Goal: Task Accomplishment & Management: Manage account settings

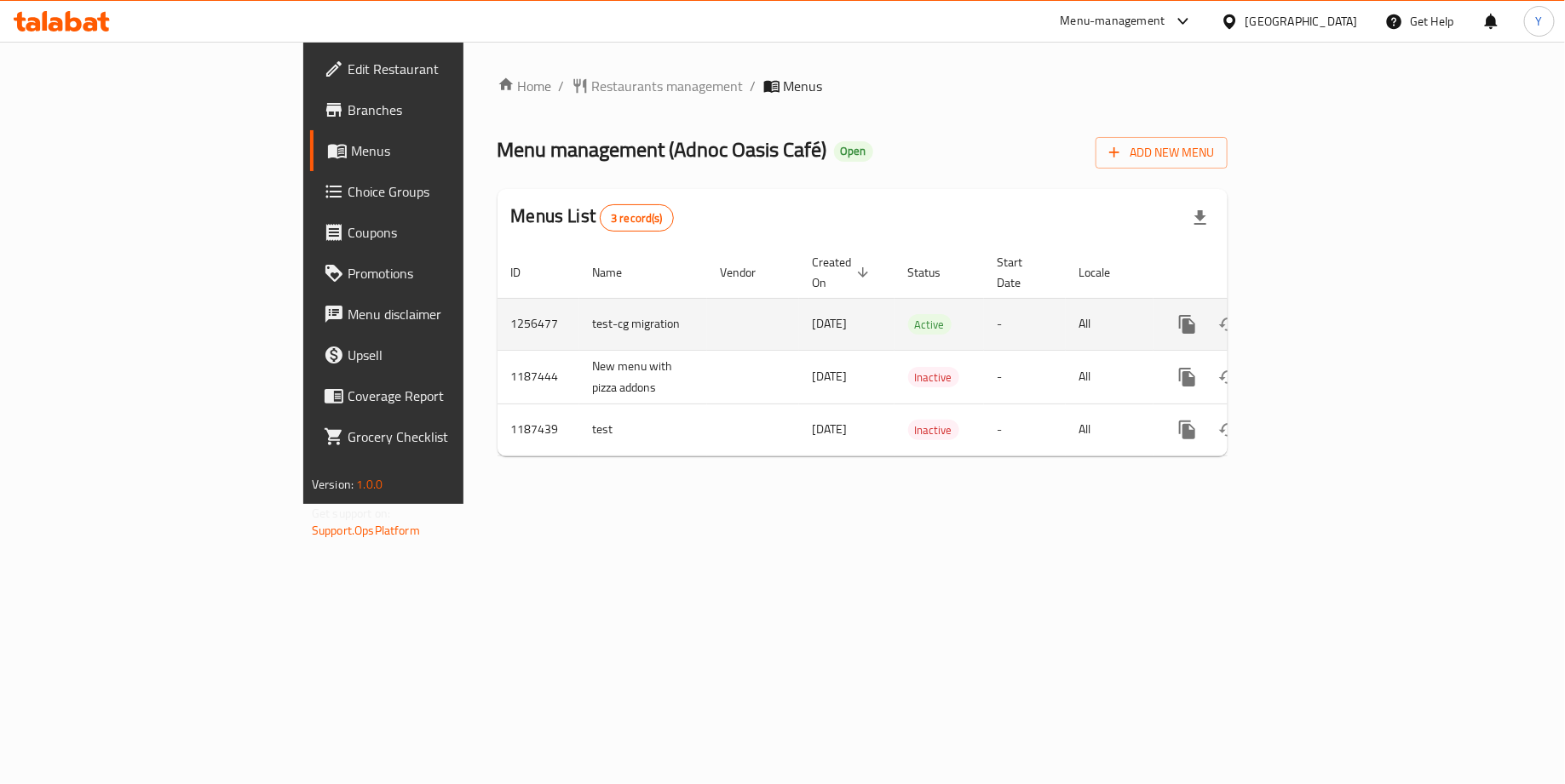
click at [1321, 314] on icon "enhanced table" at bounding box center [1309, 324] width 20 height 20
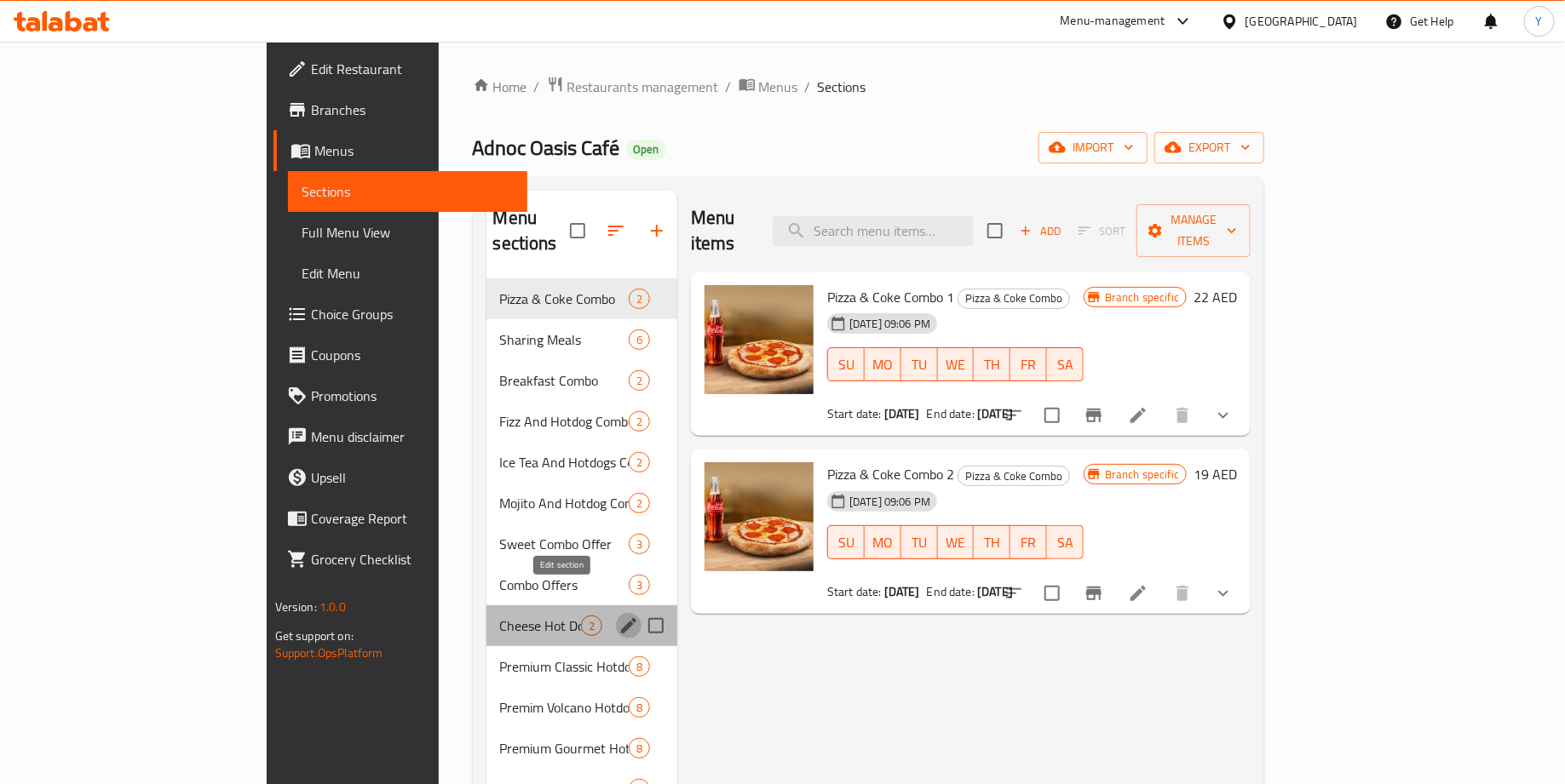
click at [619, 616] on icon "edit" at bounding box center [628, 625] width 20 height 20
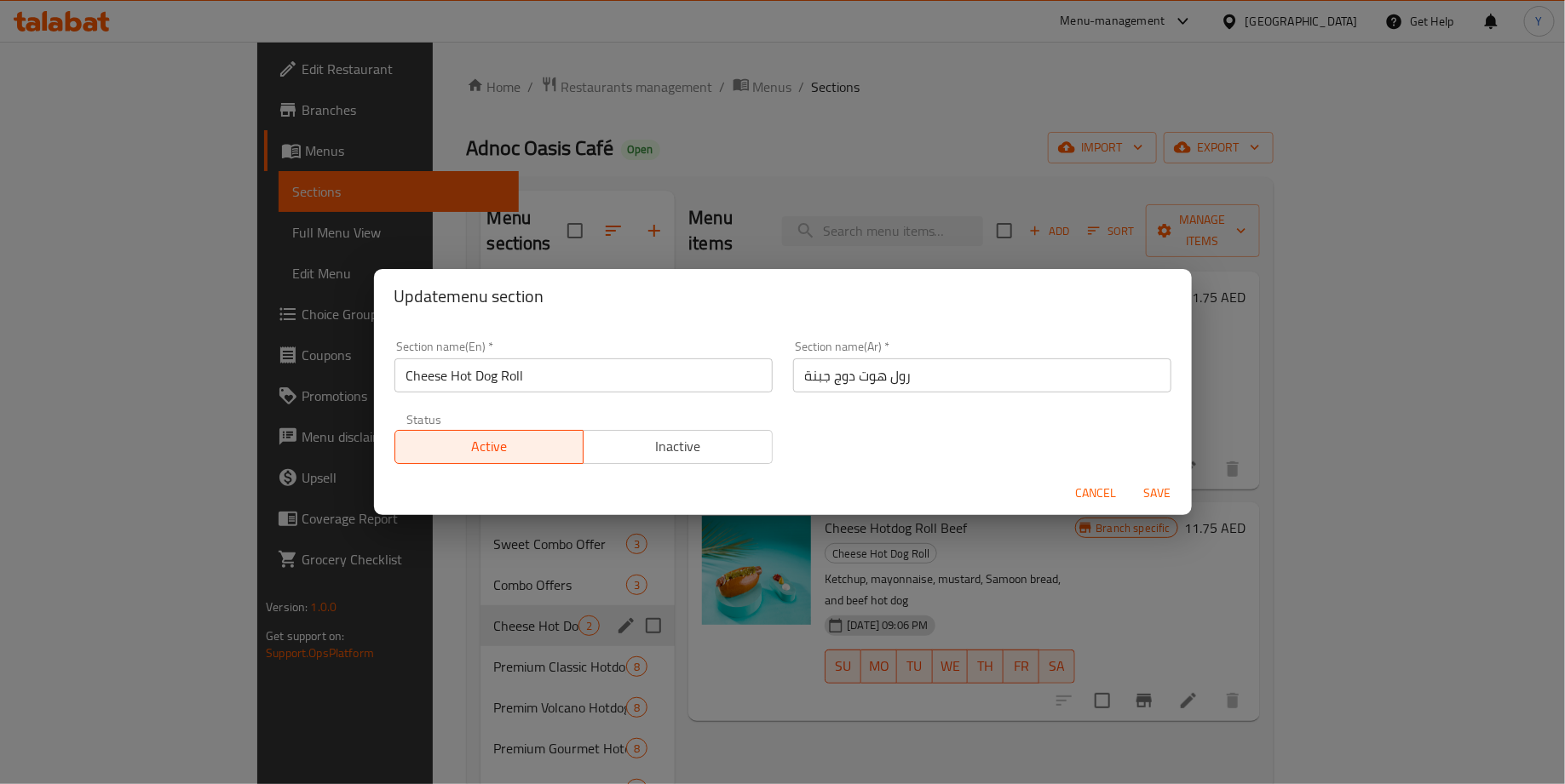
click at [1103, 496] on span "Cancel" at bounding box center [1096, 493] width 41 height 21
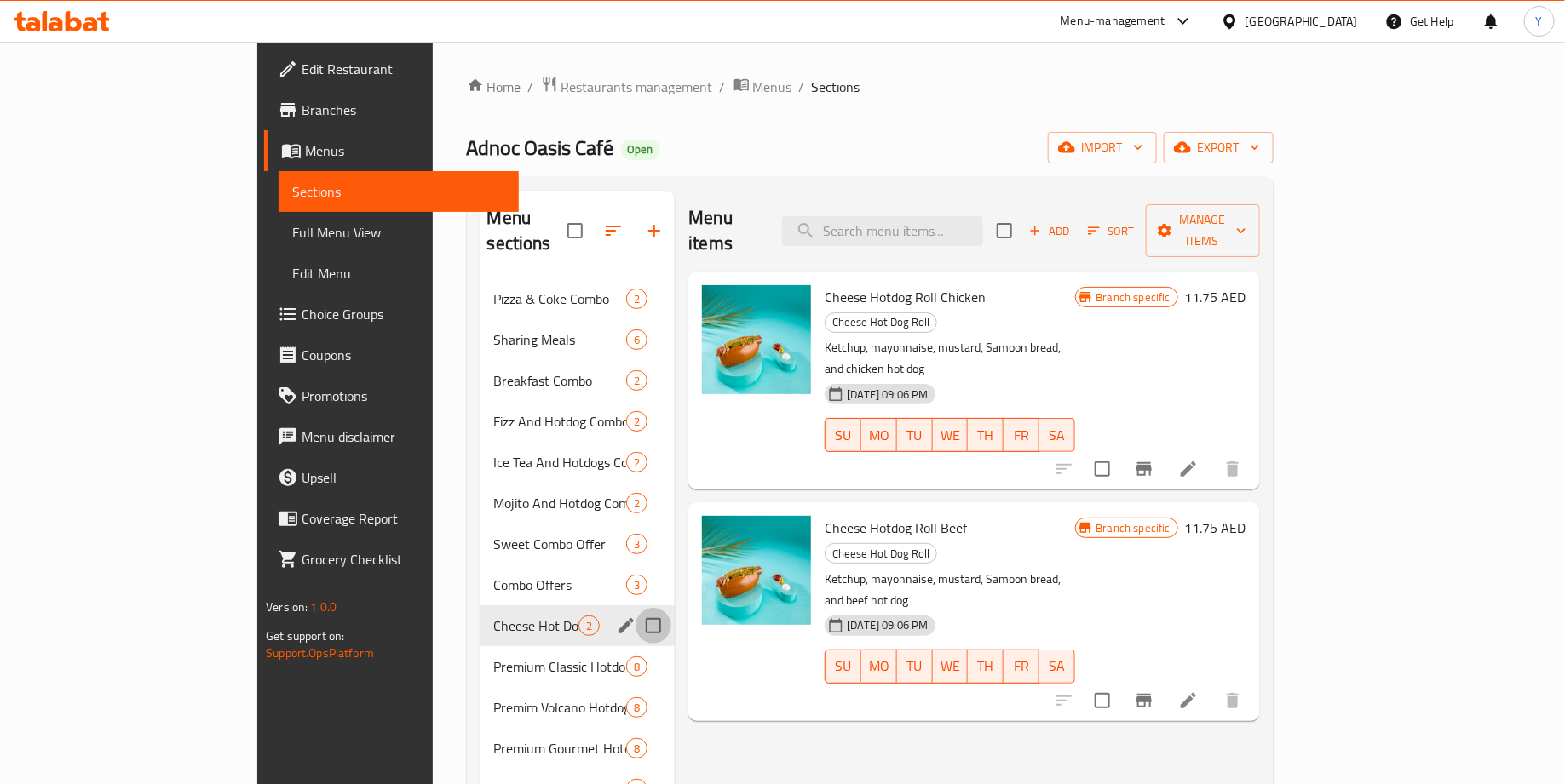
click at [635, 608] on input "Menu sections" at bounding box center [653, 625] width 36 height 36
checkbox input "false"
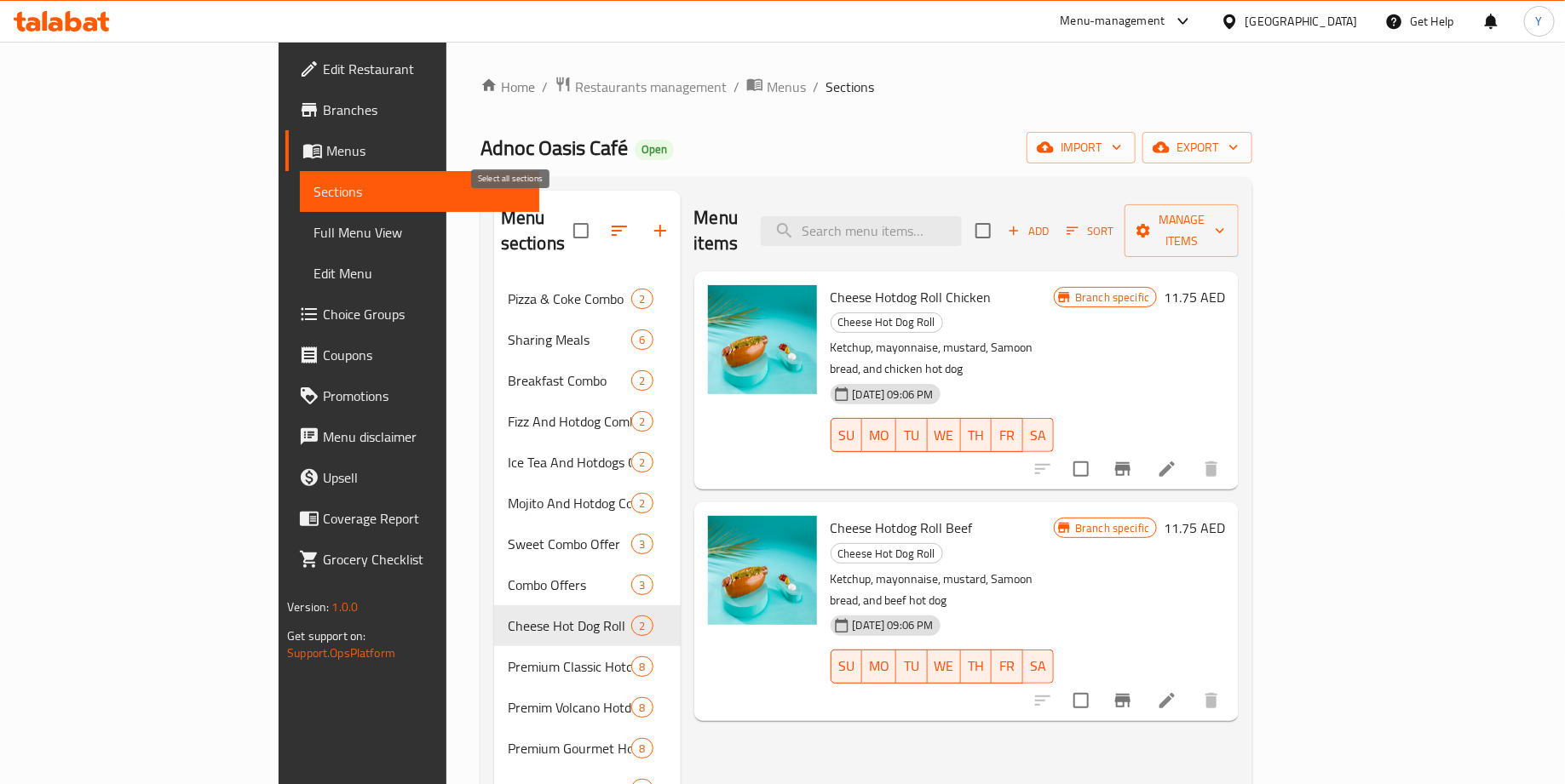
click at [563, 218] on input "checkbox" at bounding box center [581, 231] width 36 height 36
checkbox input "true"
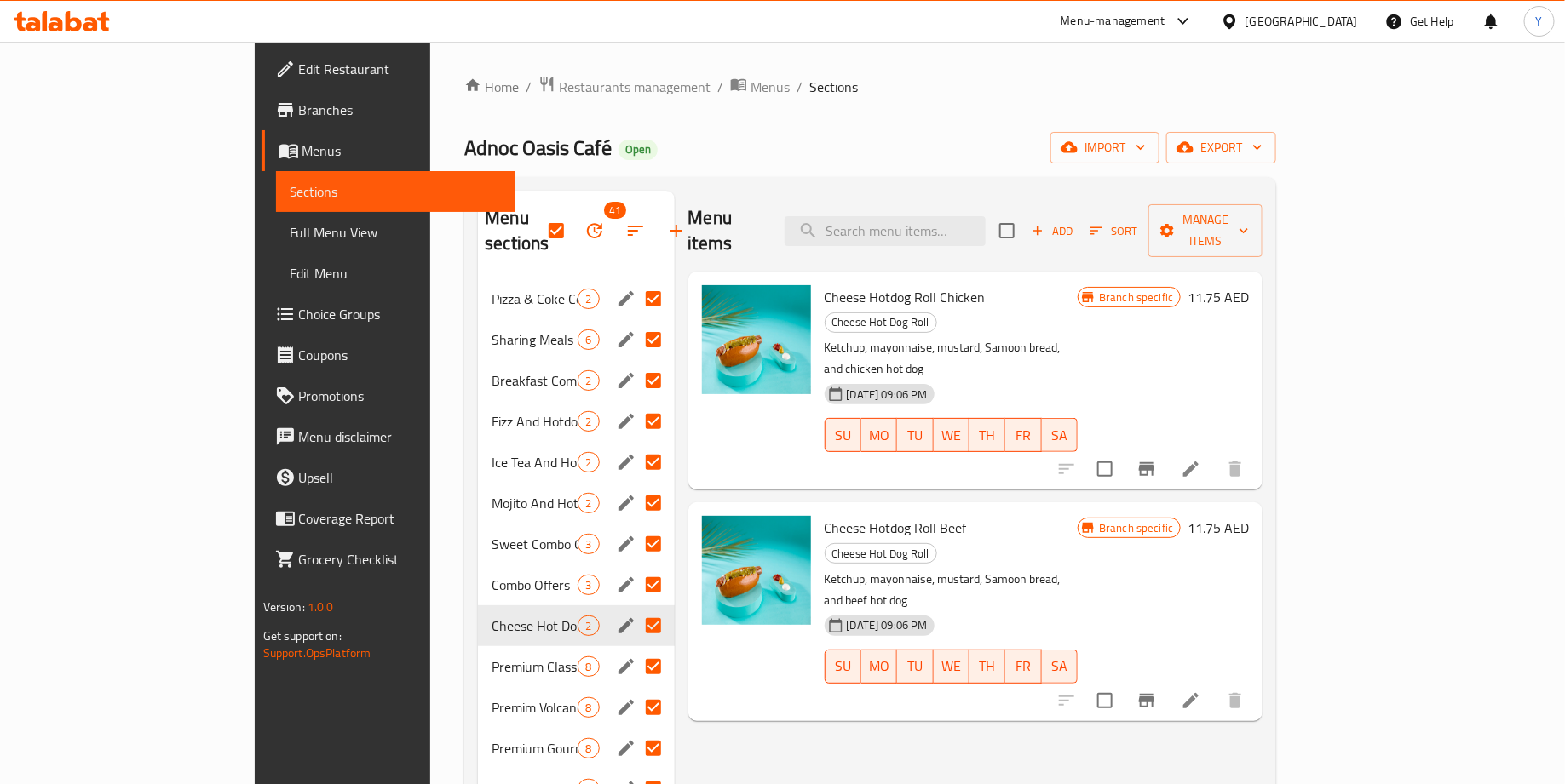
click at [635, 322] on input "Menu sections" at bounding box center [653, 339] width 36 height 36
checkbox input "false"
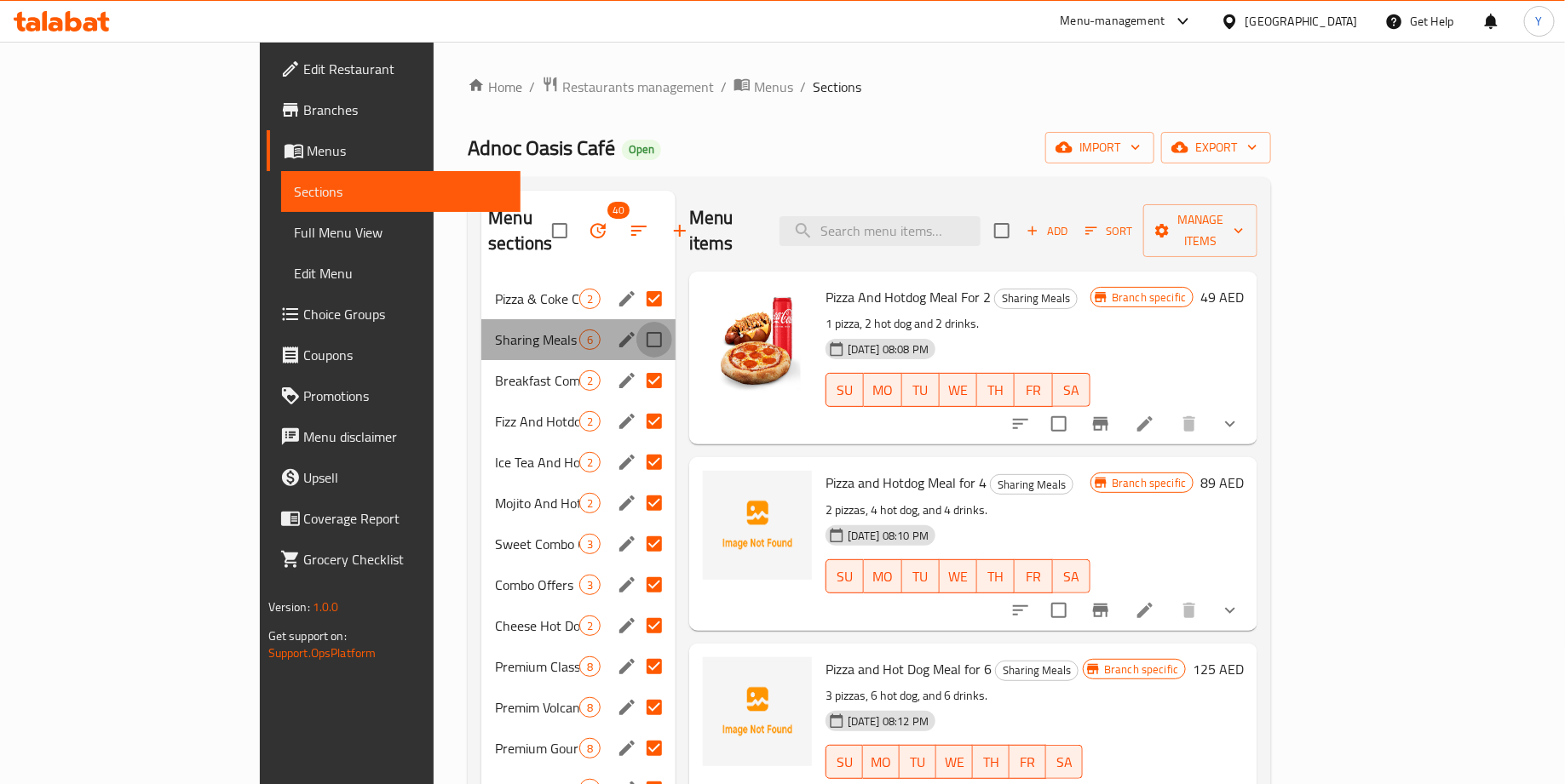
click at [636, 322] on input "Menu sections" at bounding box center [654, 339] width 36 height 36
checkbox input "true"
click at [636, 651] on input "Menu sections" at bounding box center [654, 667] width 36 height 36
checkbox input "false"
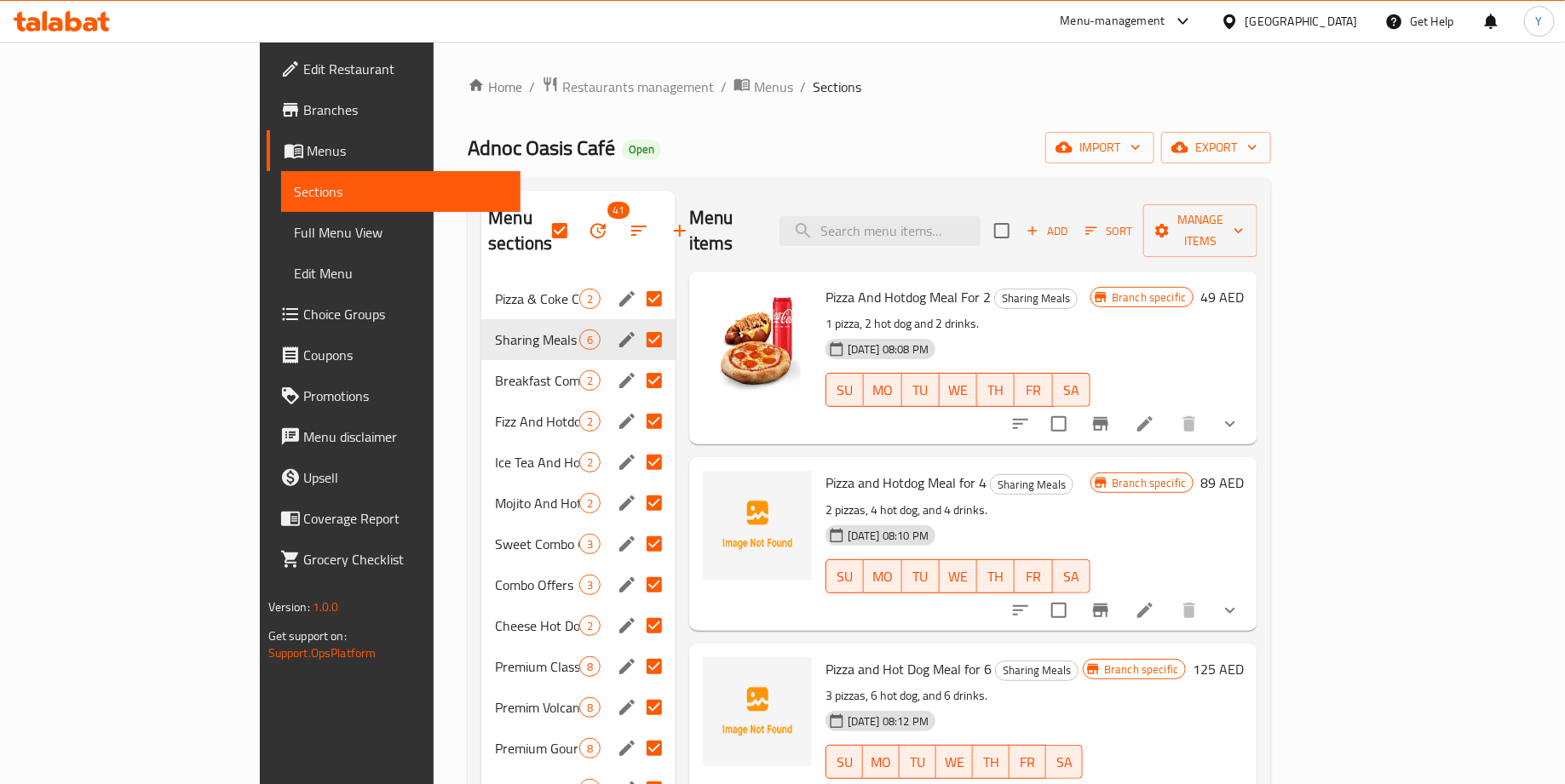
checkbox input "false"
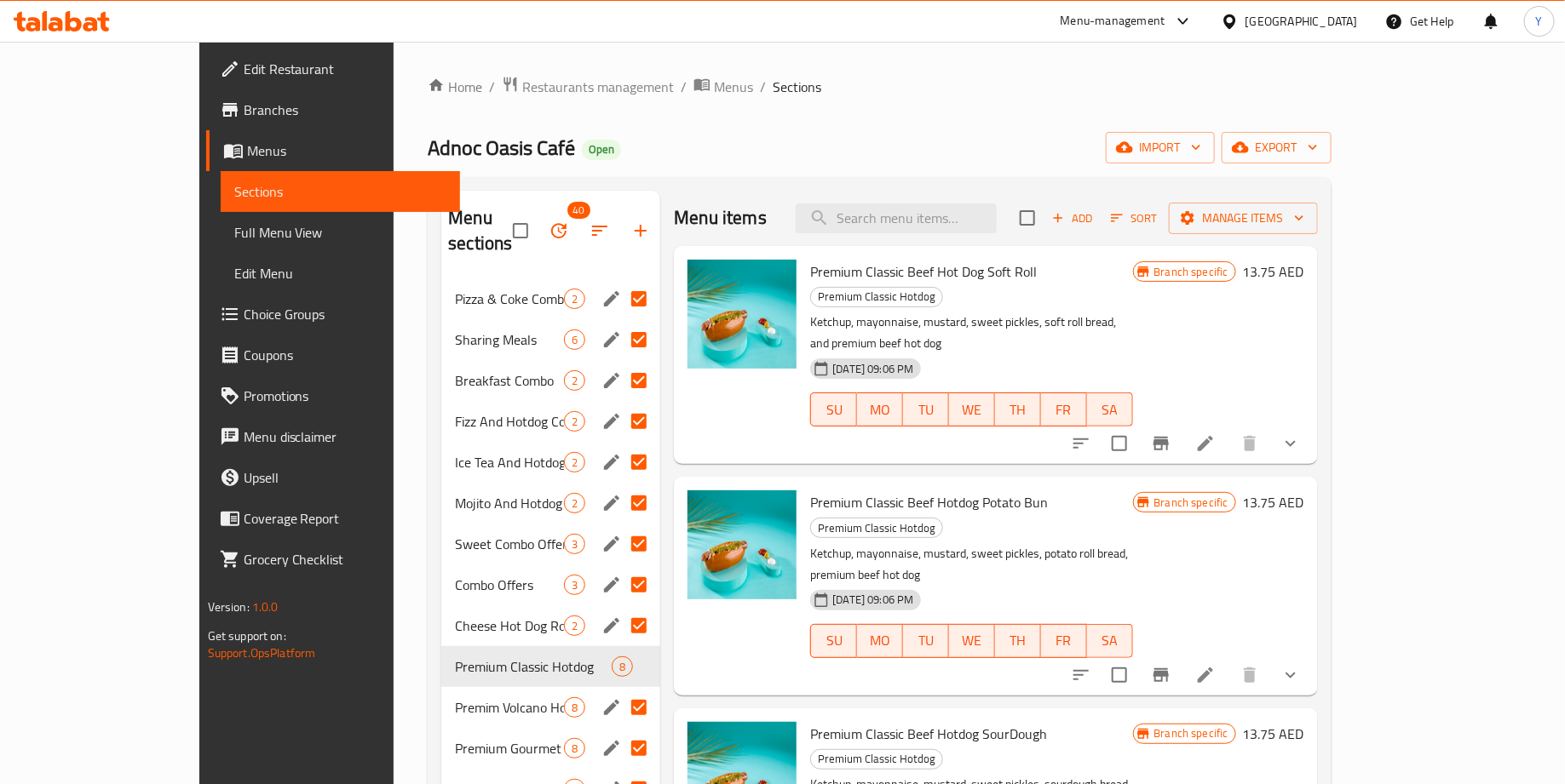
click at [621, 690] on input "Menu sections" at bounding box center [639, 707] width 36 height 36
checkbox input "false"
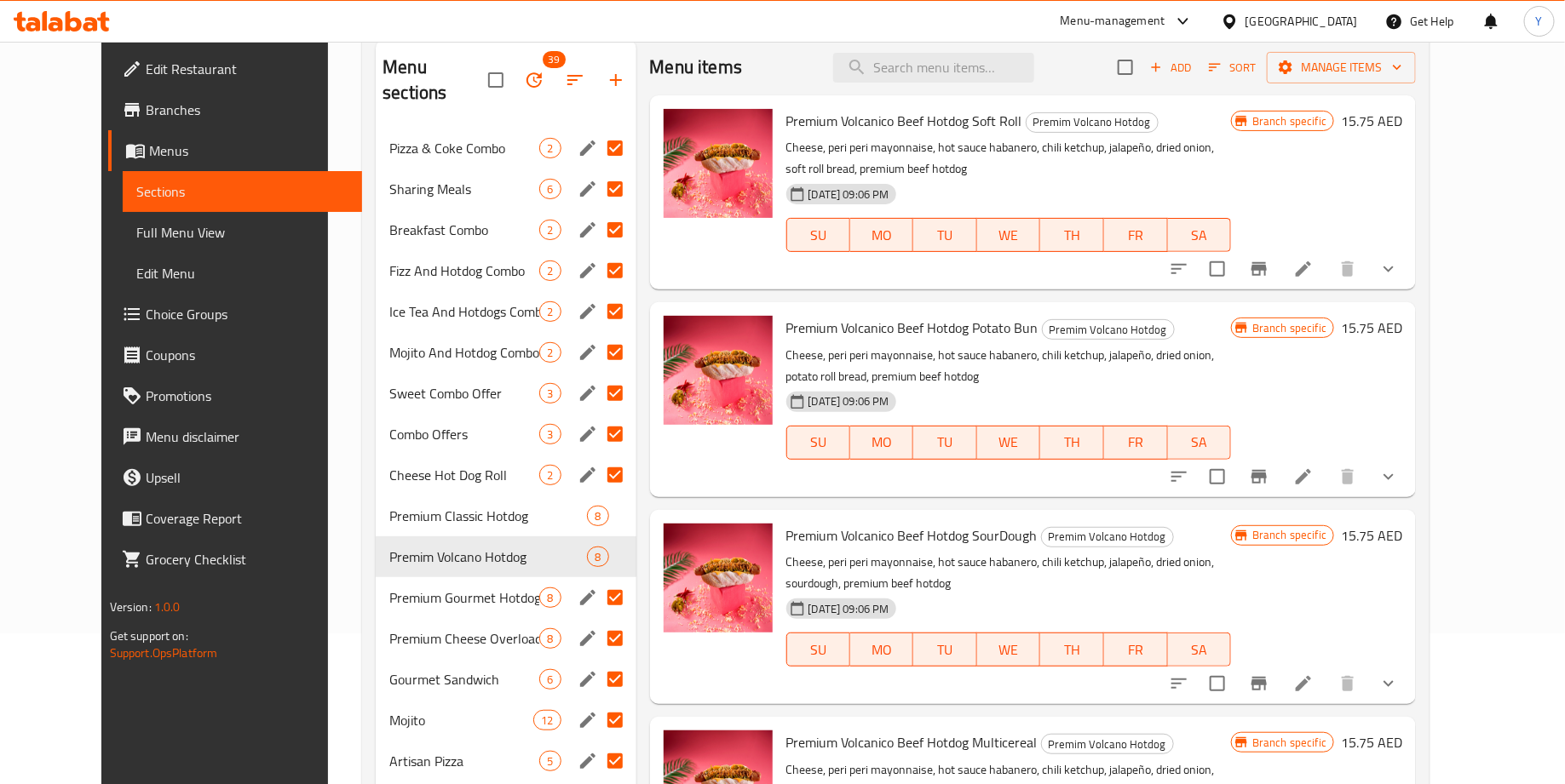
scroll to position [163, 0]
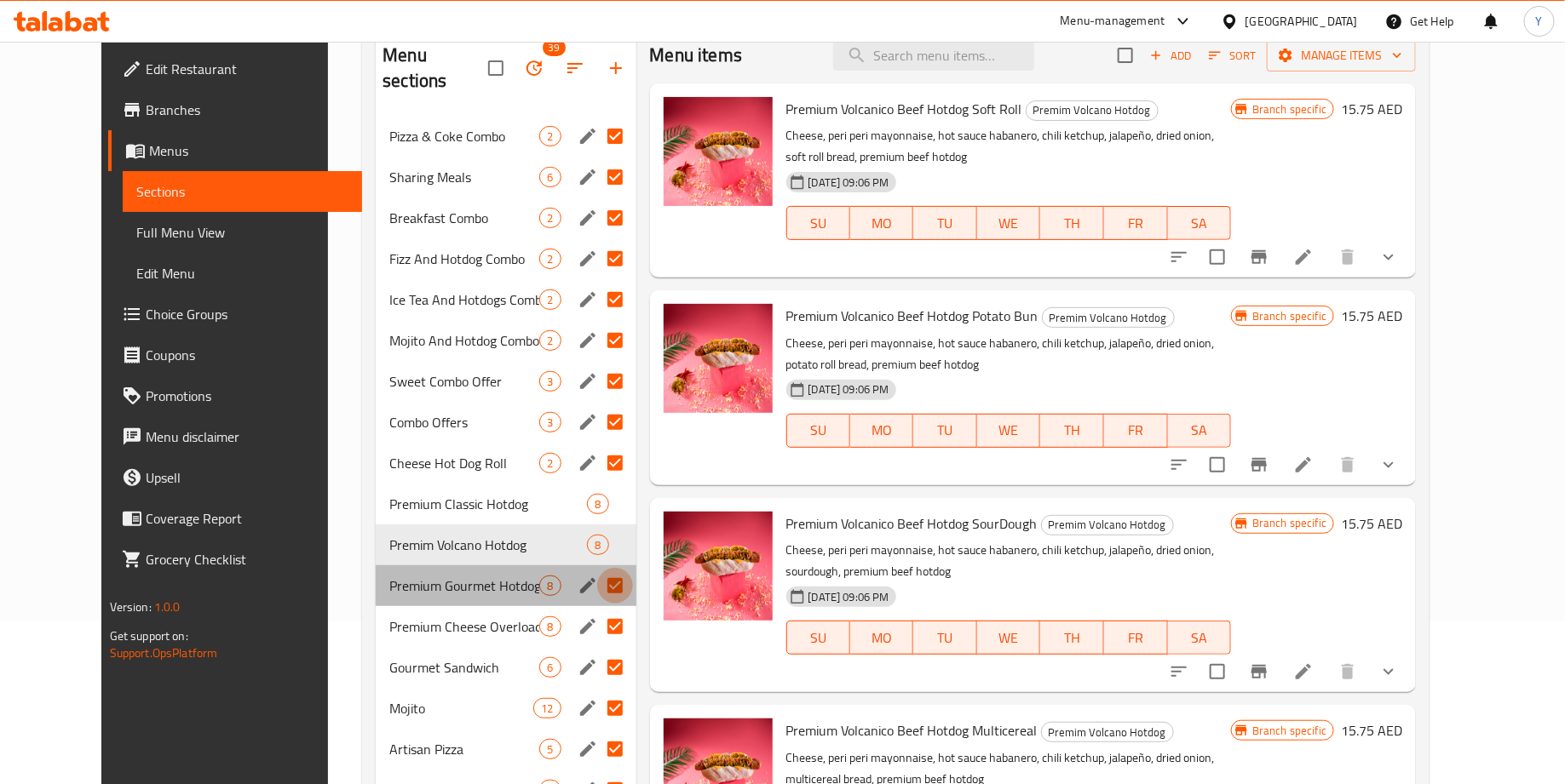
click at [597, 568] on input "Menu sections" at bounding box center [615, 586] width 36 height 36
checkbox input "false"
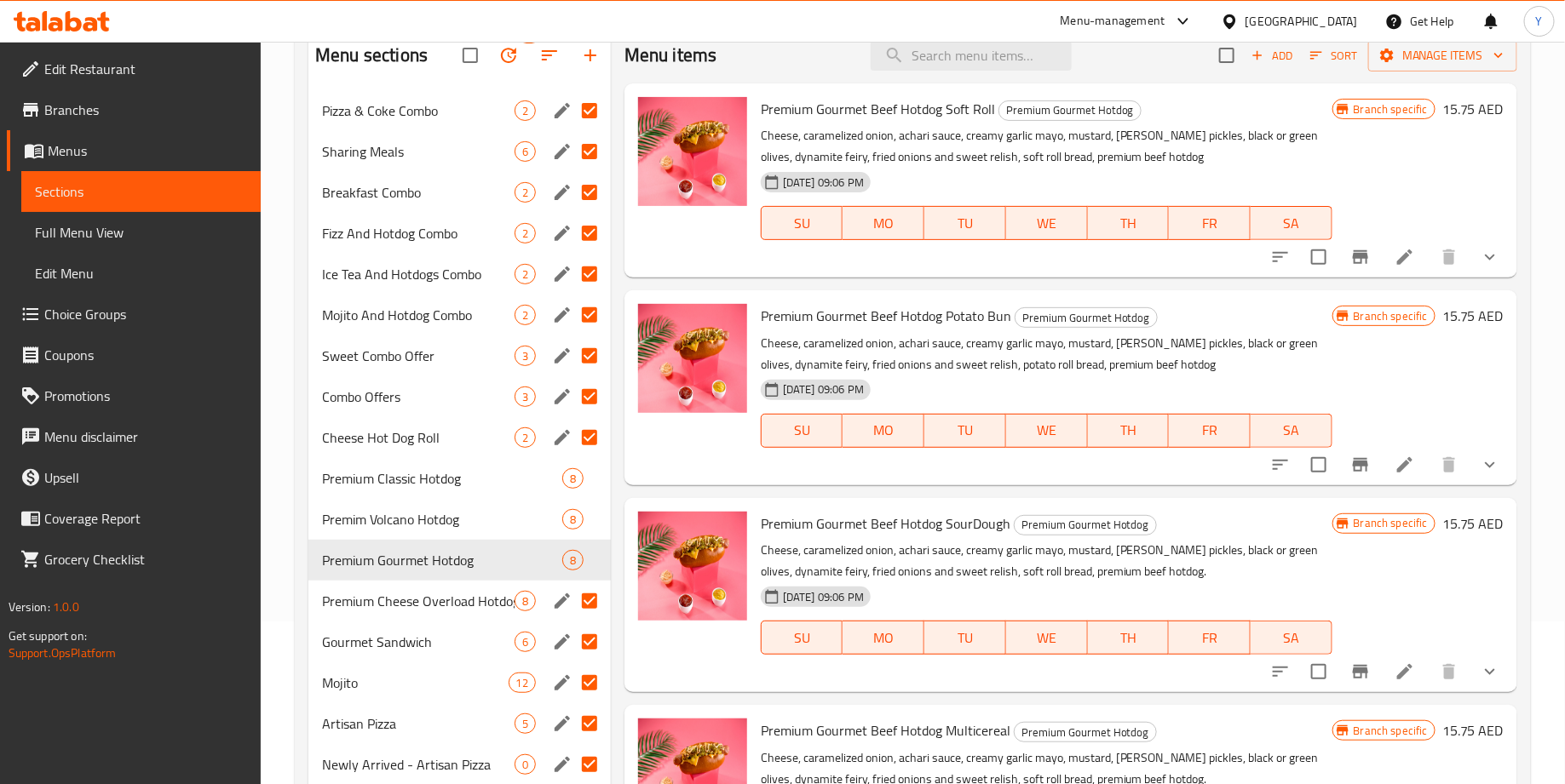
click at [587, 603] on input "Menu sections" at bounding box center [590, 601] width 36 height 36
checkbox input "false"
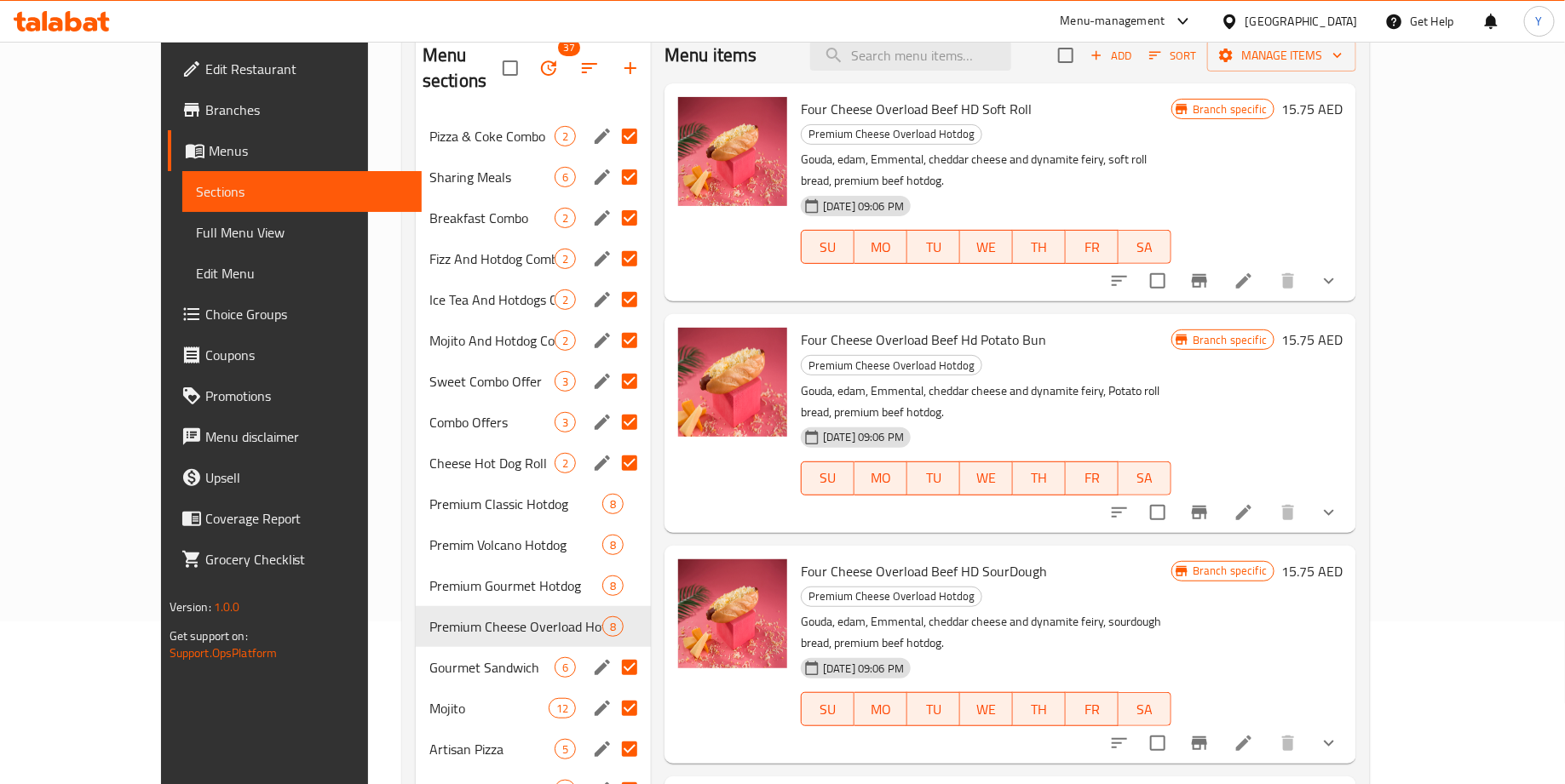
click at [612, 650] on input "Menu sections" at bounding box center [629, 668] width 36 height 36
checkbox input "false"
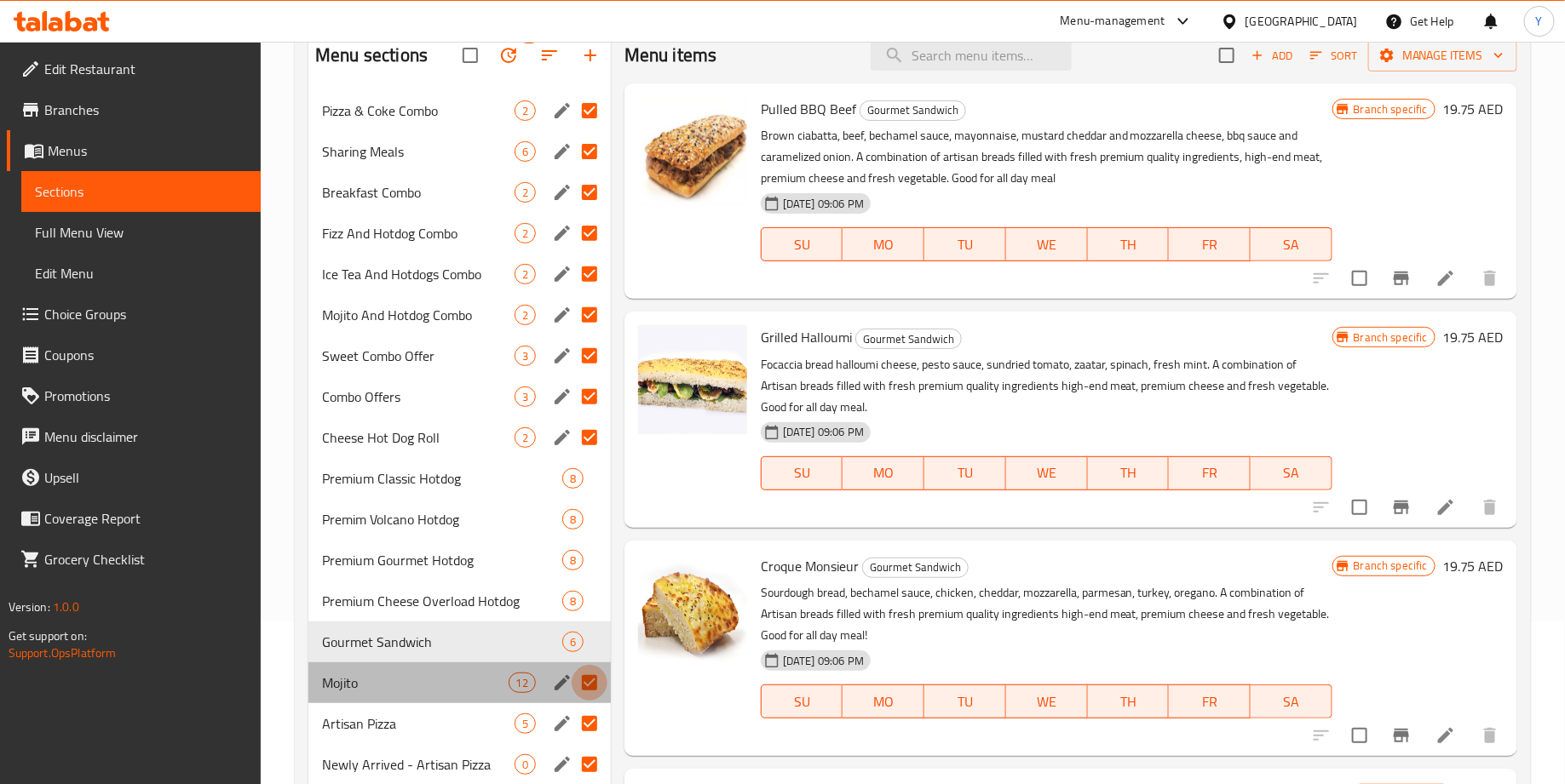
click at [587, 674] on input "Menu sections" at bounding box center [590, 683] width 36 height 36
checkbox input "false"
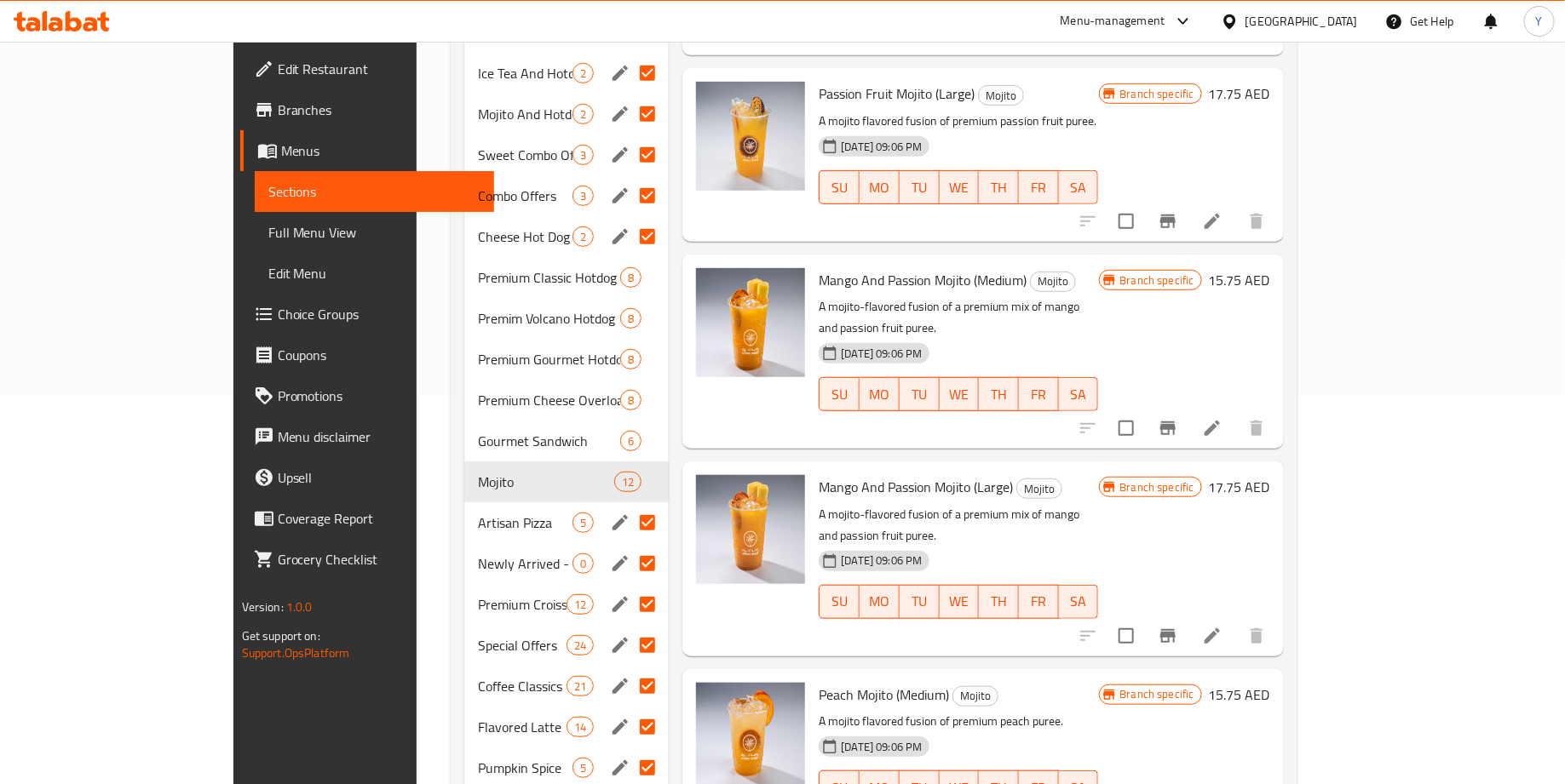
scroll to position [407, 0]
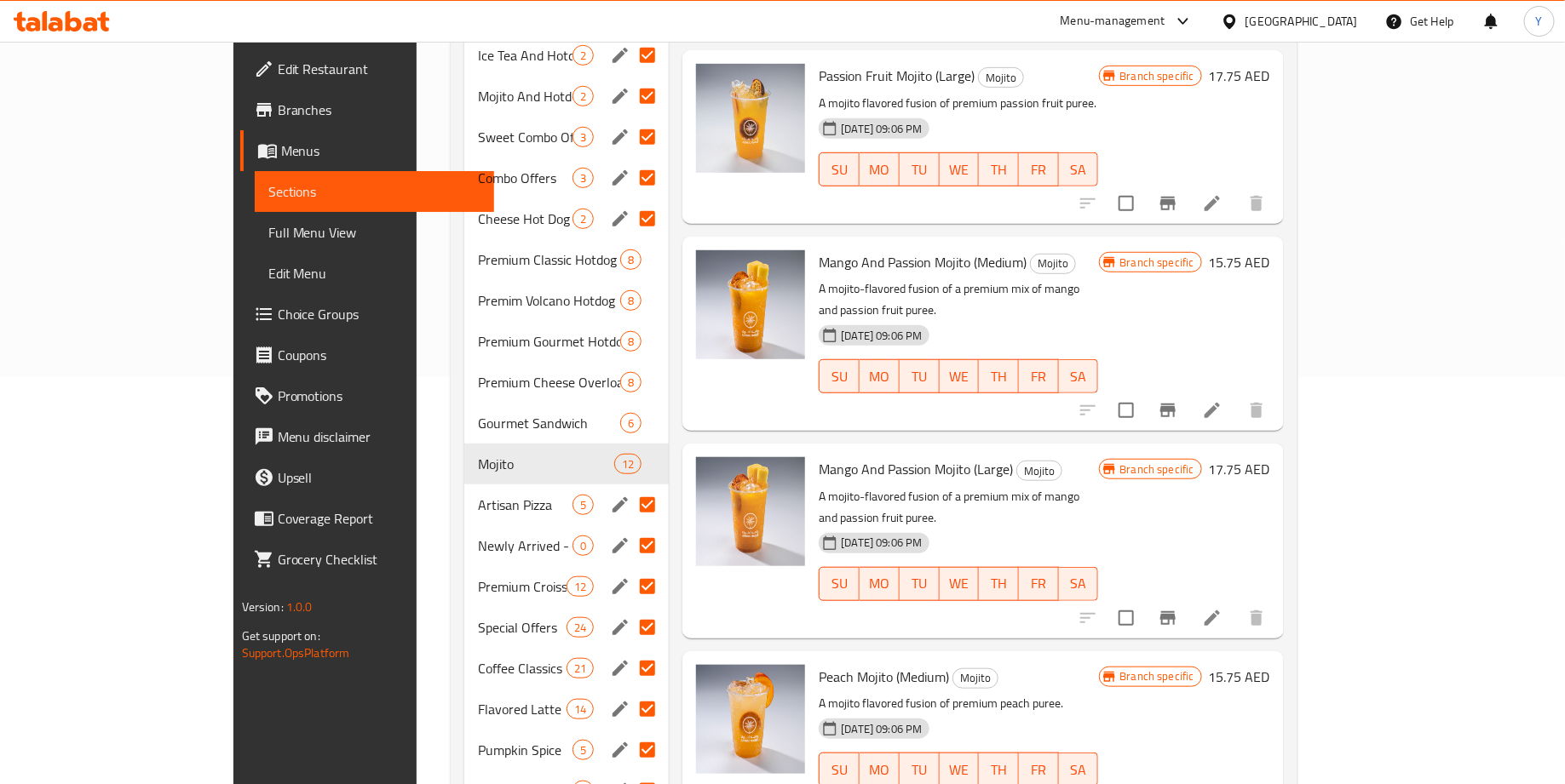
click at [629, 487] on input "Menu sections" at bounding box center [647, 505] width 36 height 36
checkbox input "false"
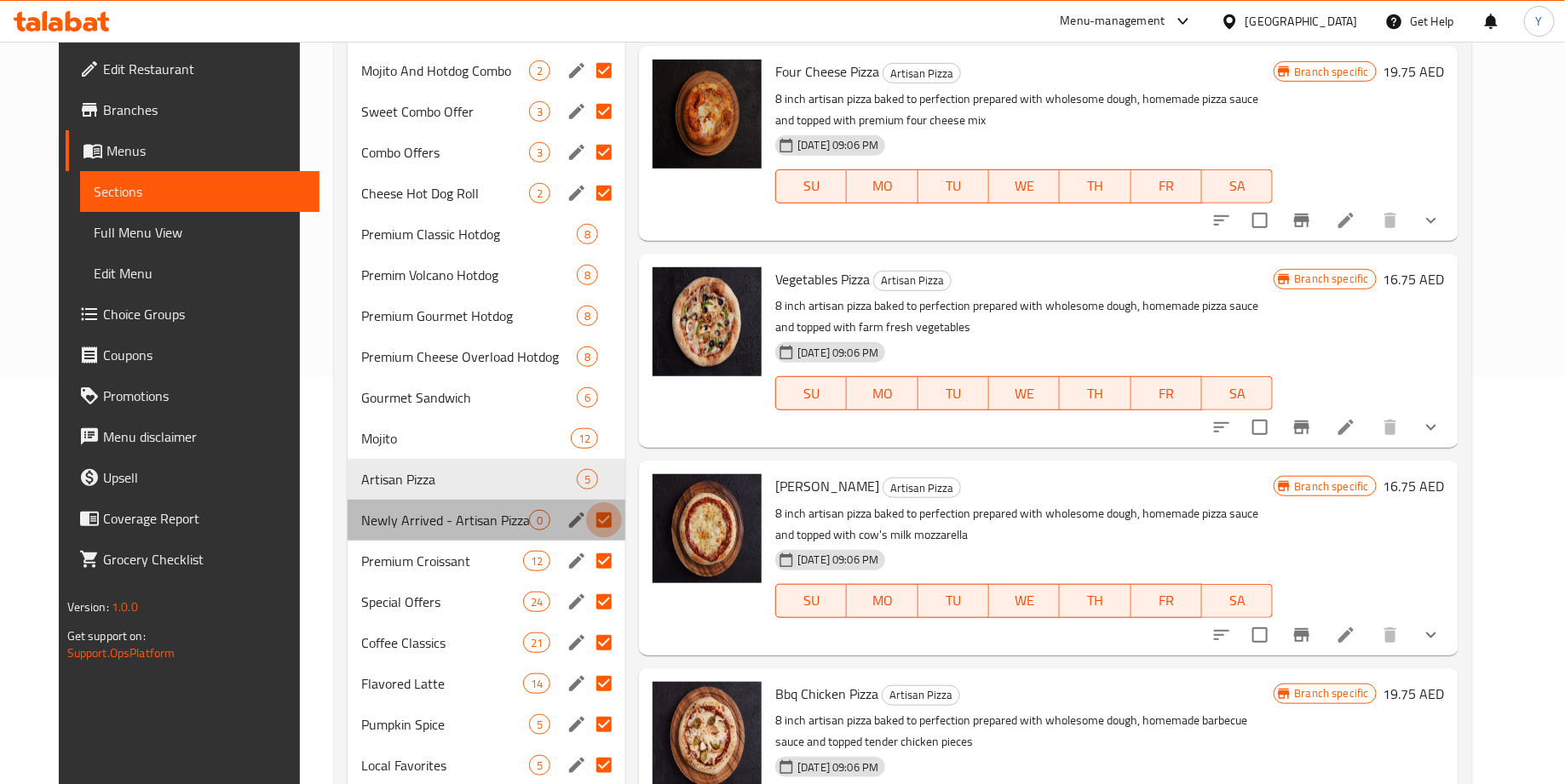
click at [588, 519] on input "Menu sections" at bounding box center [604, 520] width 36 height 36
checkbox input "false"
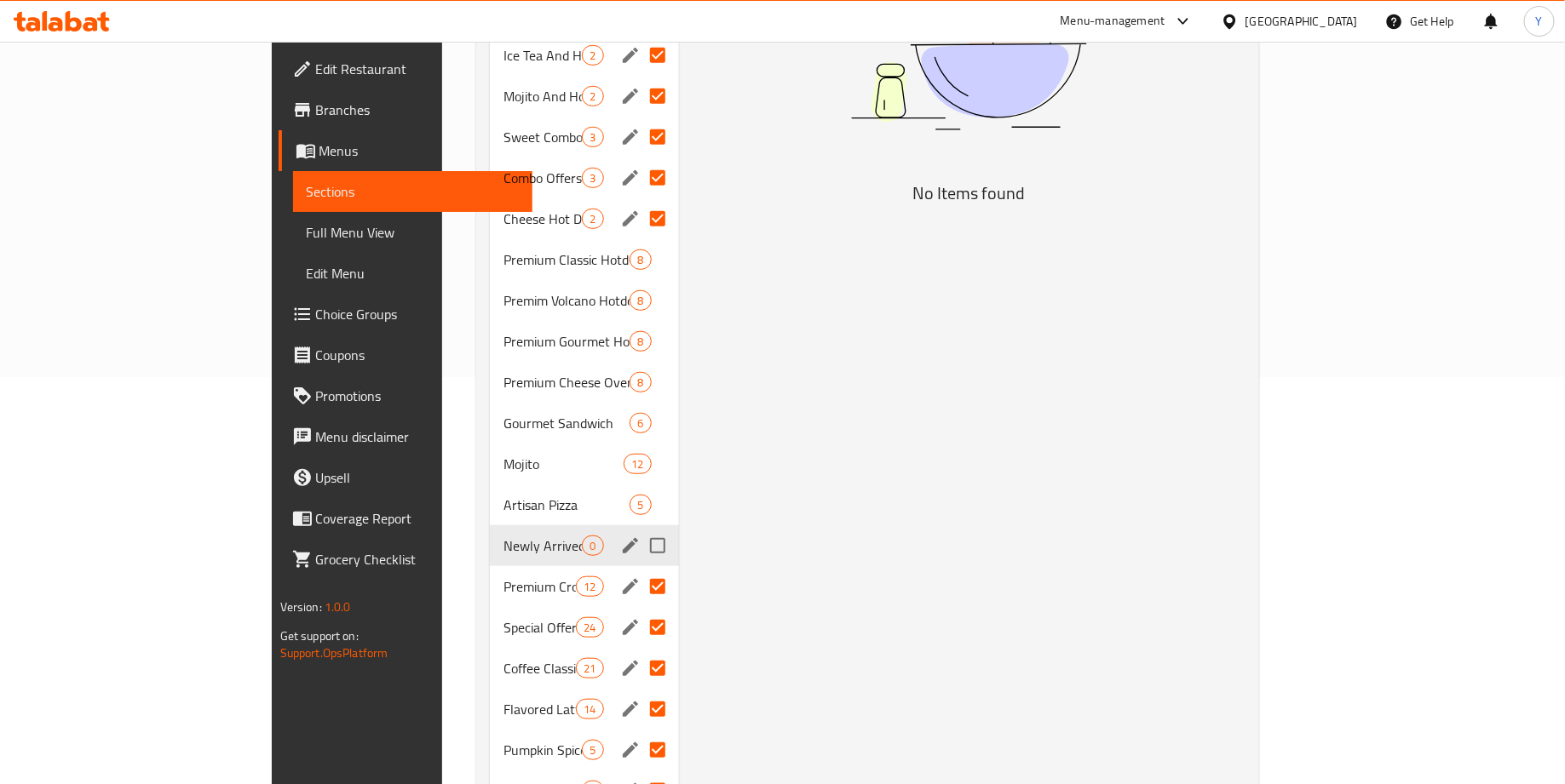
click at [640, 569] on input "Menu sections" at bounding box center [657, 587] width 36 height 36
checkbox input "false"
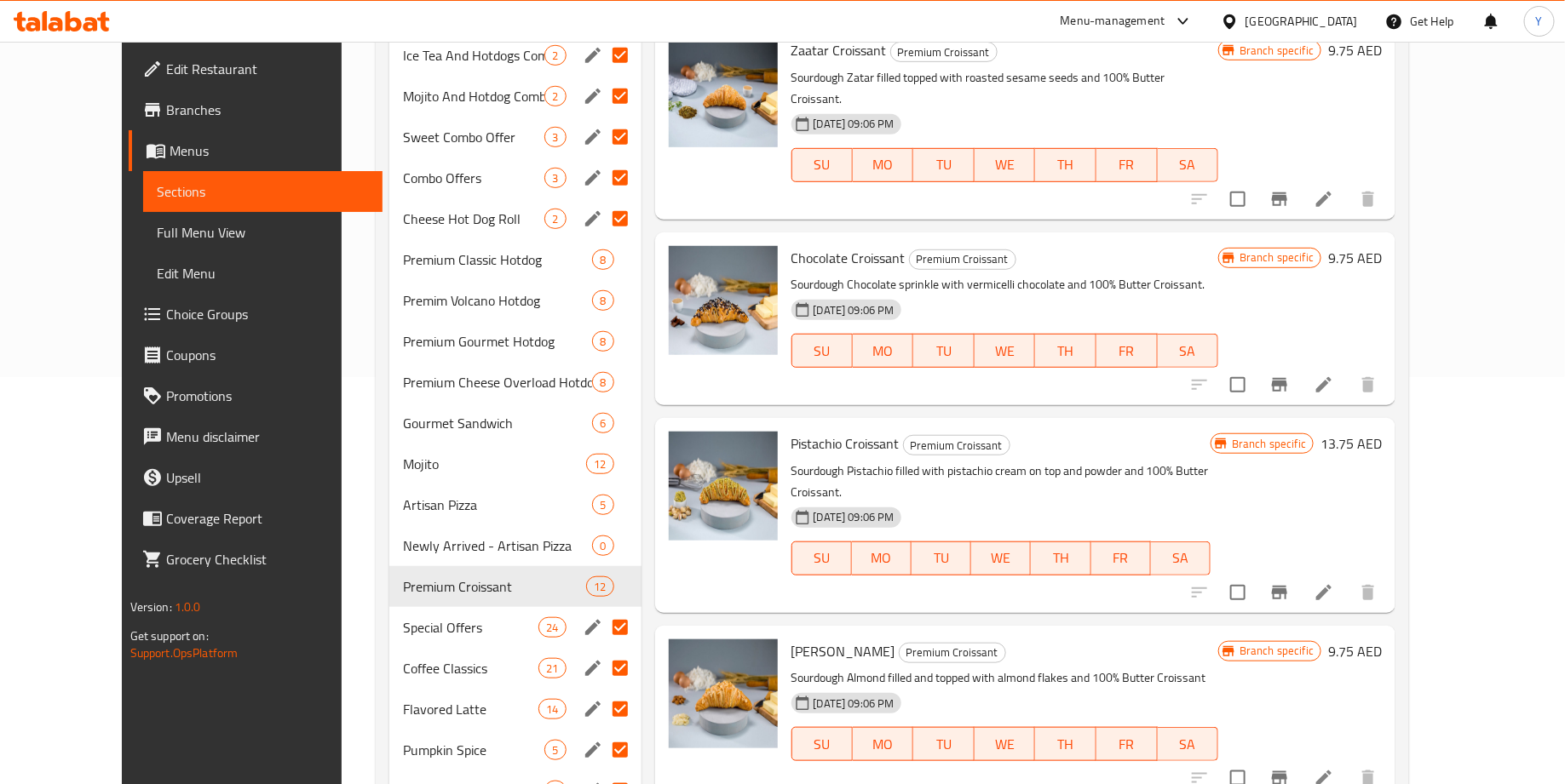
click at [603, 610] on input "Menu sections" at bounding box center [620, 627] width 36 height 36
checkbox input "false"
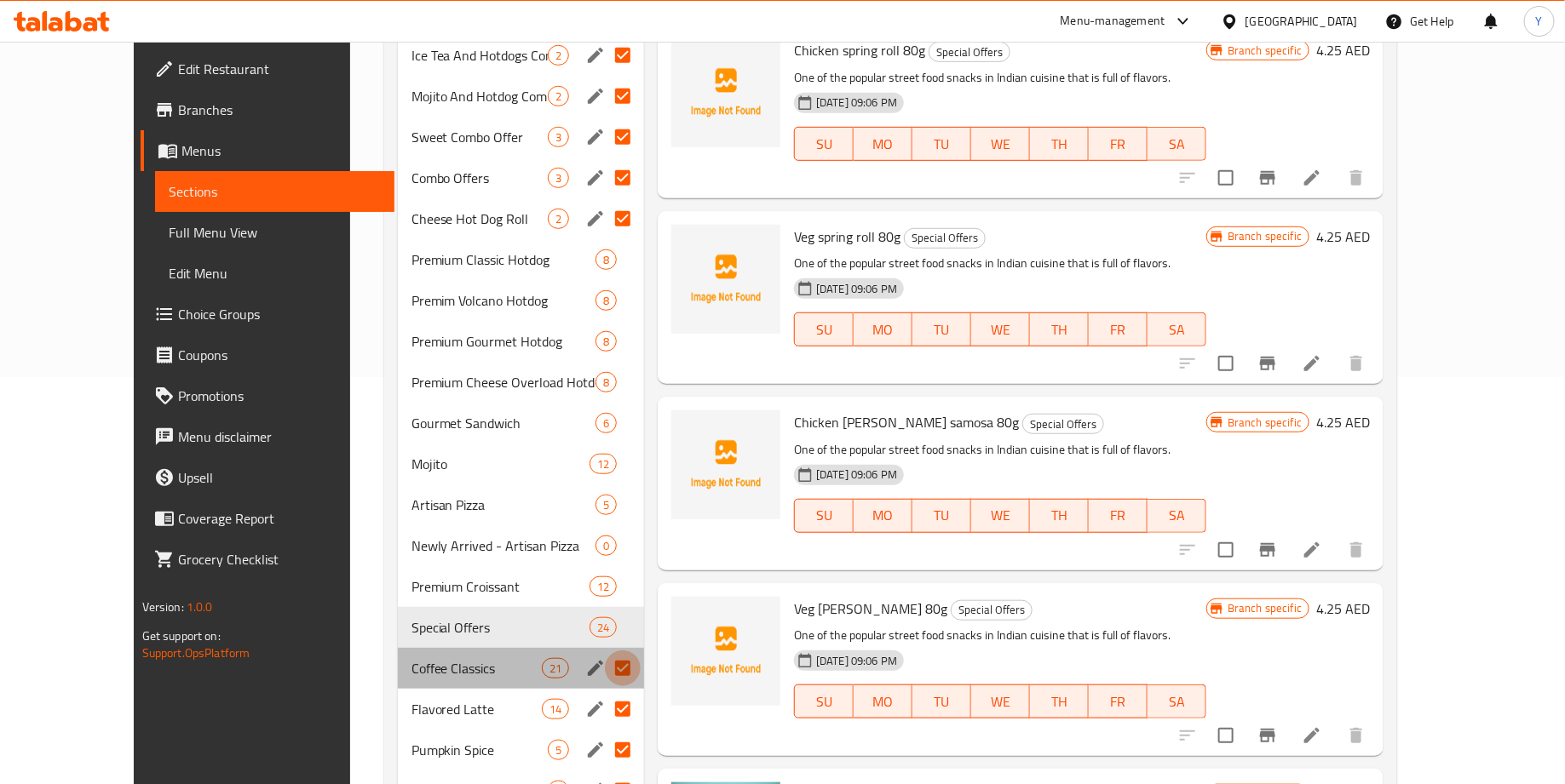
click at [604, 657] on input "Menu sections" at bounding box center [622, 669] width 36 height 36
checkbox input "false"
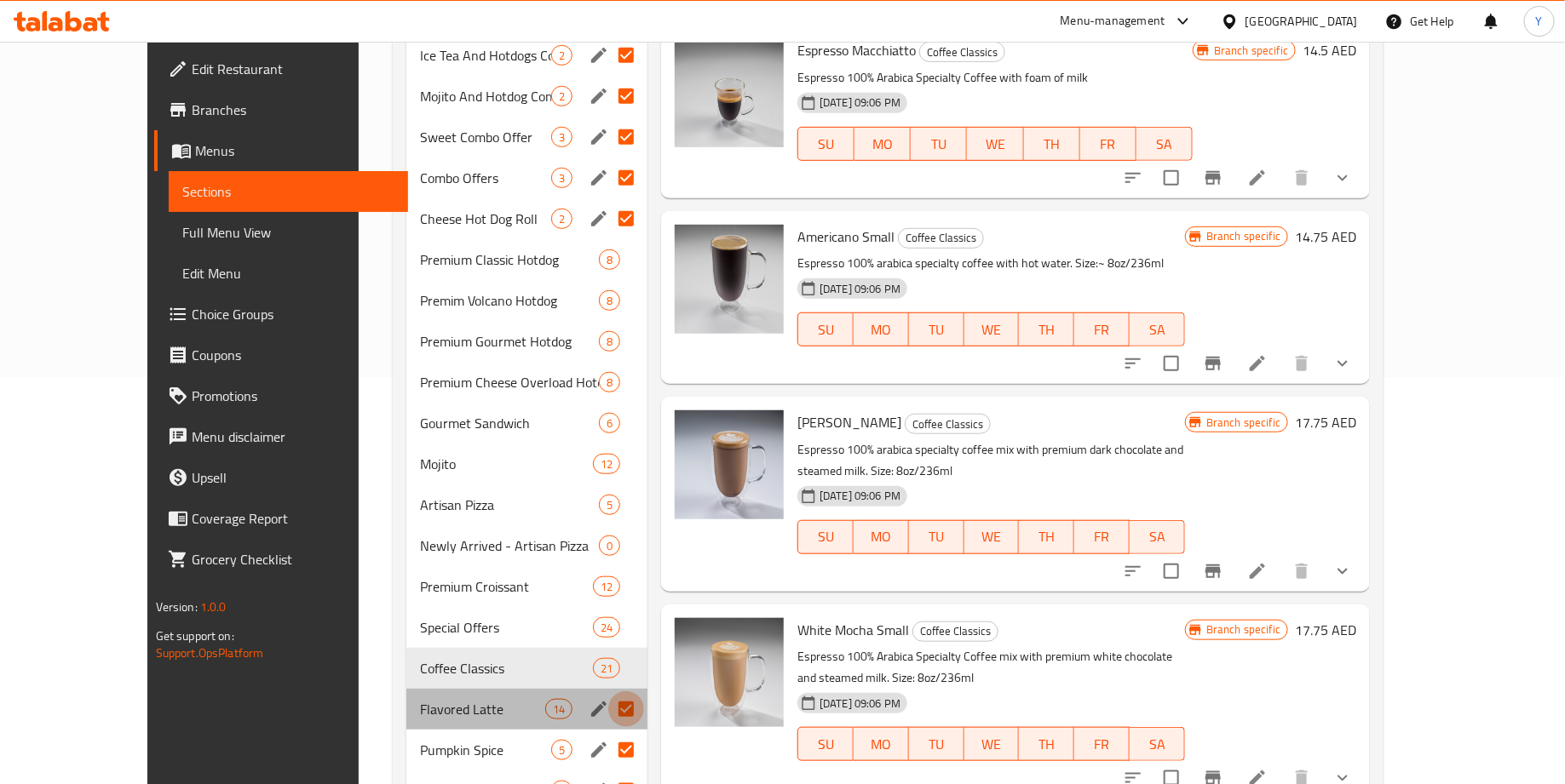
click at [608, 692] on input "Menu sections" at bounding box center [626, 709] width 36 height 36
checkbox input "false"
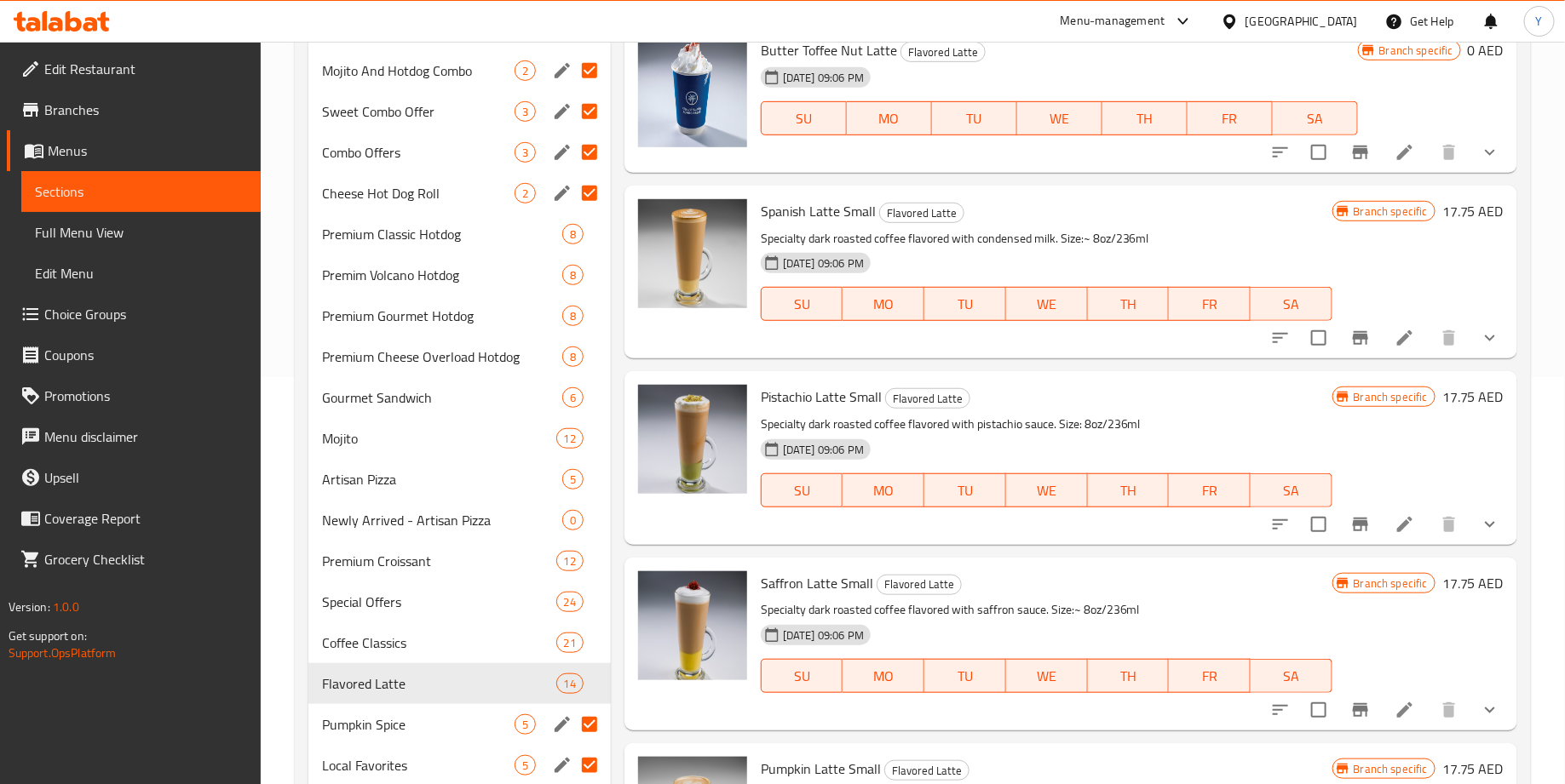
click at [595, 713] on input "Menu sections" at bounding box center [590, 724] width 36 height 36
checkbox input "false"
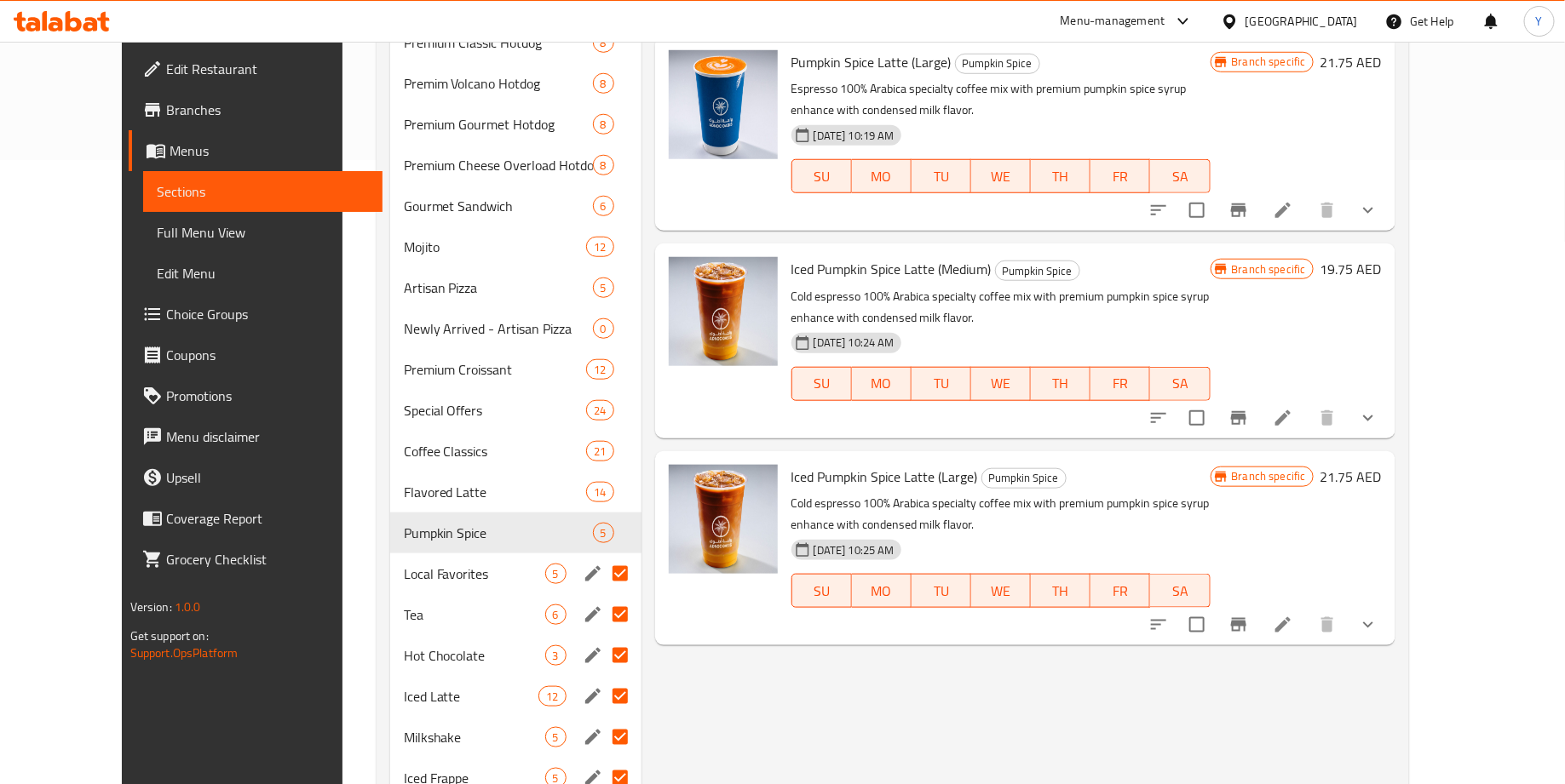
scroll to position [662, 0]
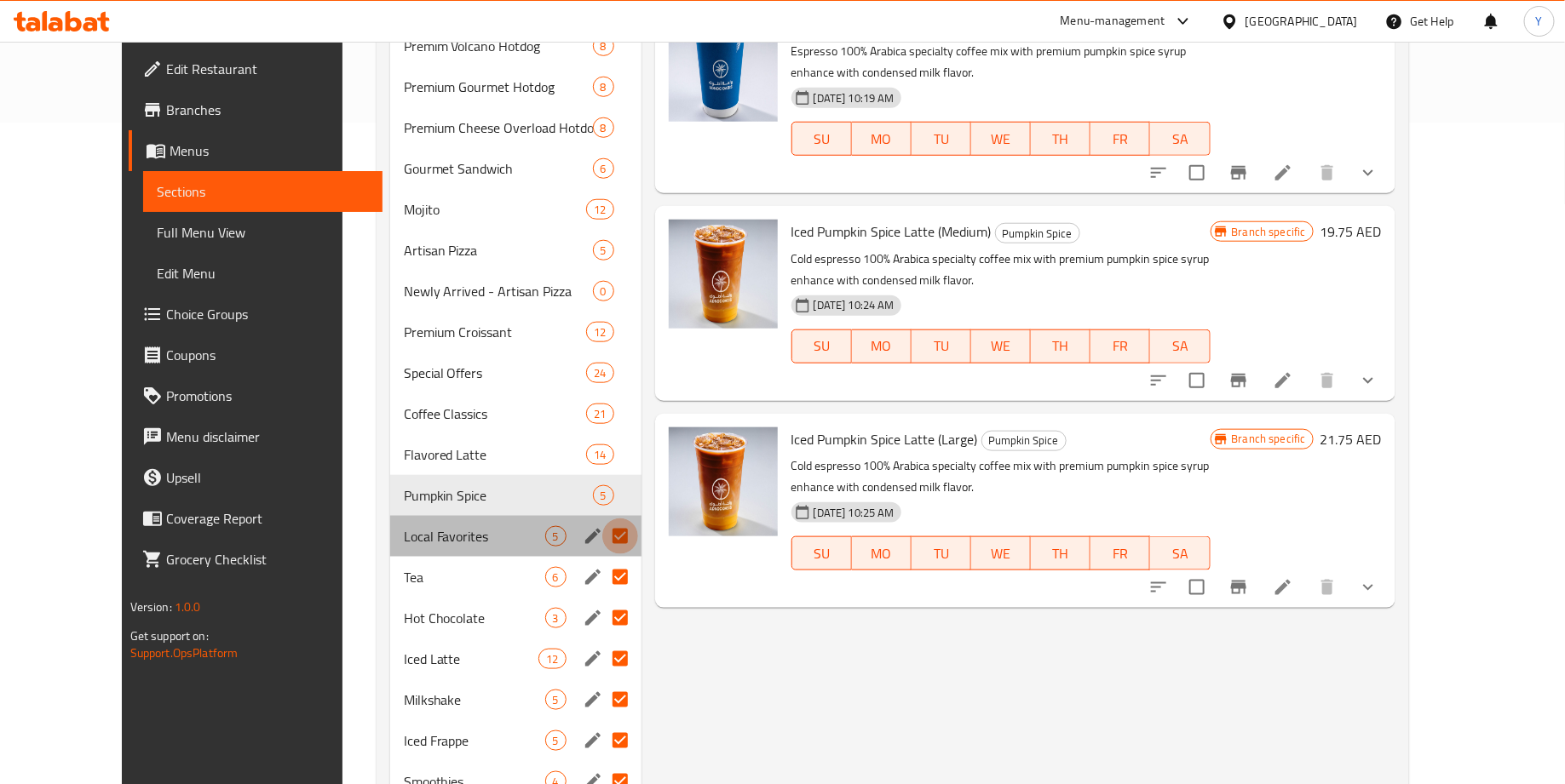
click at [603, 519] on input "Menu sections" at bounding box center [620, 536] width 36 height 36
checkbox input "false"
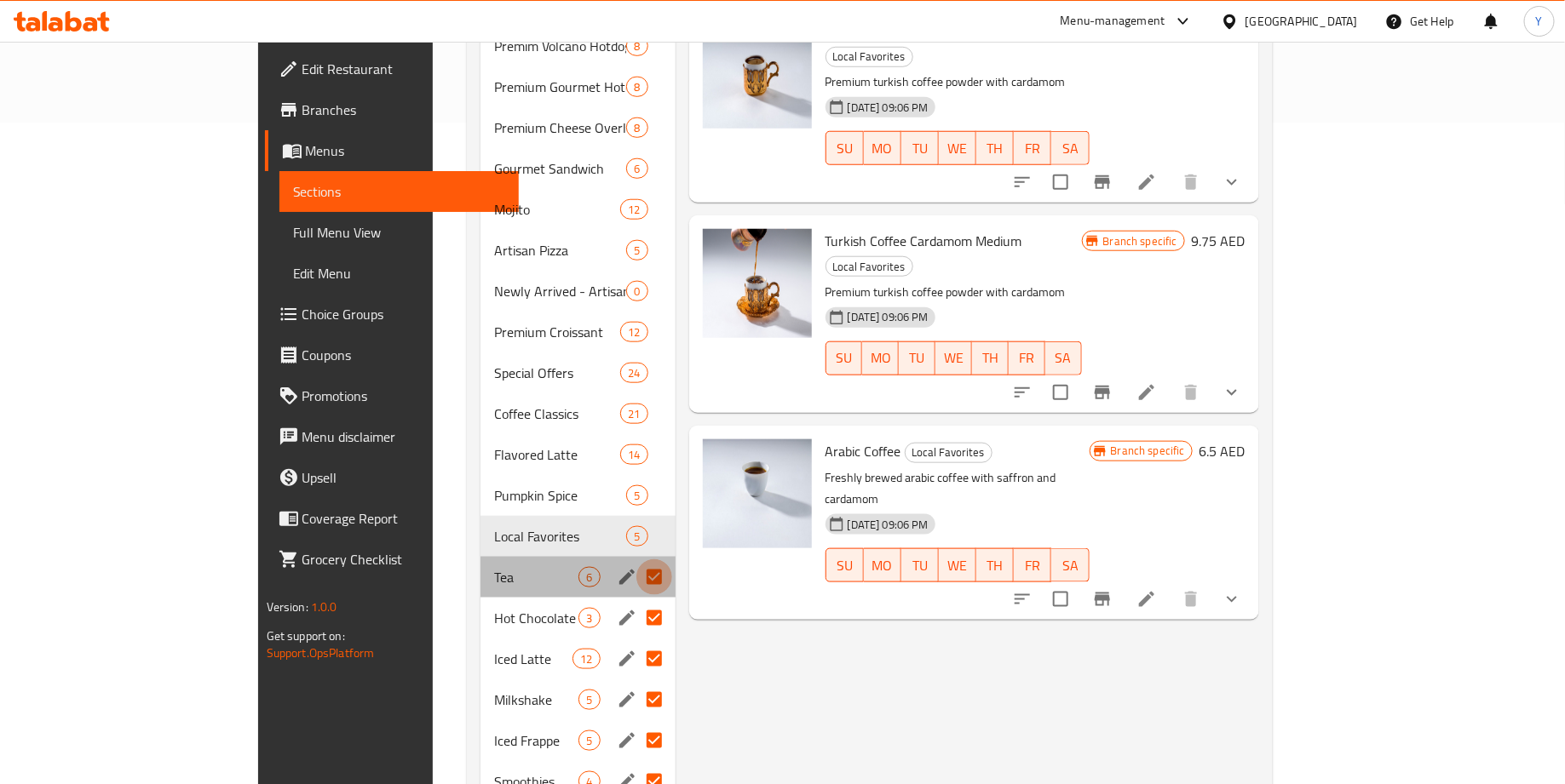
click at [636, 559] on input "Menu sections" at bounding box center [654, 577] width 36 height 36
checkbox input "false"
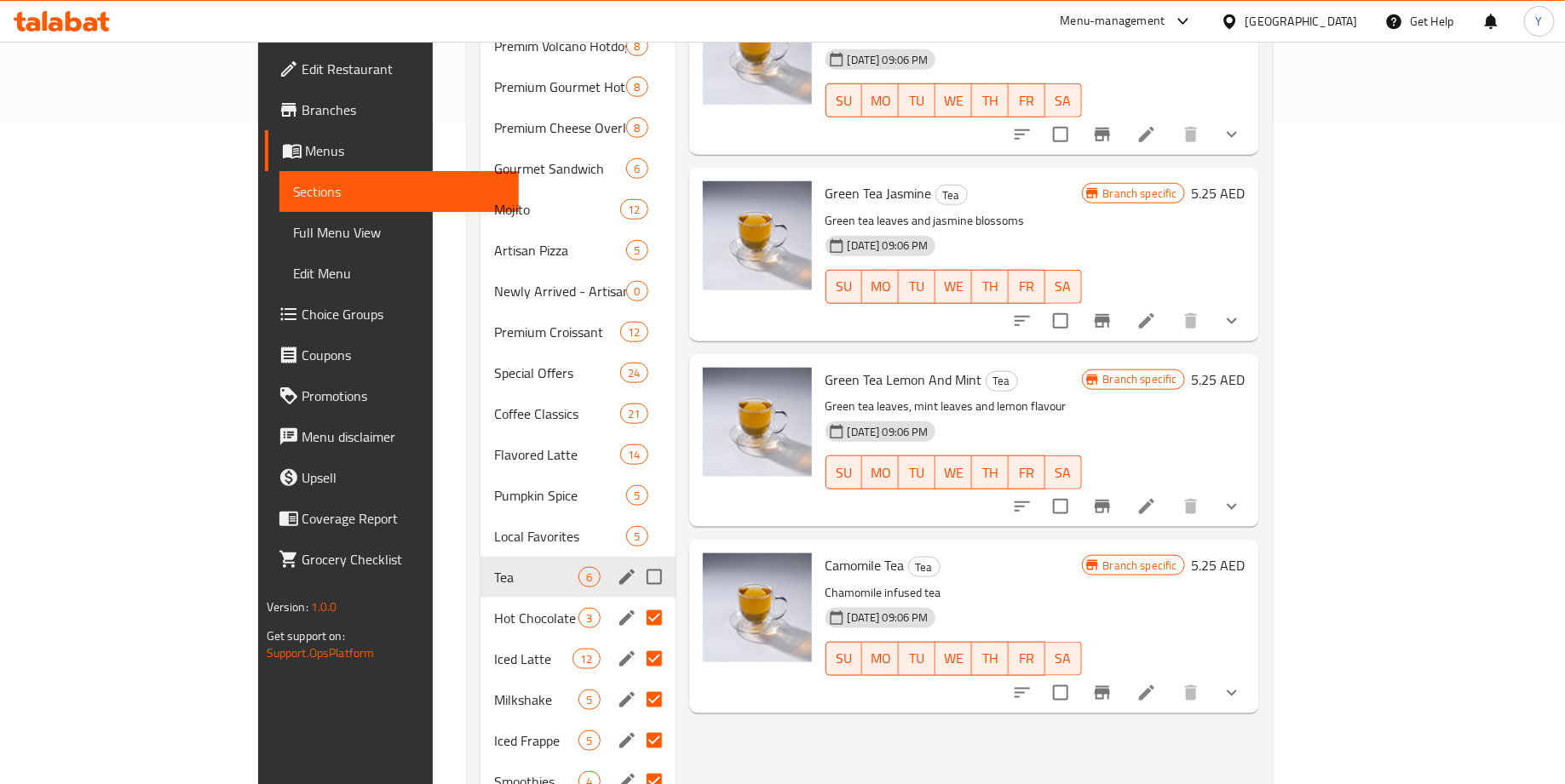
click at [636, 601] on input "Menu sections" at bounding box center [654, 618] width 36 height 36
checkbox input "false"
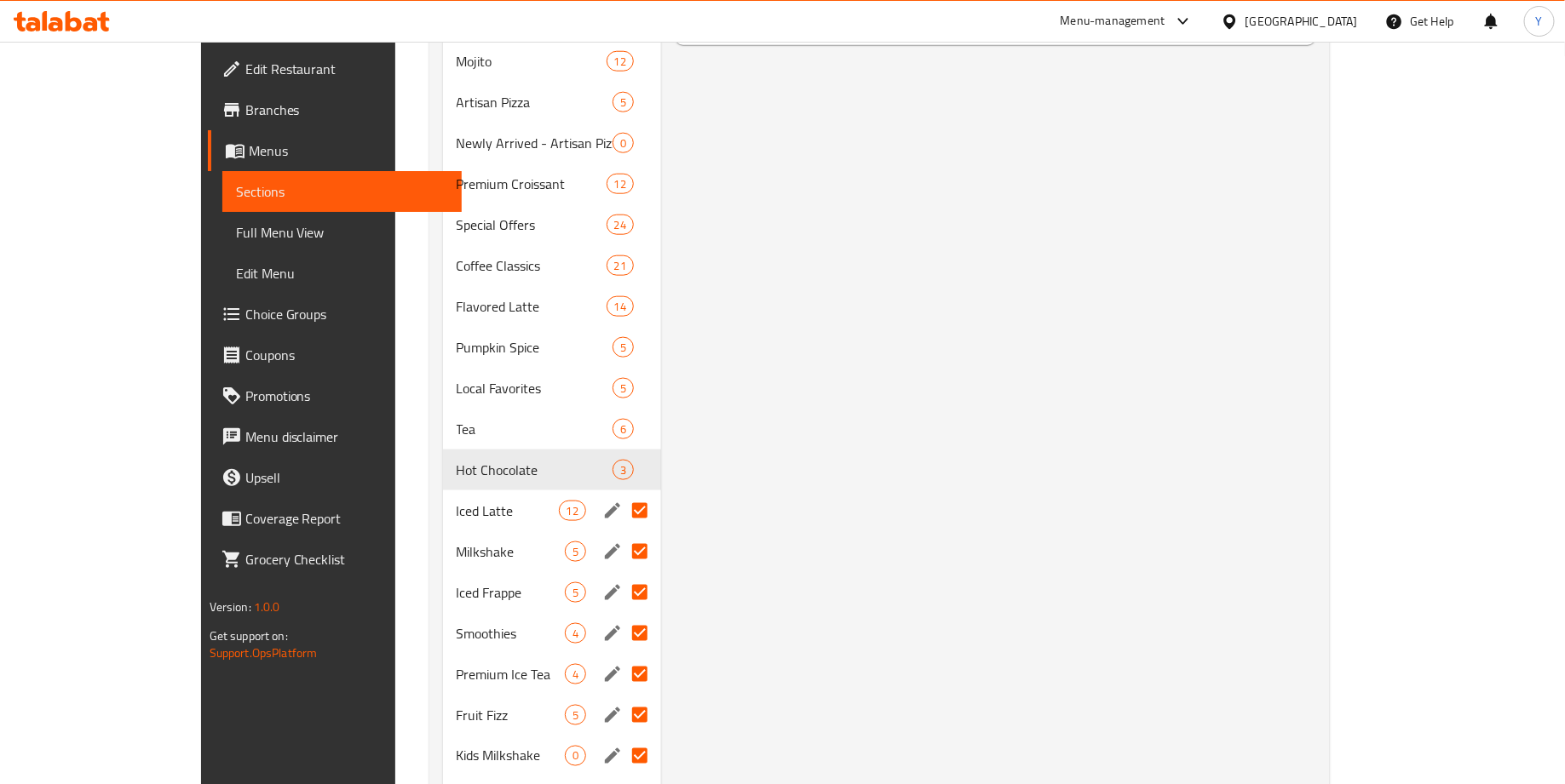
scroll to position [815, 0]
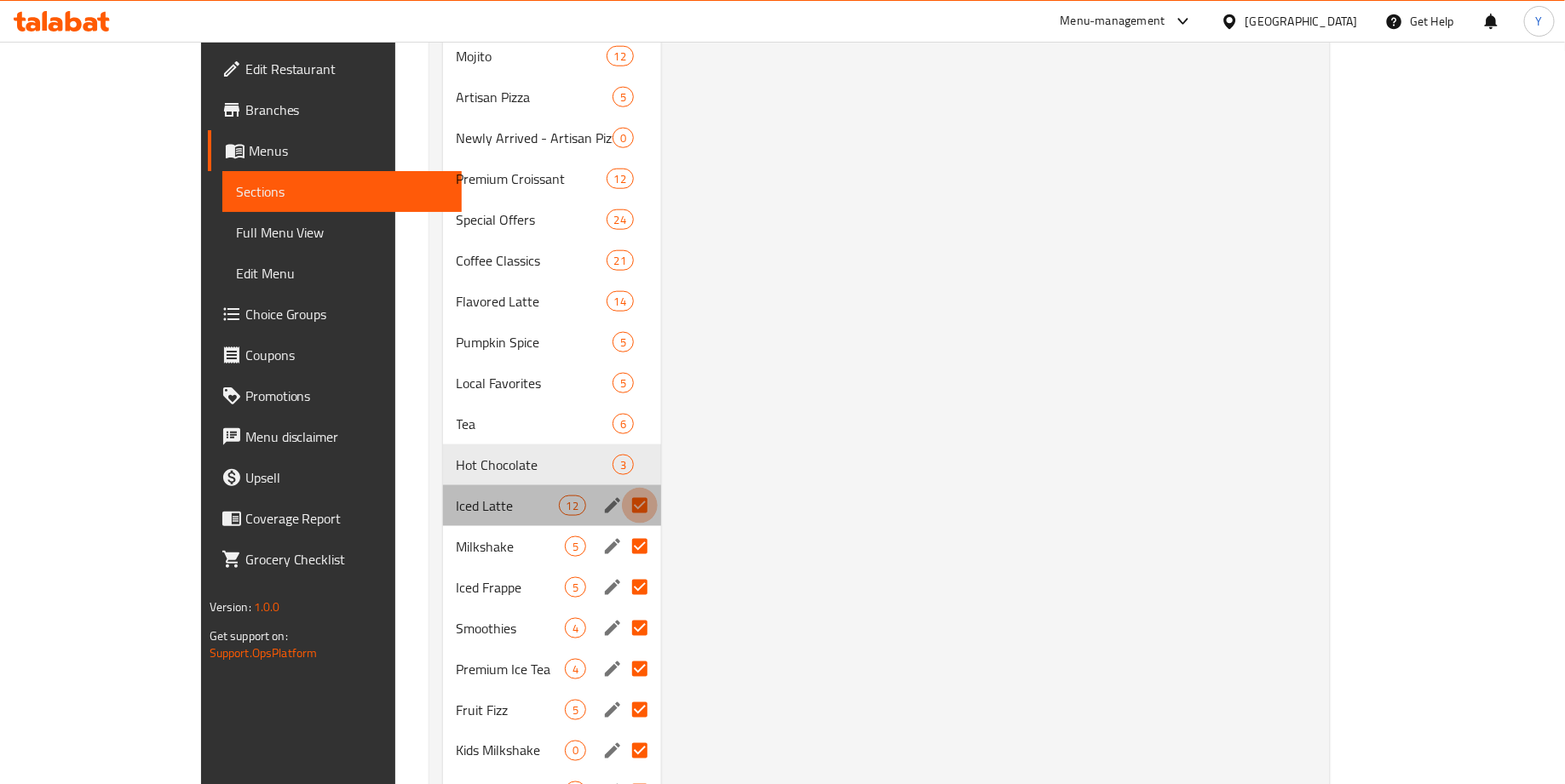
click at [622, 488] on input "Menu sections" at bounding box center [640, 506] width 36 height 36
checkbox input "false"
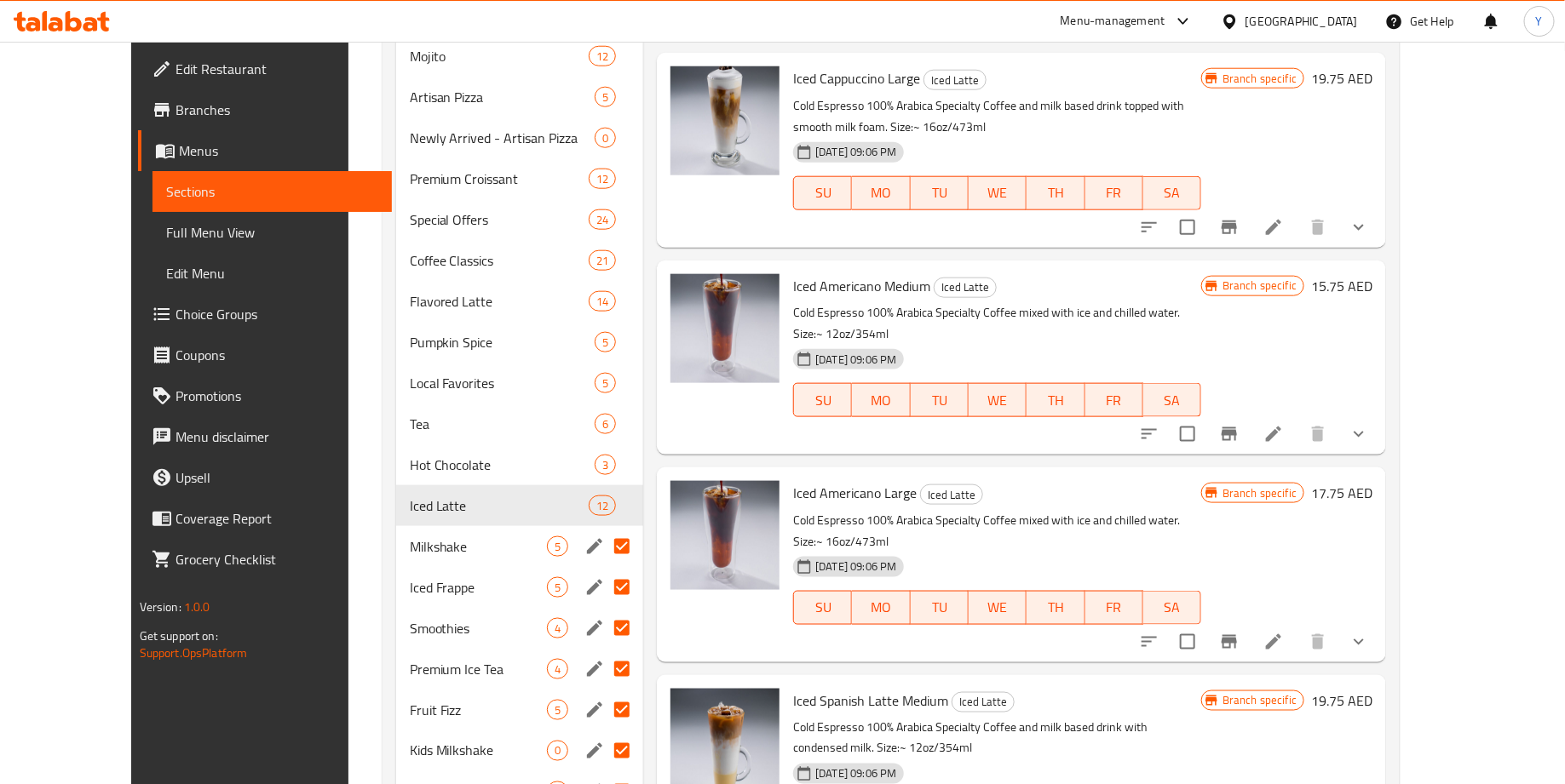
click at [604, 529] on input "Menu sections" at bounding box center [621, 546] width 36 height 36
checkbox input "false"
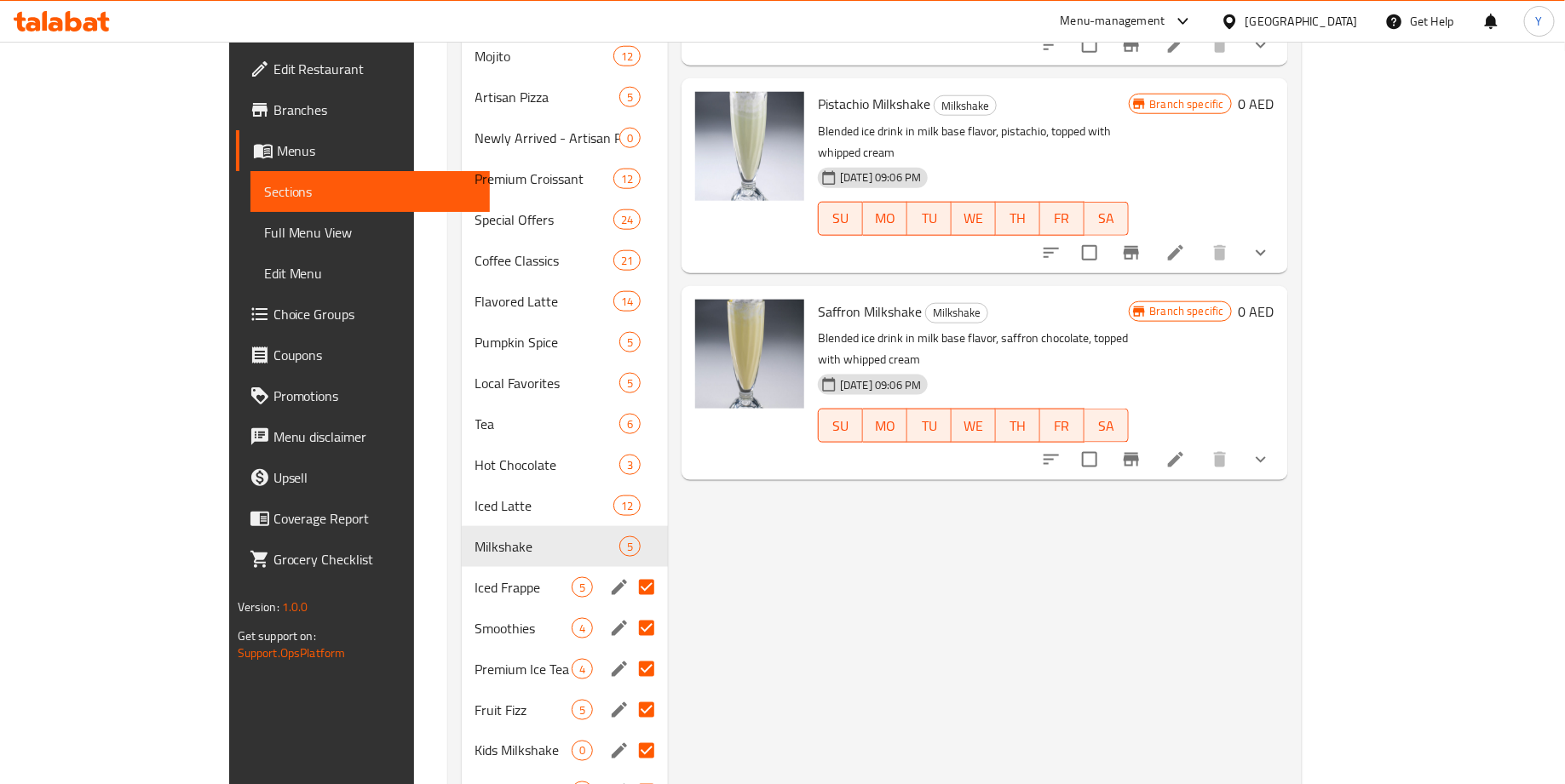
click at [629, 570] on input "Menu sections" at bounding box center [647, 588] width 36 height 36
checkbox input "false"
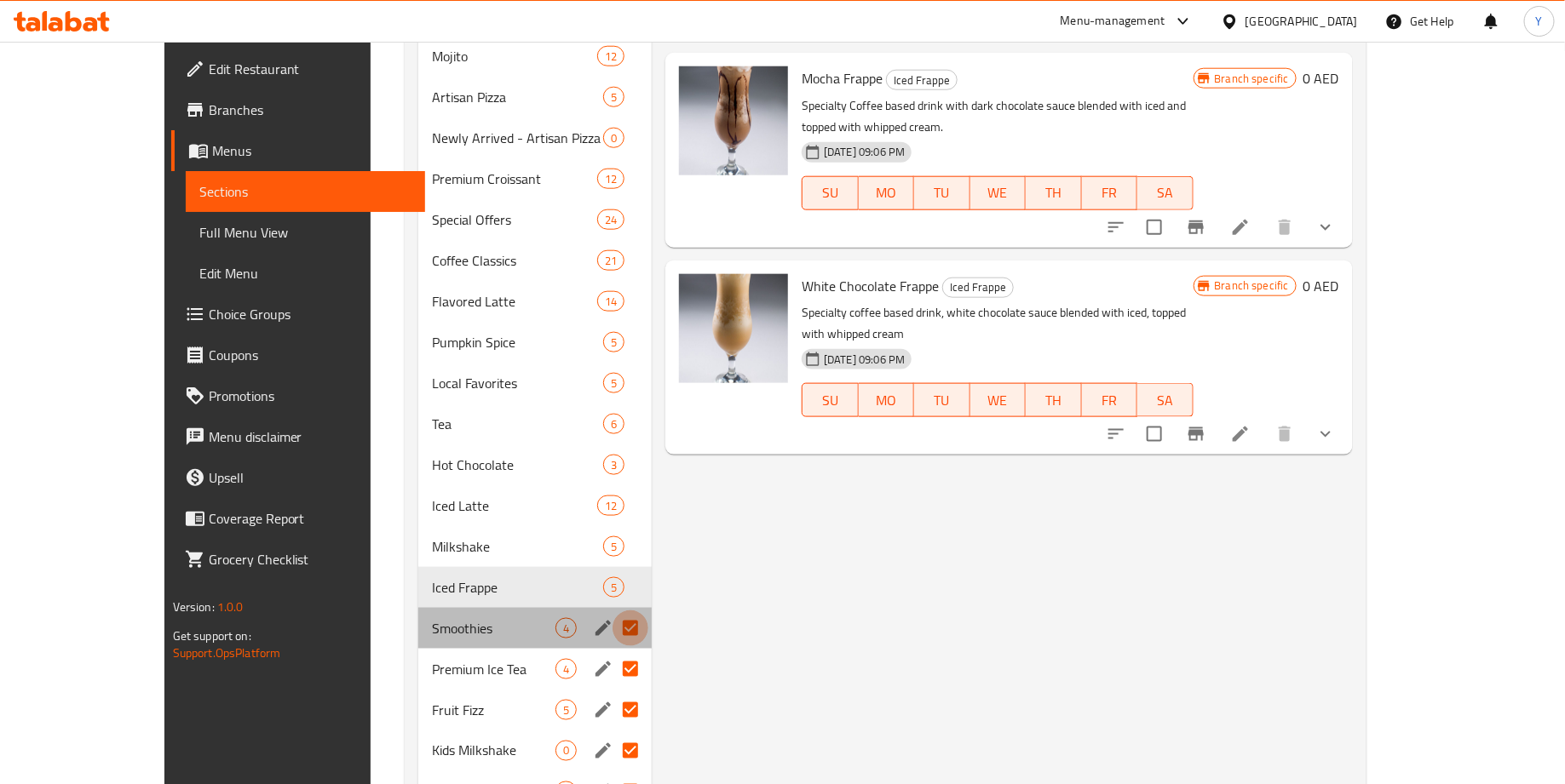
click at [612, 610] on input "Menu sections" at bounding box center [630, 628] width 36 height 36
checkbox input "false"
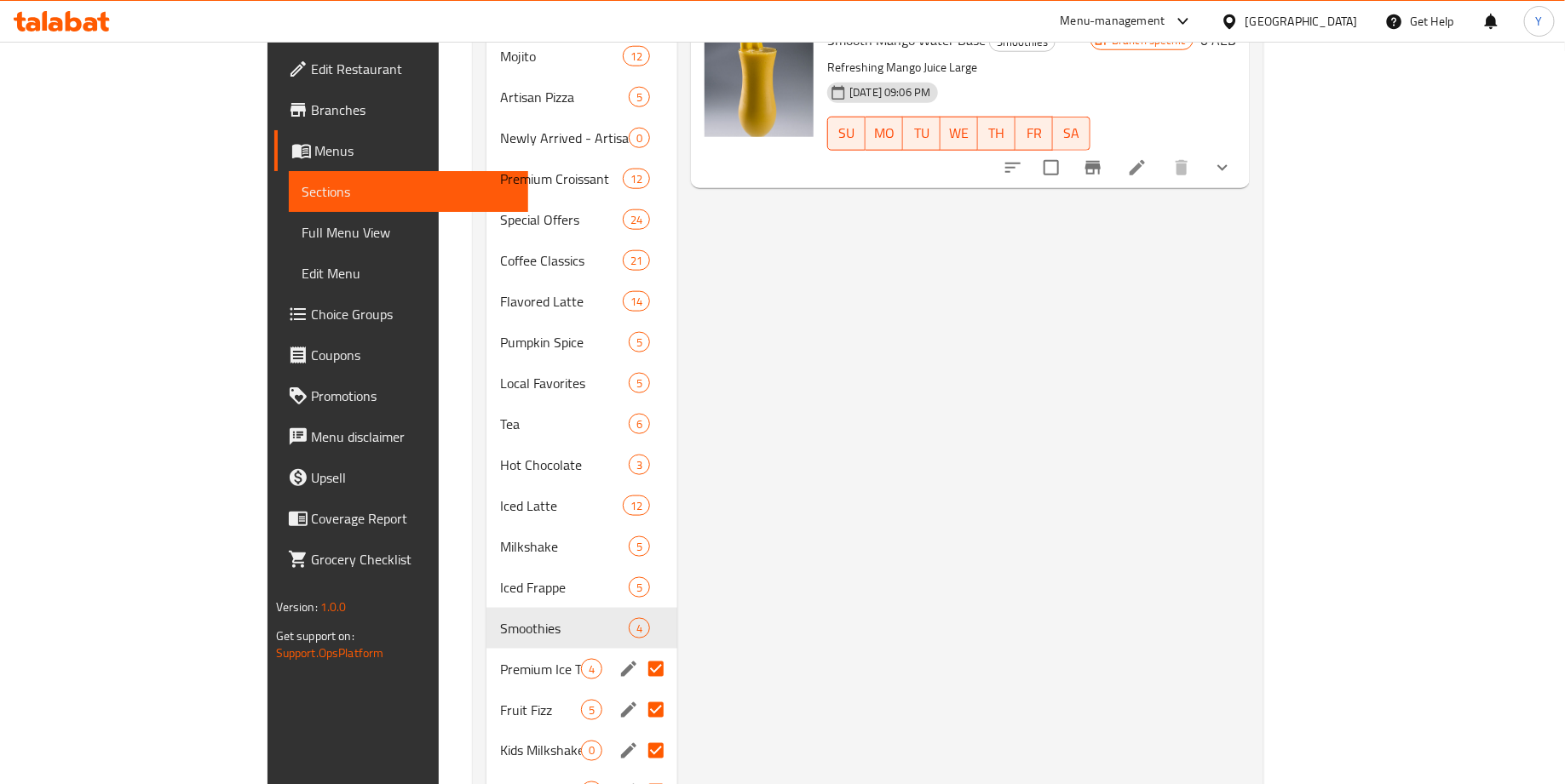
click at [638, 652] on input "Menu sections" at bounding box center [656, 669] width 36 height 36
checkbox input "false"
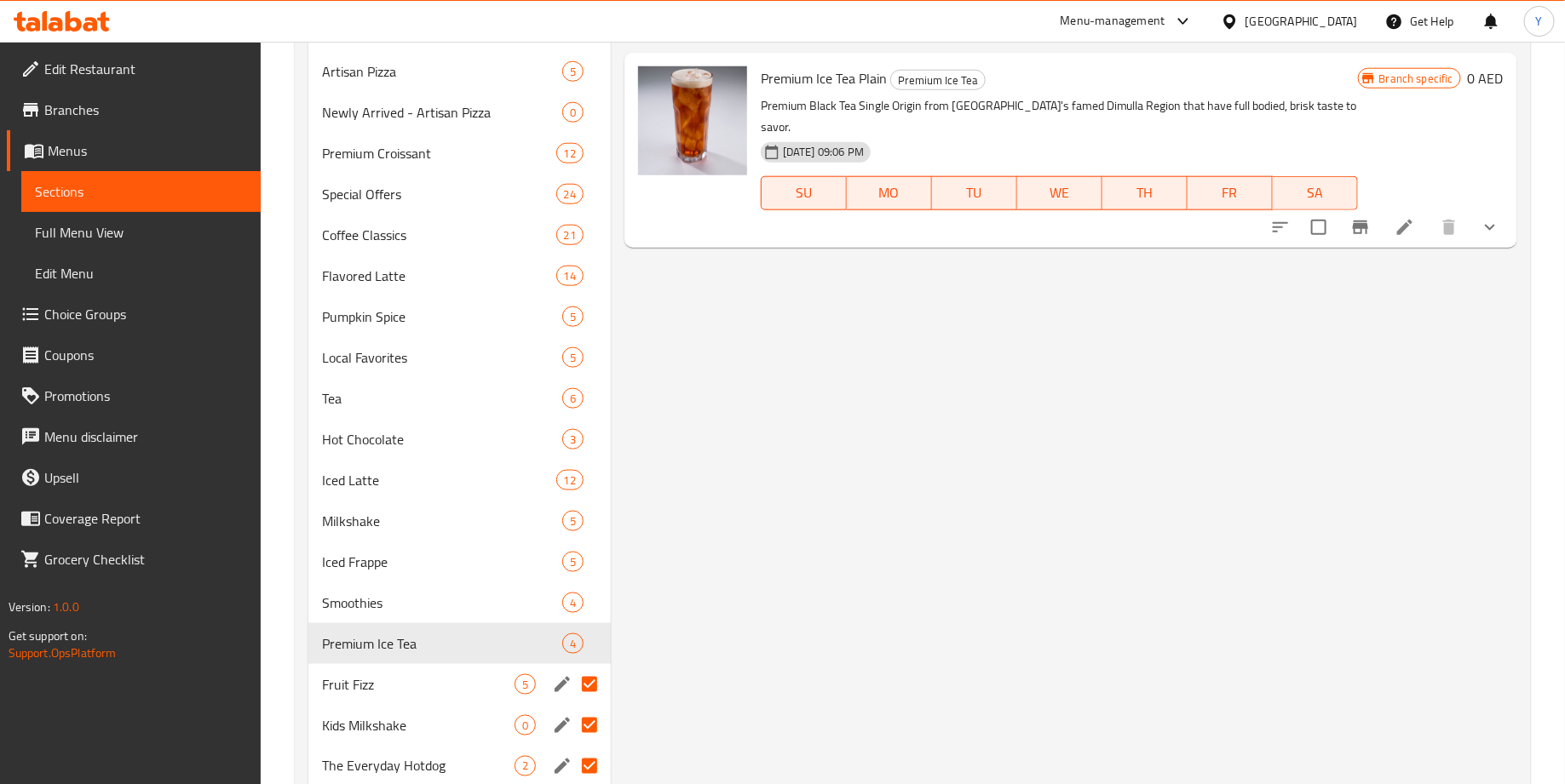
click at [597, 678] on input "Menu sections" at bounding box center [590, 684] width 36 height 36
checkbox input "false"
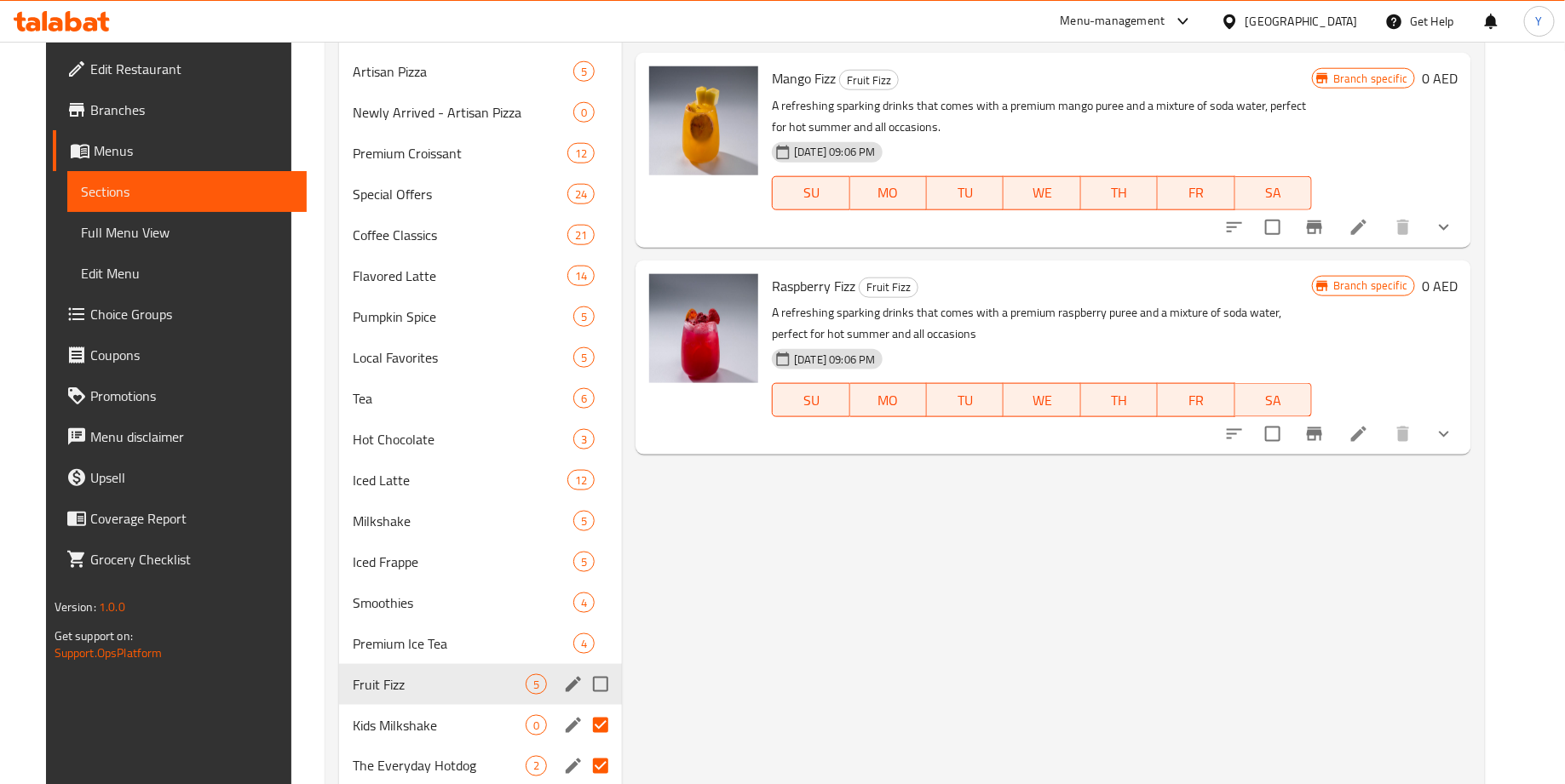
scroll to position [993, 0]
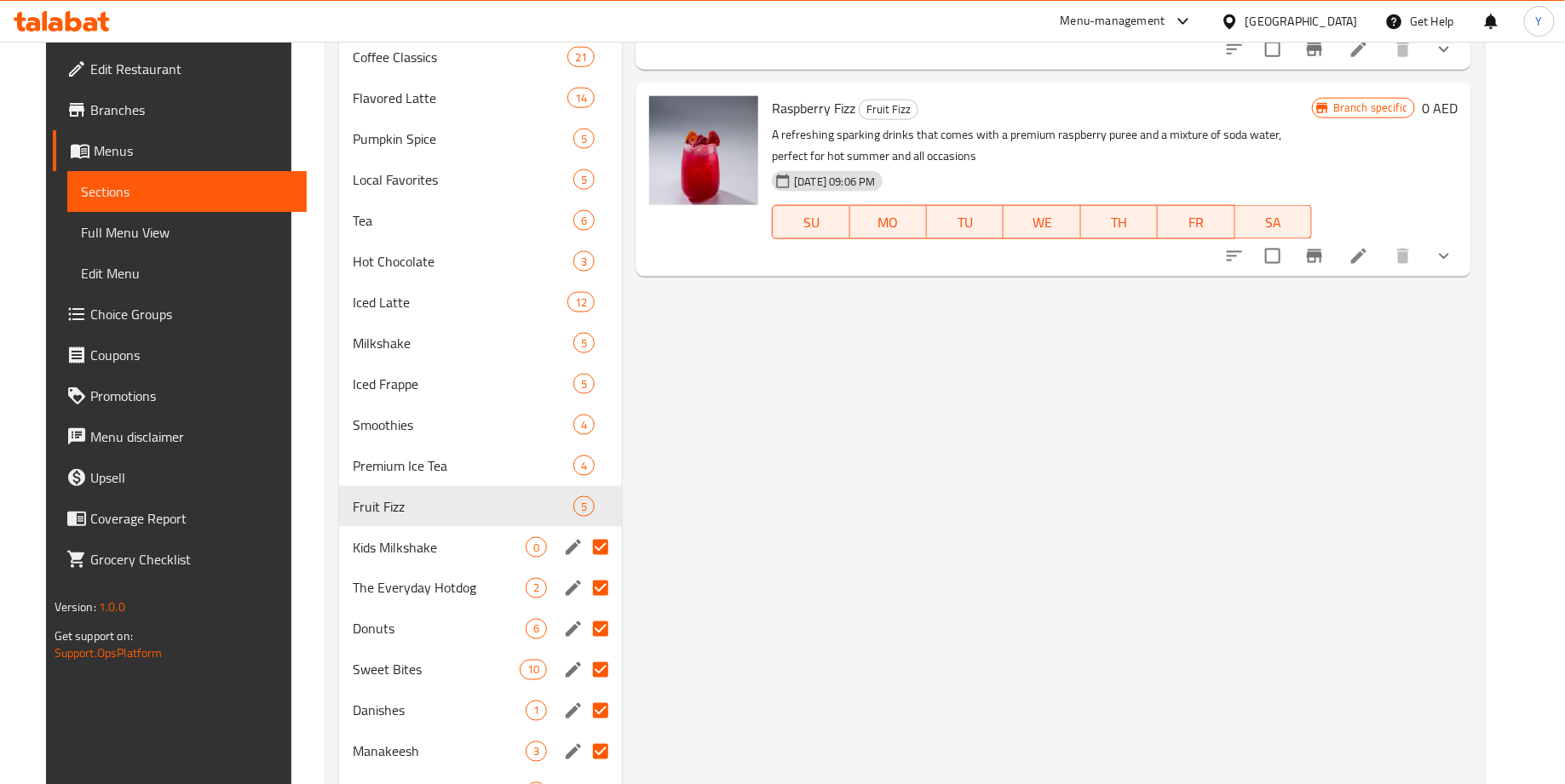
click at [590, 549] on input "Menu sections" at bounding box center [600, 547] width 36 height 36
checkbox input "false"
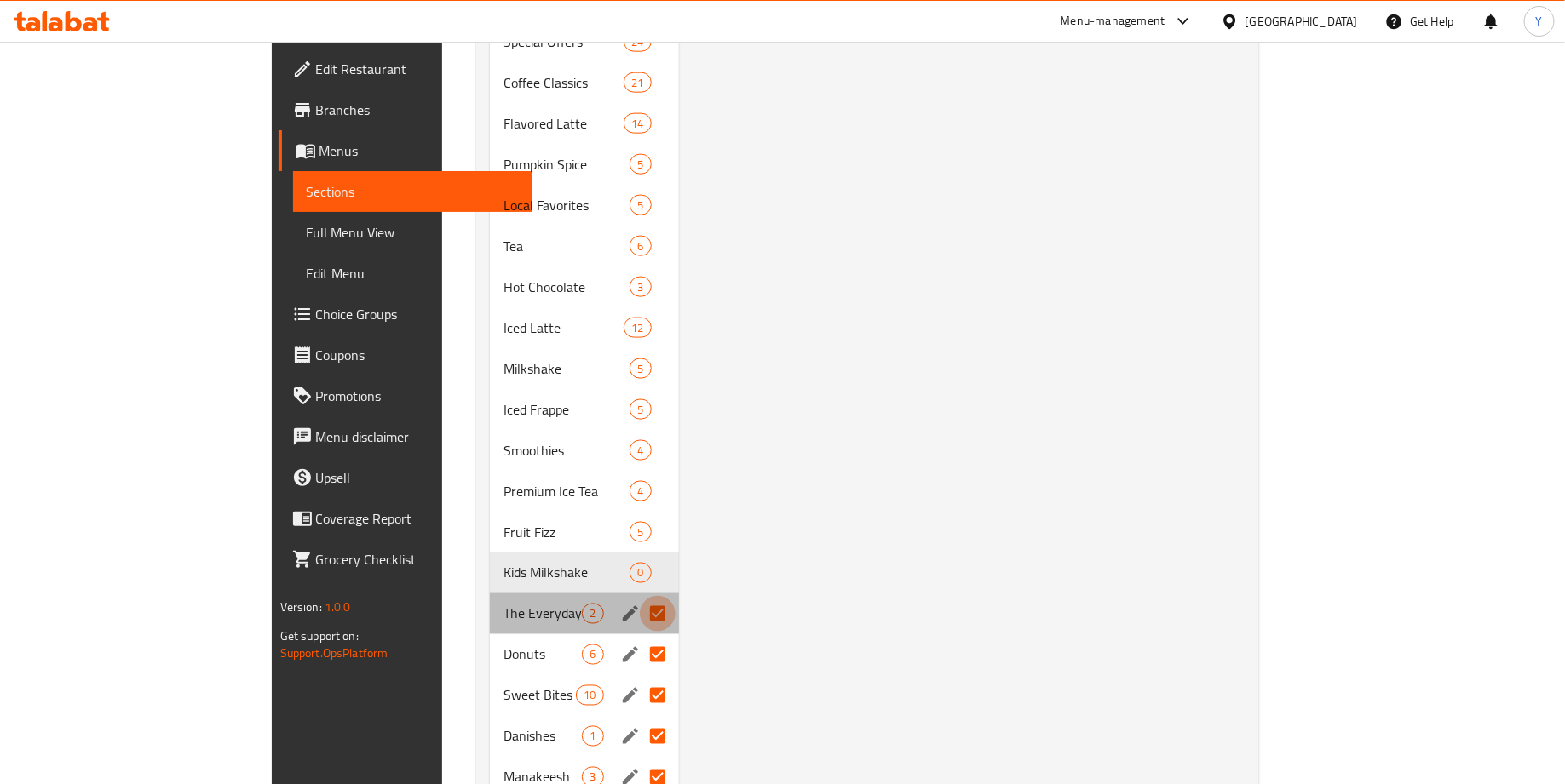
click at [640, 596] on input "Menu sections" at bounding box center [657, 614] width 36 height 36
checkbox input "false"
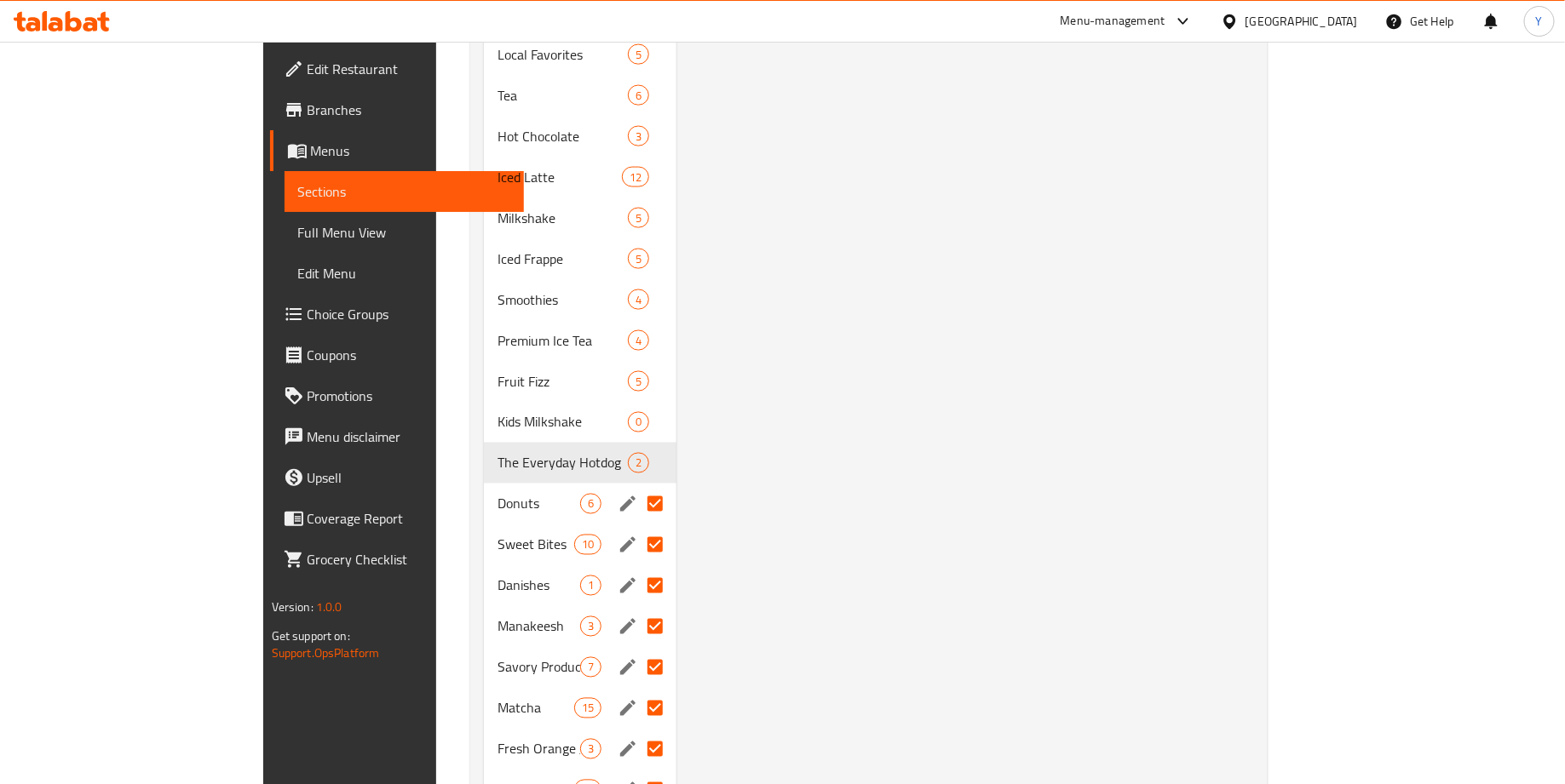
scroll to position [1159, 0]
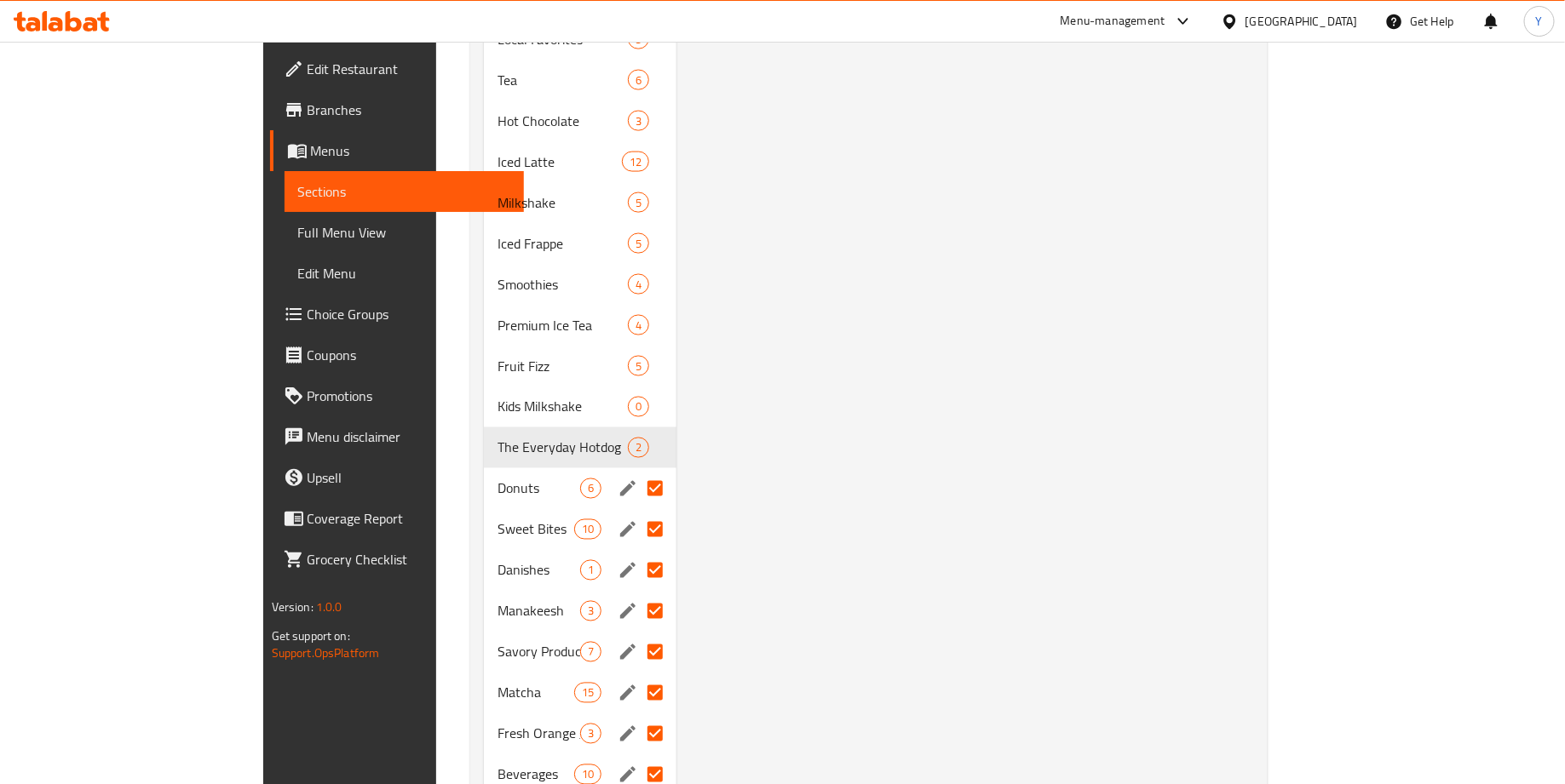
click at [637, 471] on input "Menu sections" at bounding box center [655, 489] width 36 height 36
checkbox input "false"
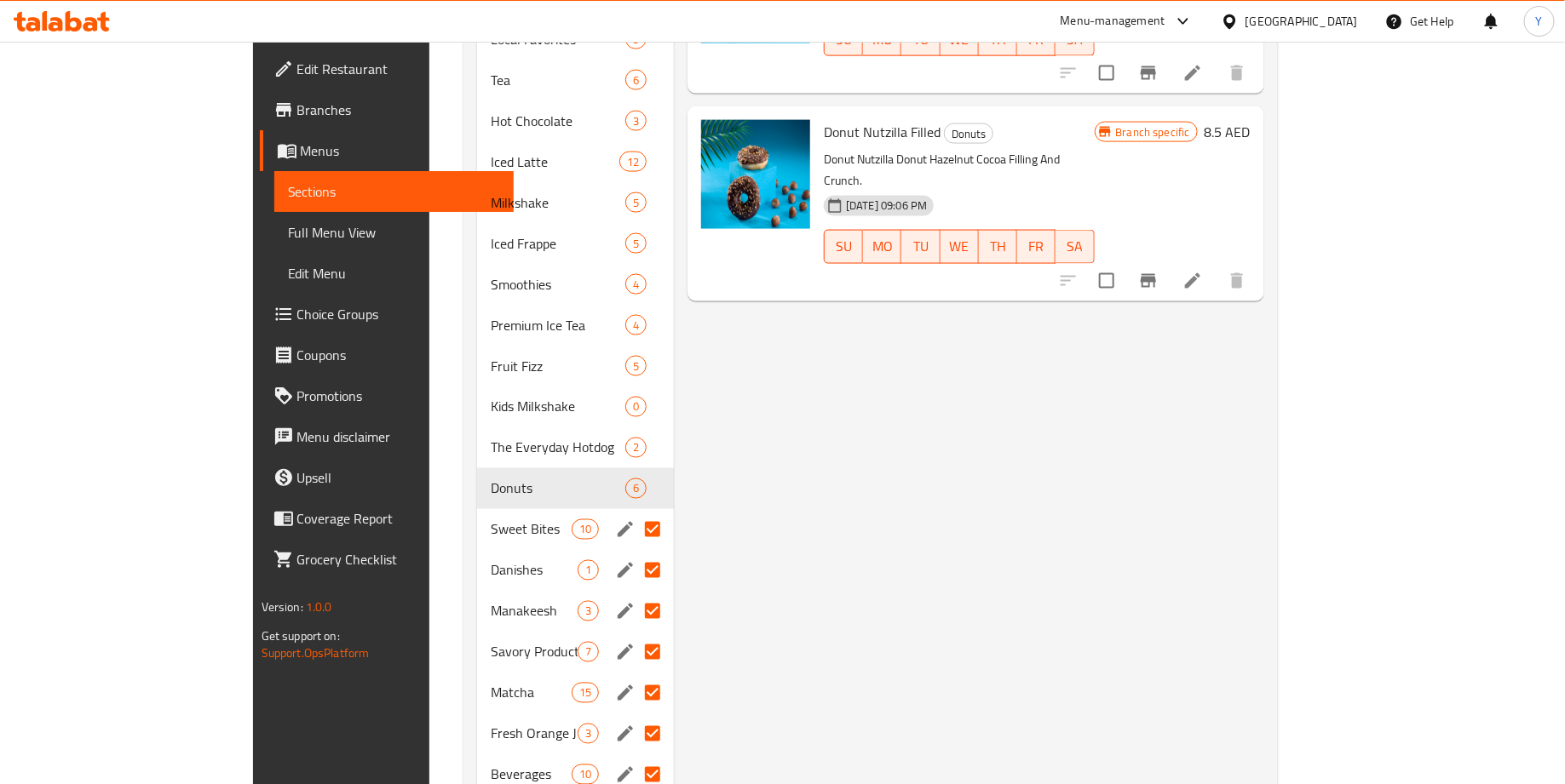
click at [634, 512] on input "Menu sections" at bounding box center [652, 529] width 36 height 36
checkbox input "false"
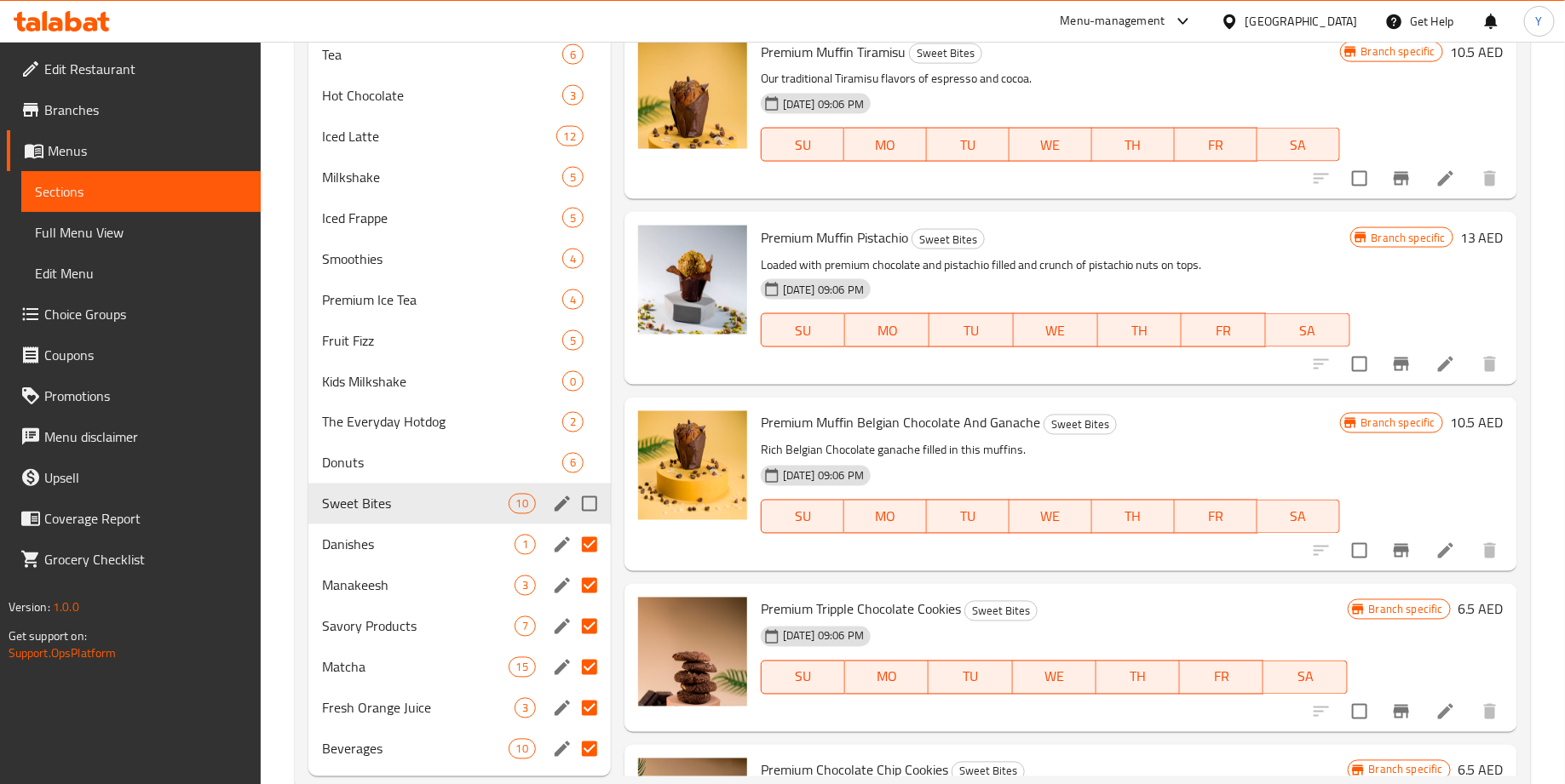
scroll to position [1197, 0]
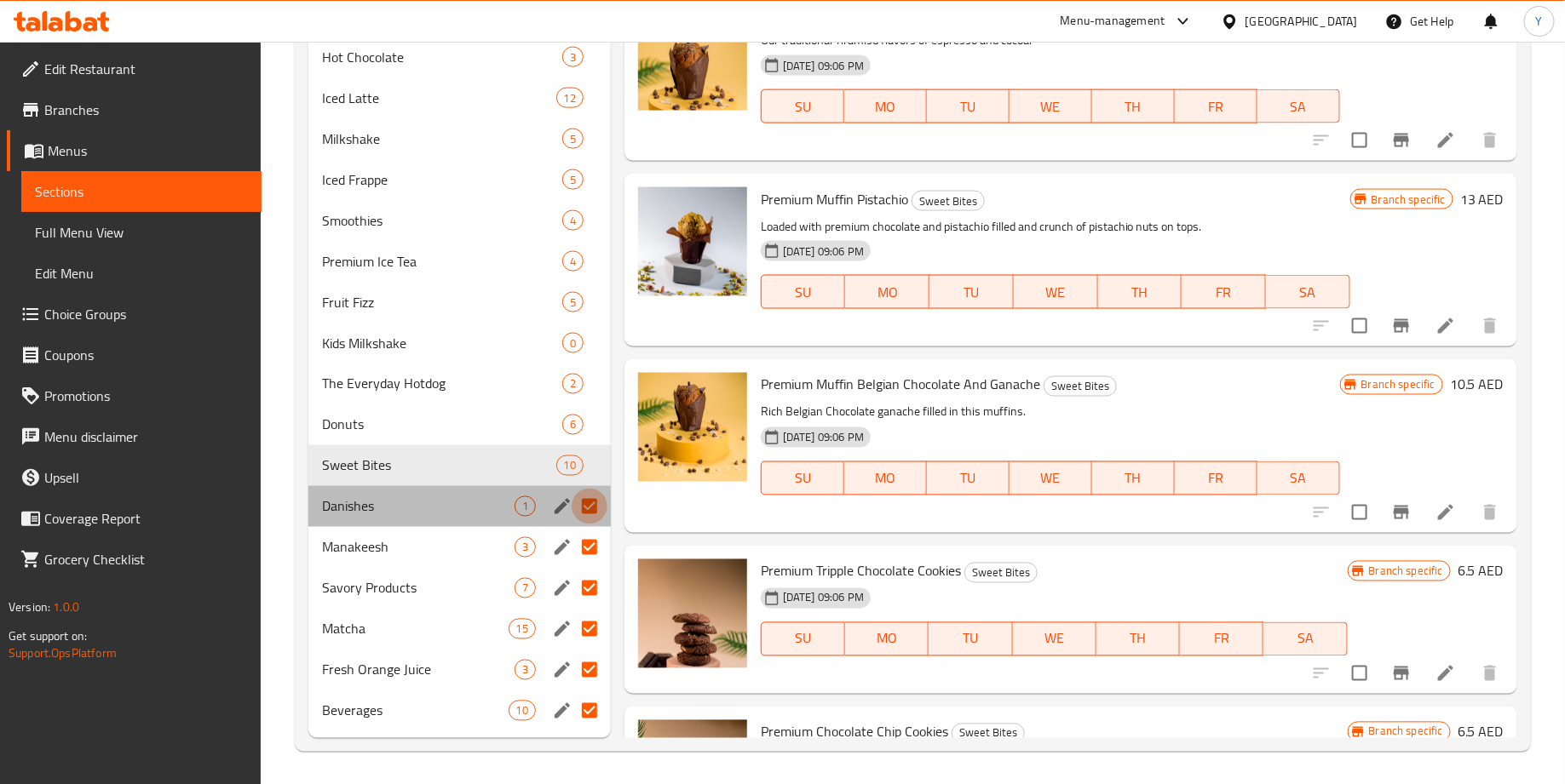
click at [589, 514] on input "Menu sections" at bounding box center [590, 507] width 36 height 36
checkbox input "false"
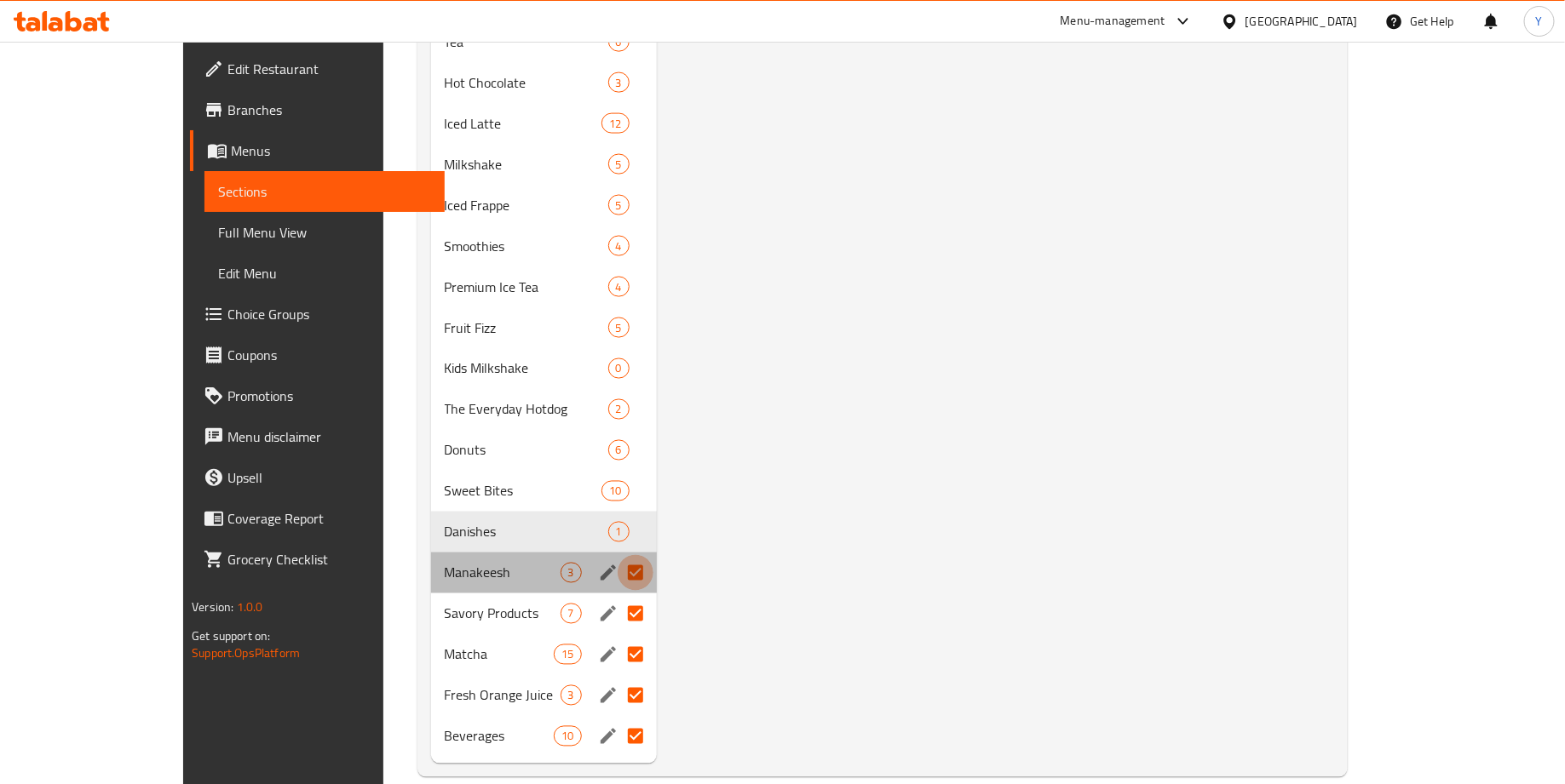
click at [618, 555] on input "Menu sections" at bounding box center [635, 573] width 36 height 36
checkbox input "false"
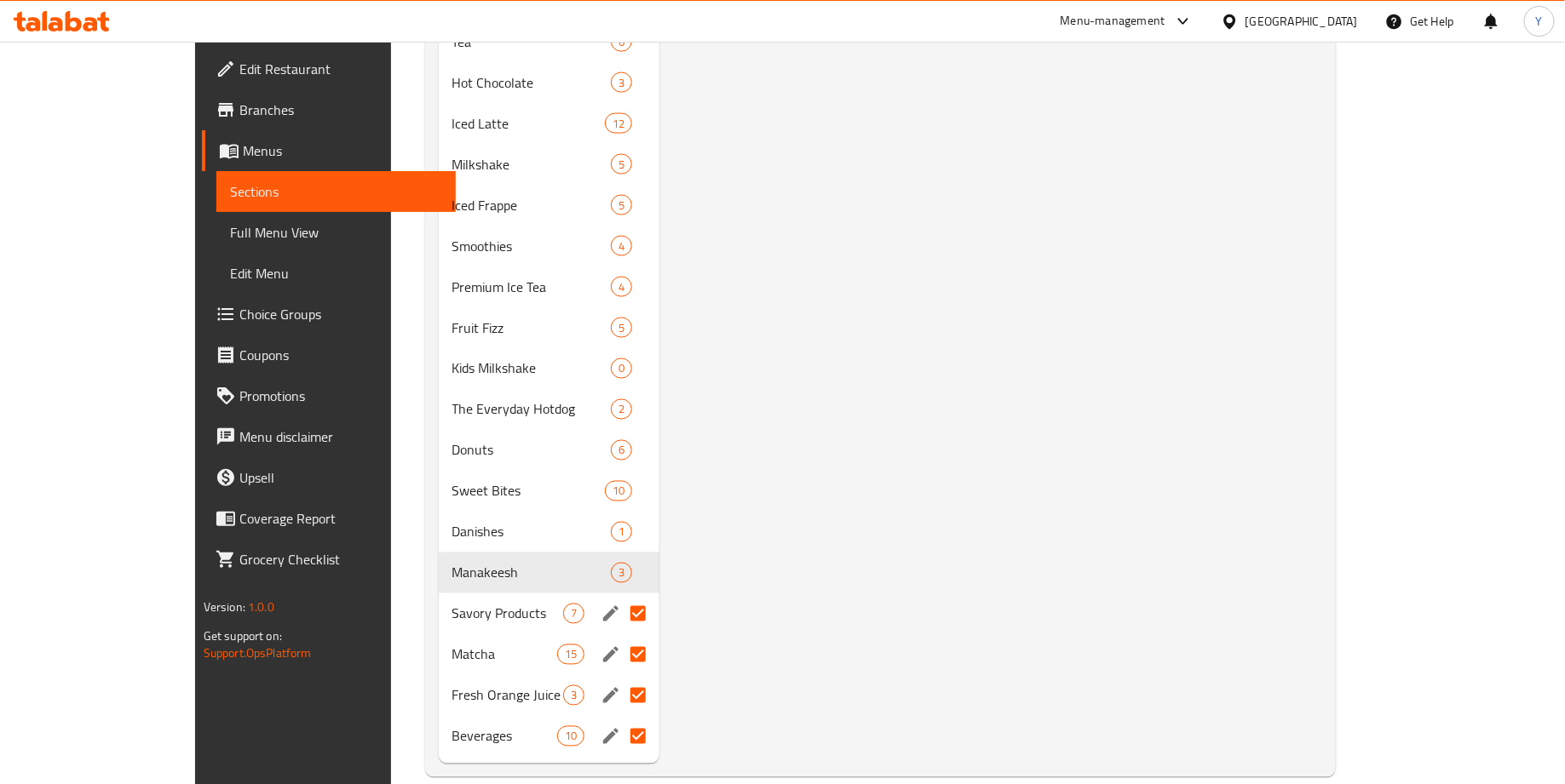
click at [620, 596] on input "Menu sections" at bounding box center [638, 614] width 36 height 36
checkbox input "false"
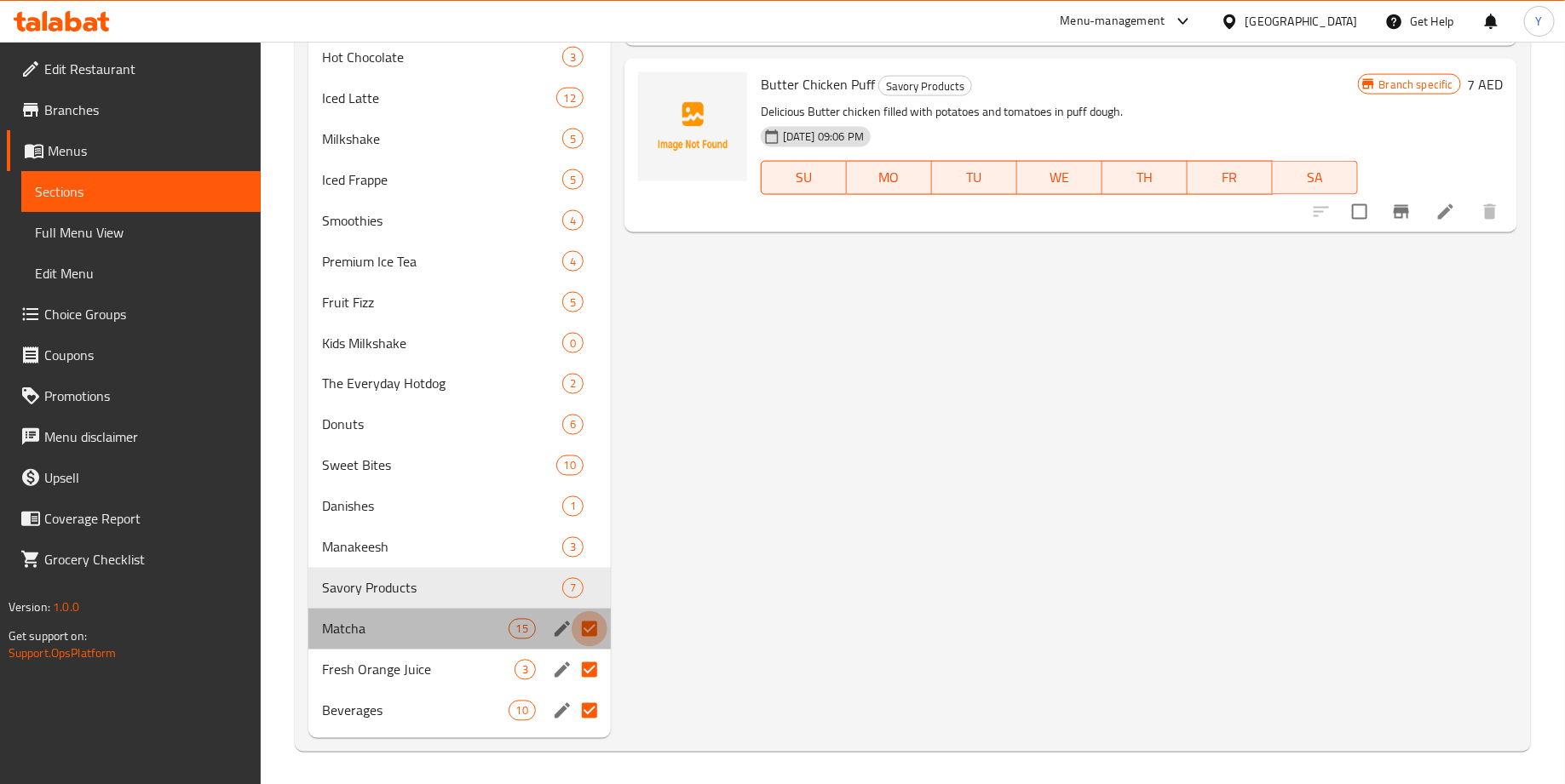
click at [592, 627] on input "Menu sections" at bounding box center [590, 629] width 36 height 36
checkbox input "false"
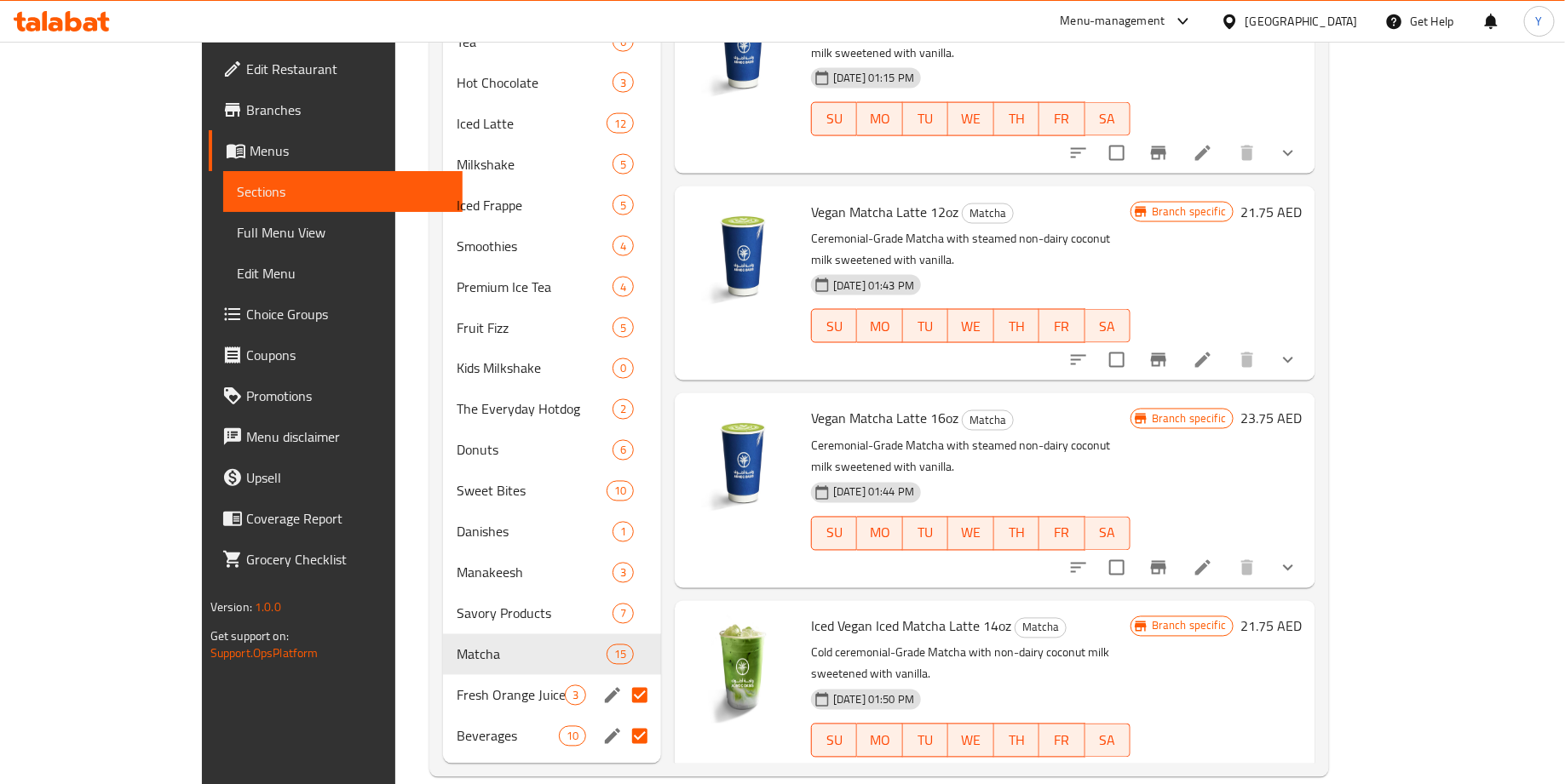
click at [622, 678] on input "Menu sections" at bounding box center [640, 696] width 36 height 36
checkbox input "false"
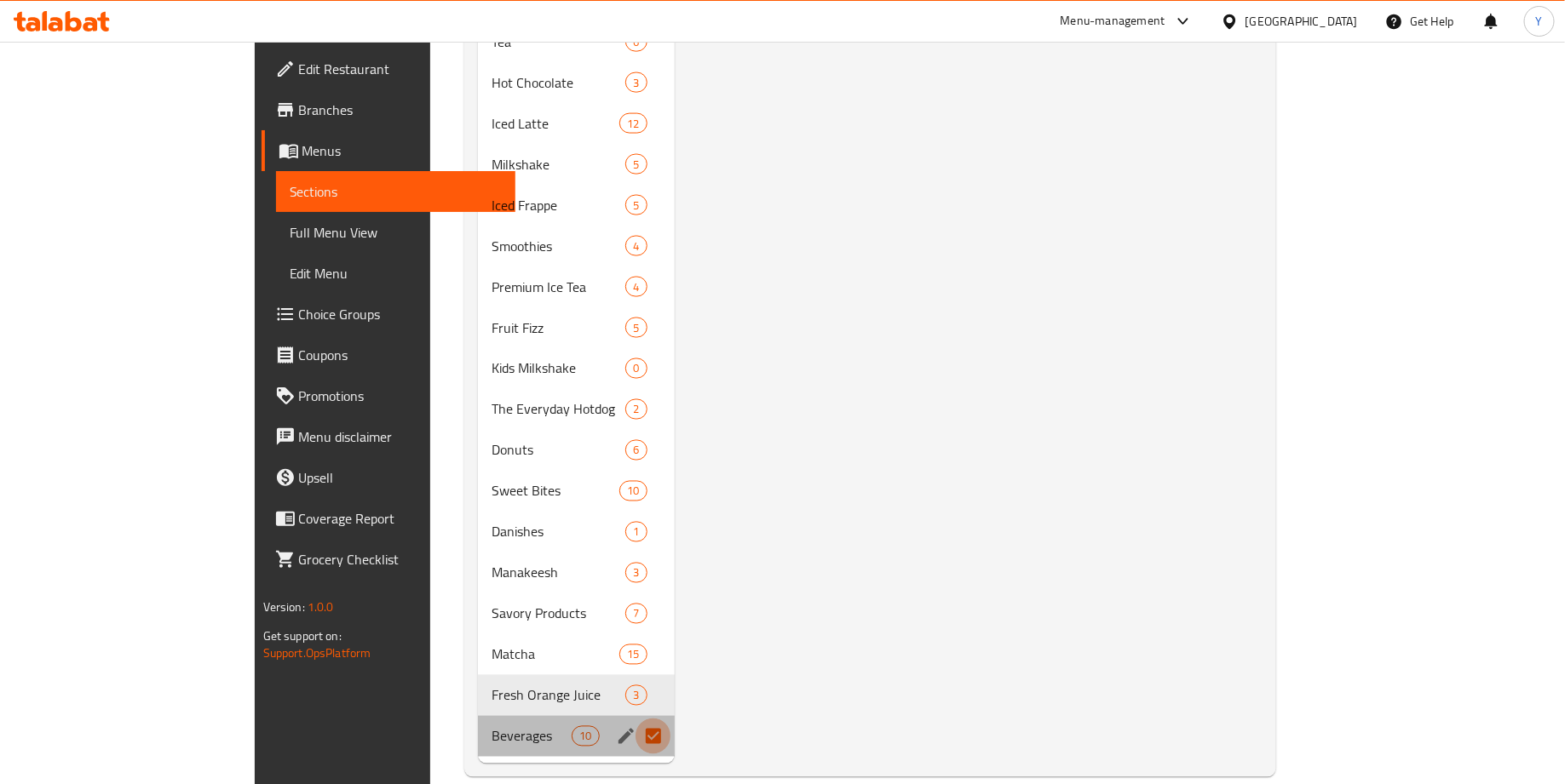
click at [635, 719] on input "Menu sections" at bounding box center [653, 736] width 36 height 36
checkbox input "false"
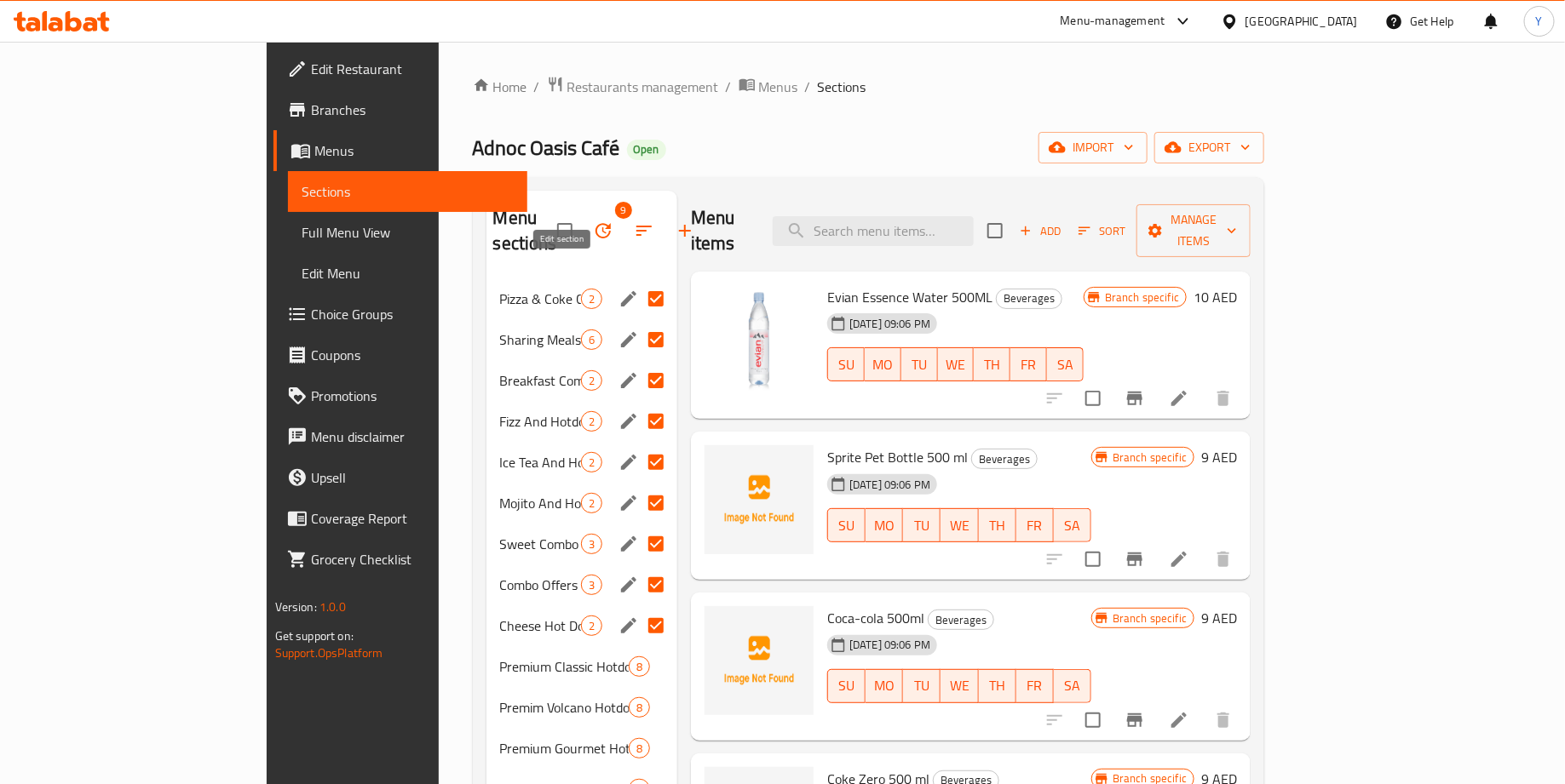
click at [619, 289] on icon "edit" at bounding box center [628, 299] width 20 height 20
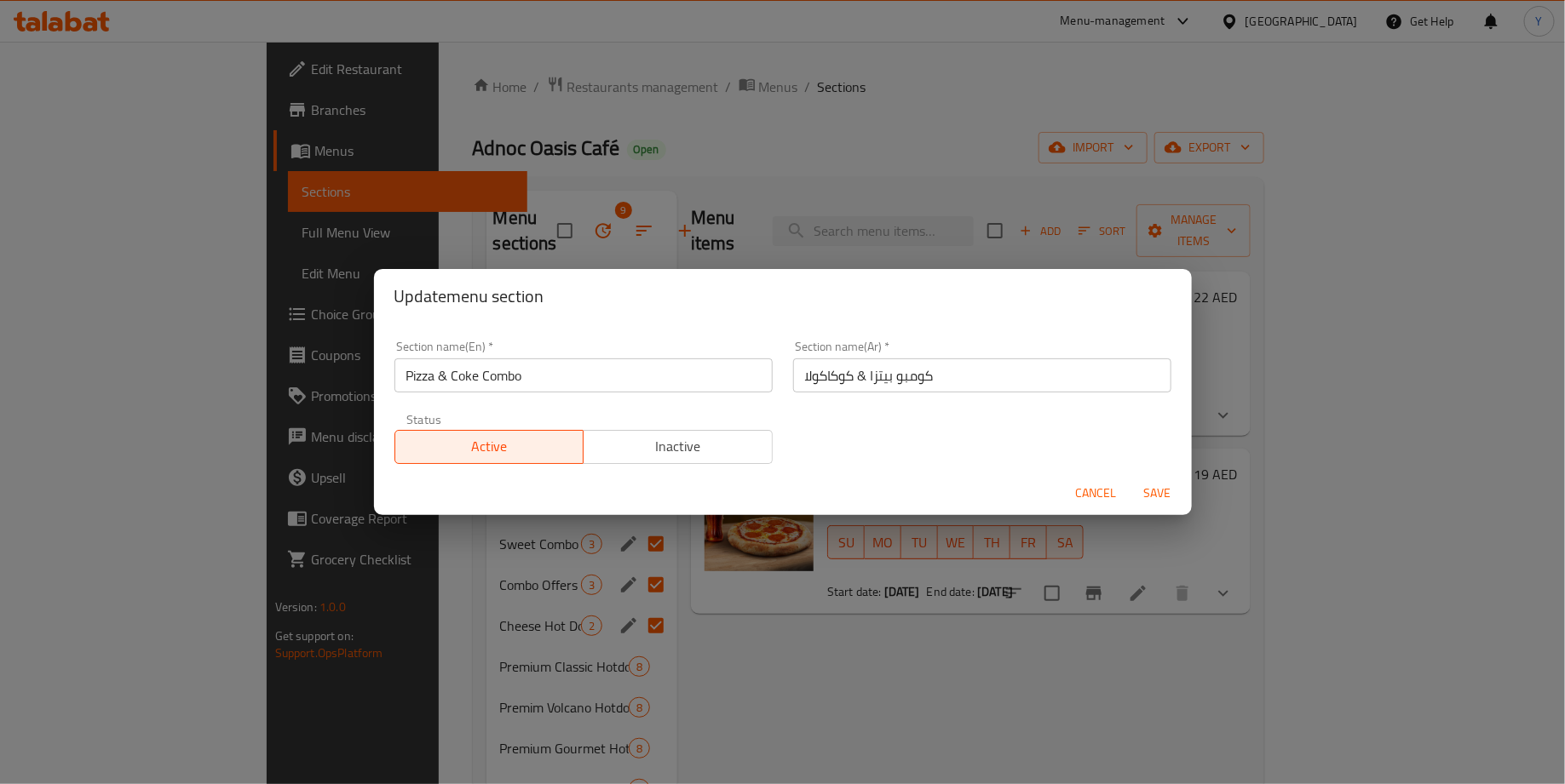
click at [1109, 495] on span "Cancel" at bounding box center [1096, 493] width 41 height 21
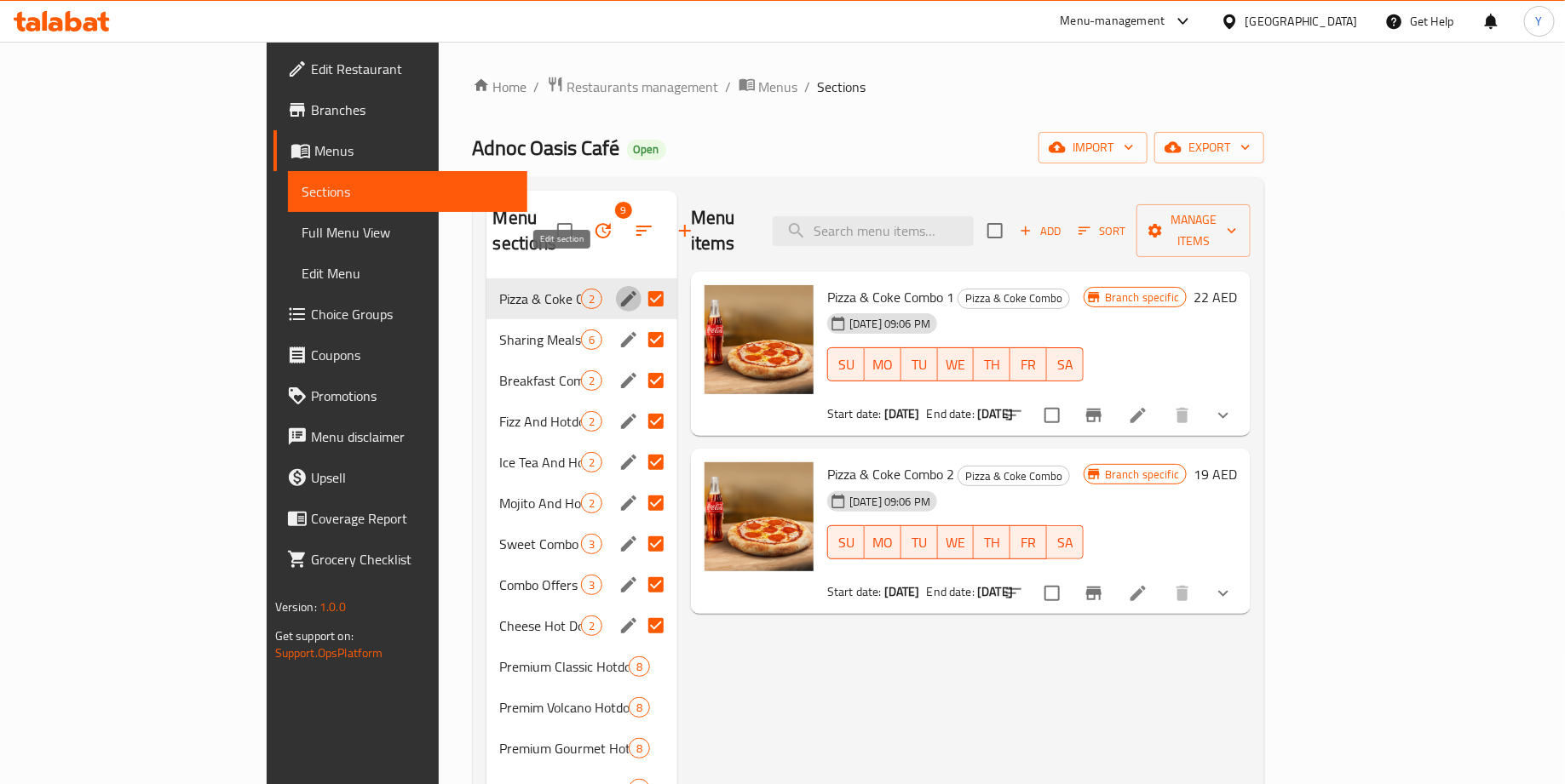
click at [619, 289] on icon "edit" at bounding box center [628, 299] width 20 height 20
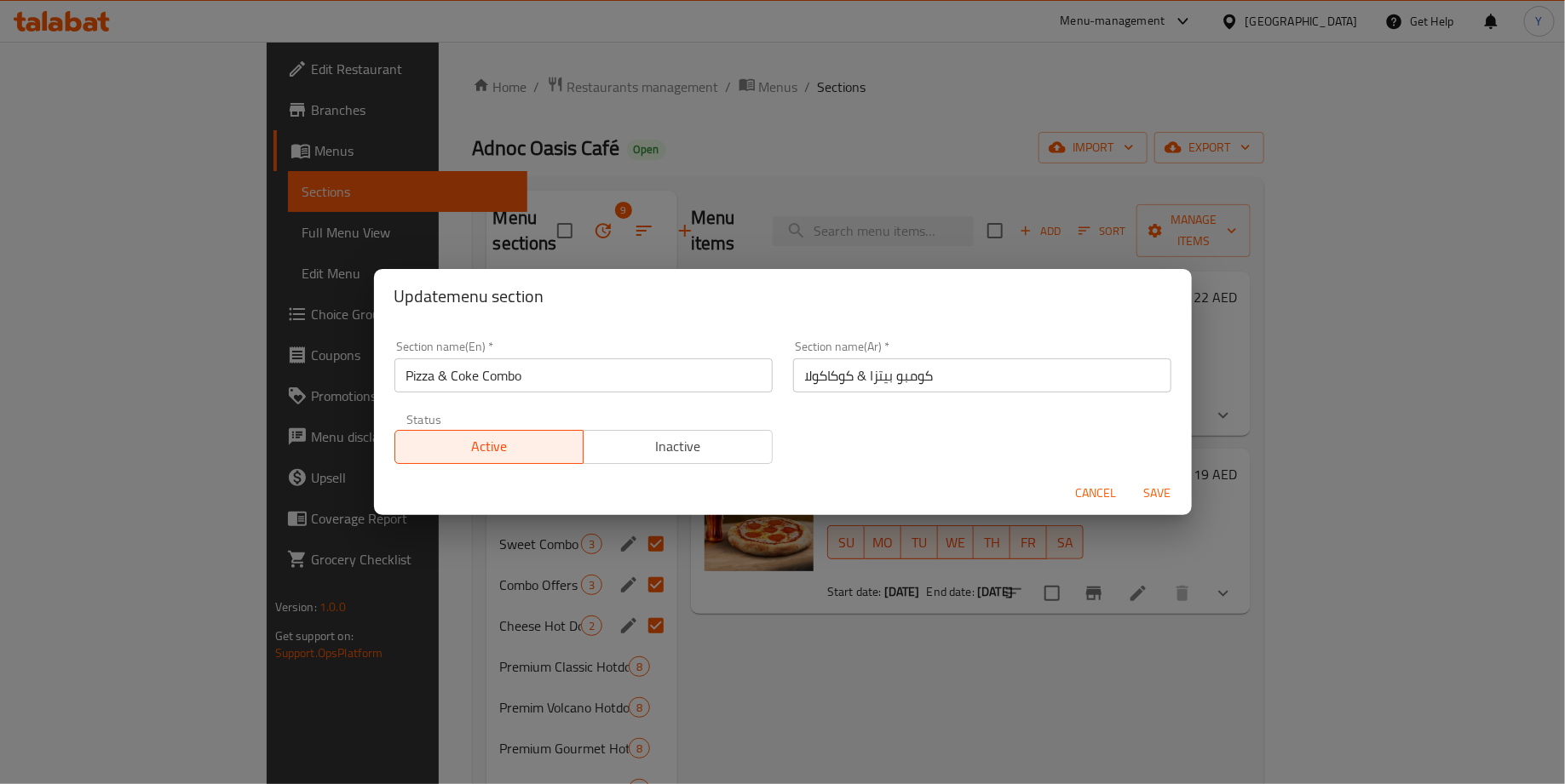
click at [1101, 497] on span "Cancel" at bounding box center [1096, 493] width 41 height 21
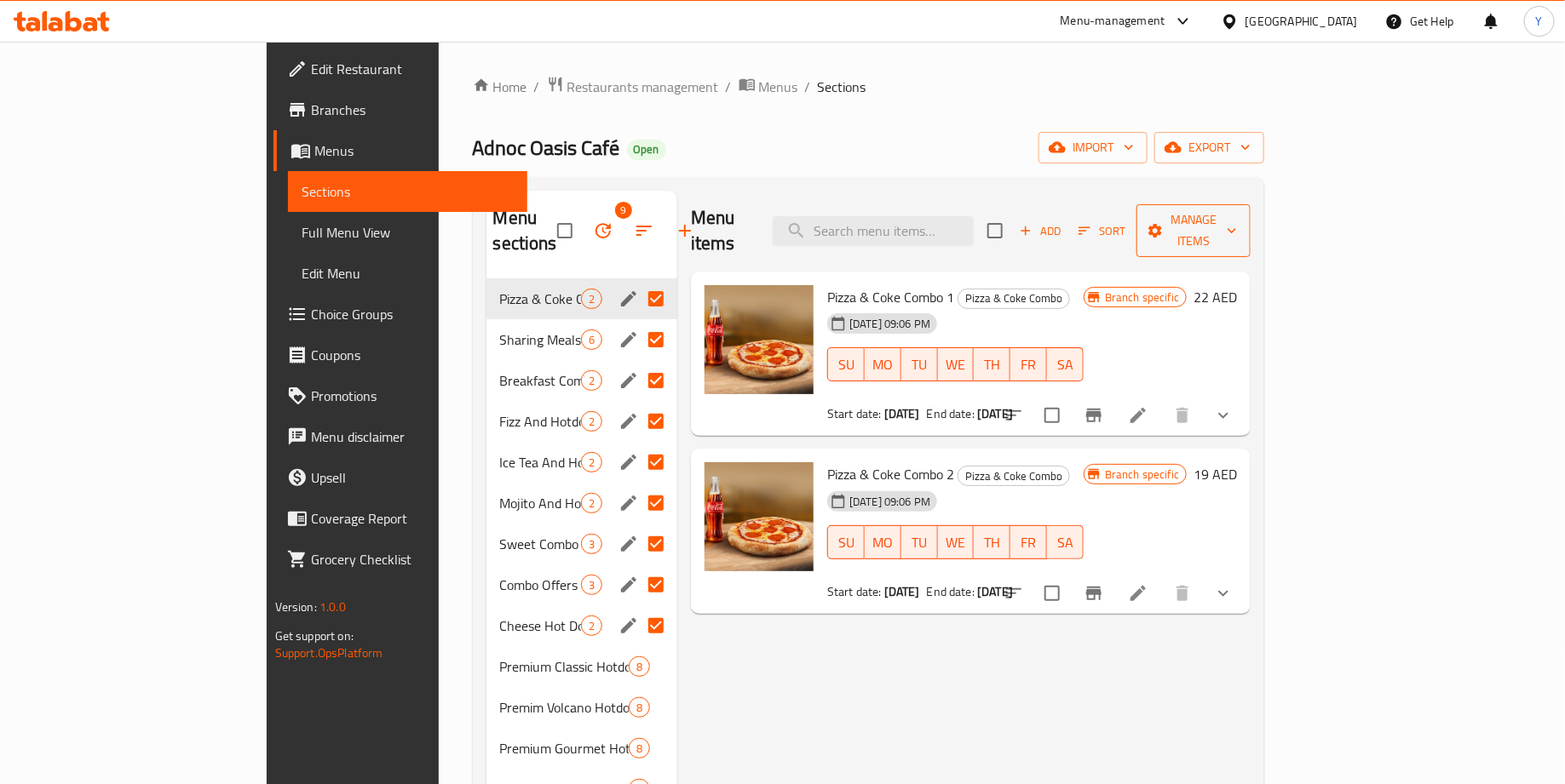
click at [1237, 210] on span "Manage items" at bounding box center [1193, 231] width 87 height 42
click at [1276, 618] on div at bounding box center [782, 392] width 1565 height 784
click at [1013, 216] on input "checkbox" at bounding box center [995, 231] width 36 height 36
checkbox input "true"
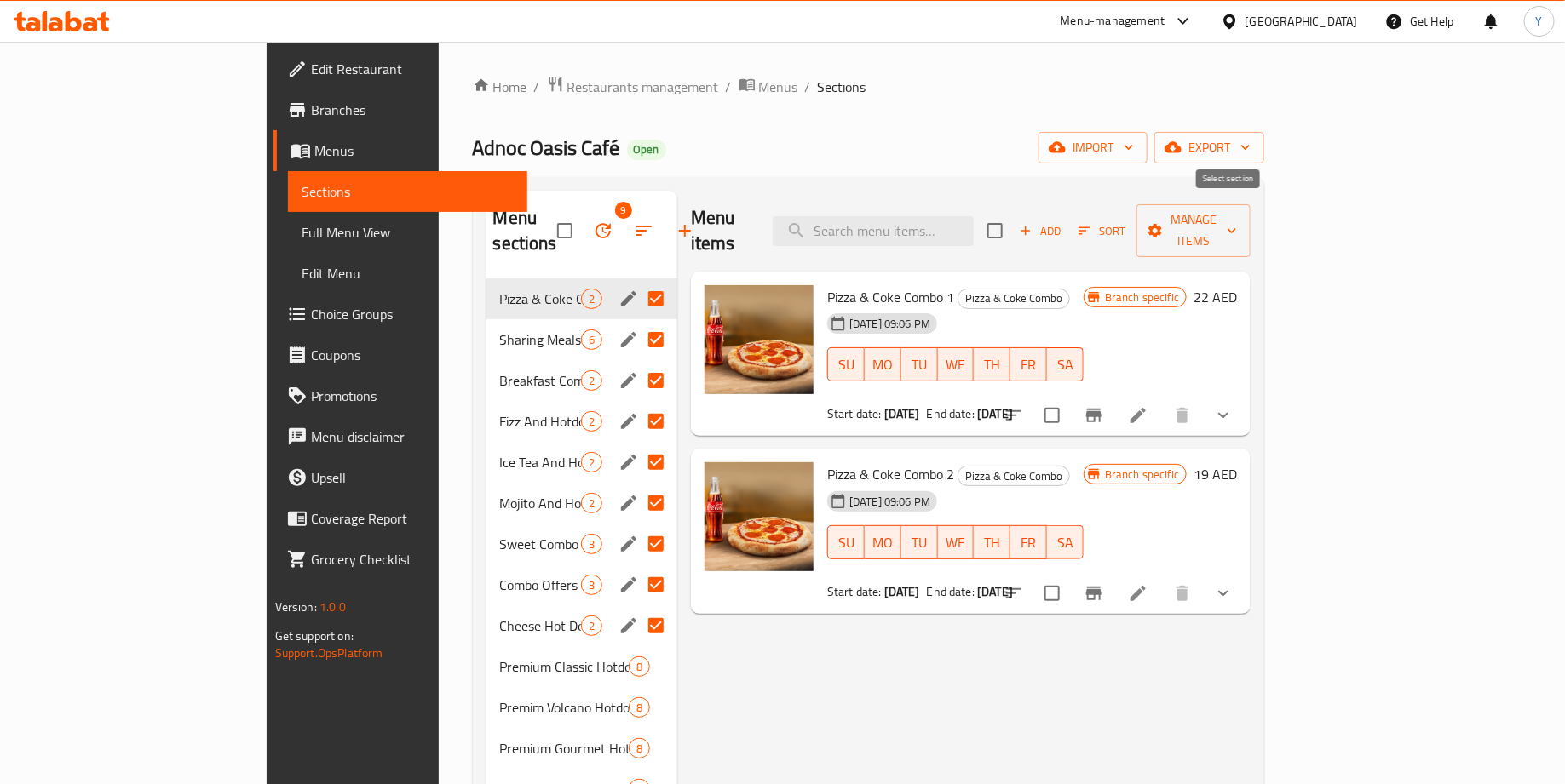
checkbox input "true"
click at [1013, 216] on input "checkbox" at bounding box center [995, 231] width 36 height 36
checkbox input "false"
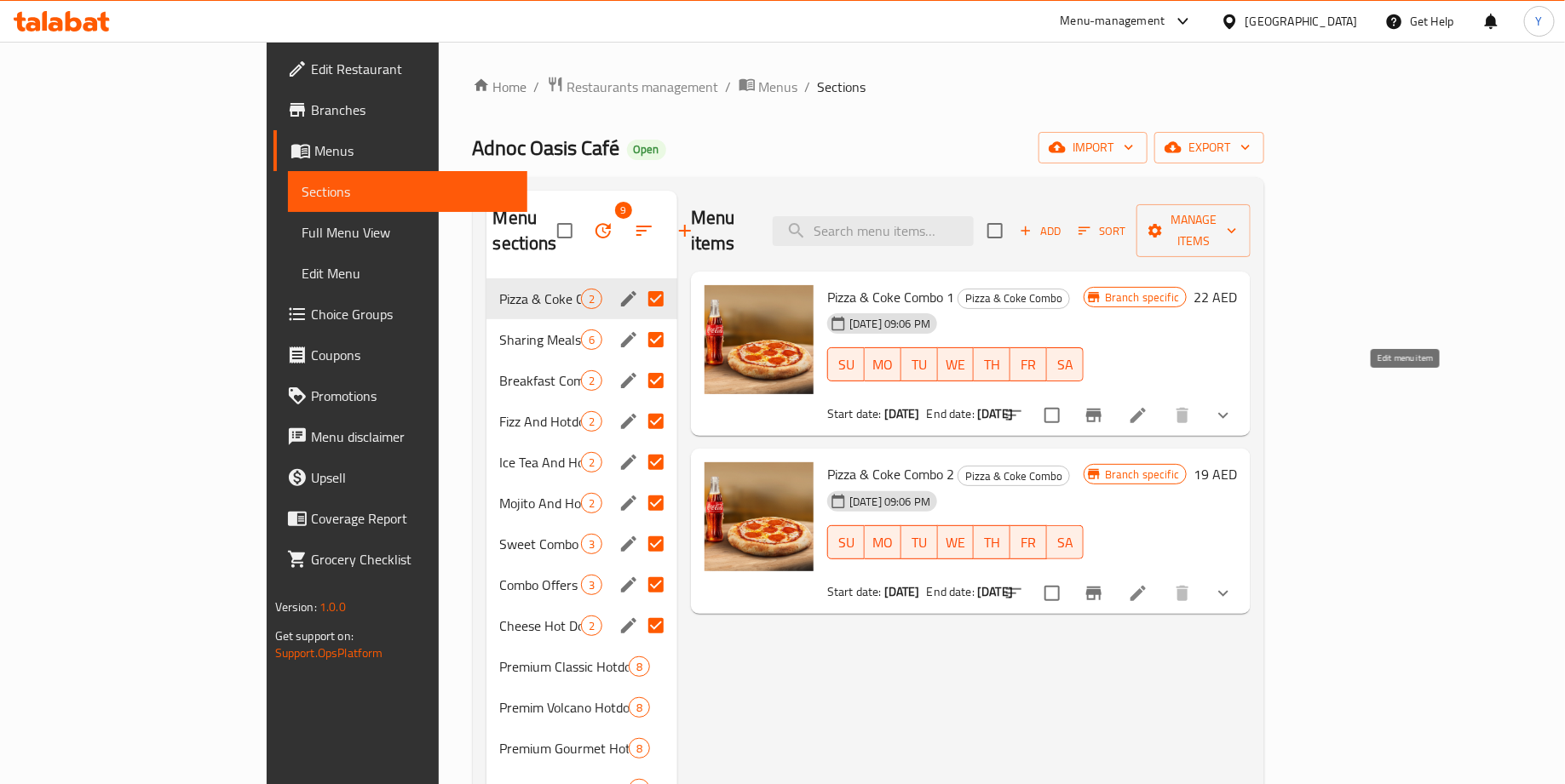
click at [1148, 405] on icon at bounding box center [1138, 415] width 20 height 20
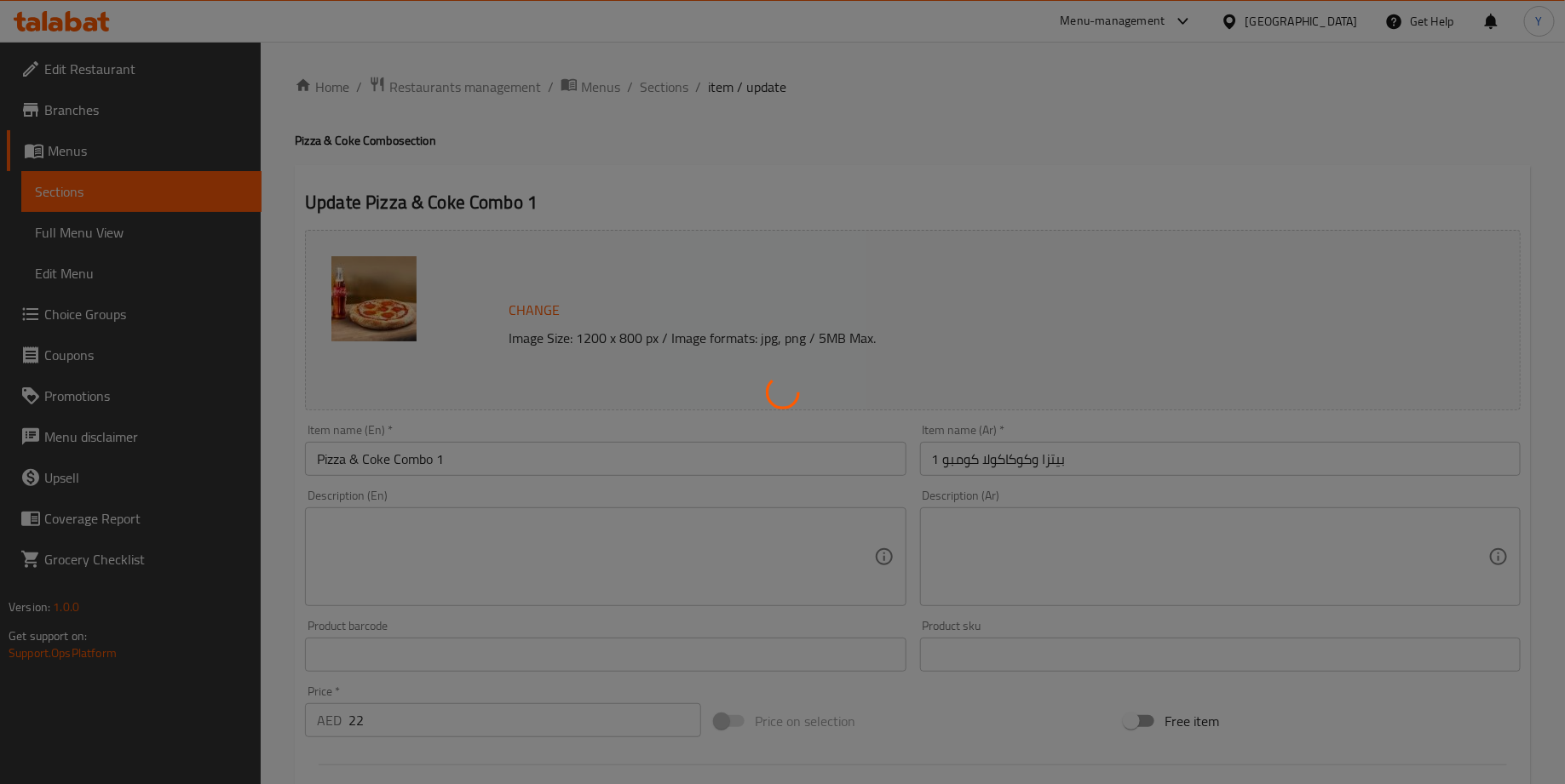
type input "إختيارك من البيتزا:"
type input "1"
type input "اختيارك من الكوكا كولا:"
type input "1"
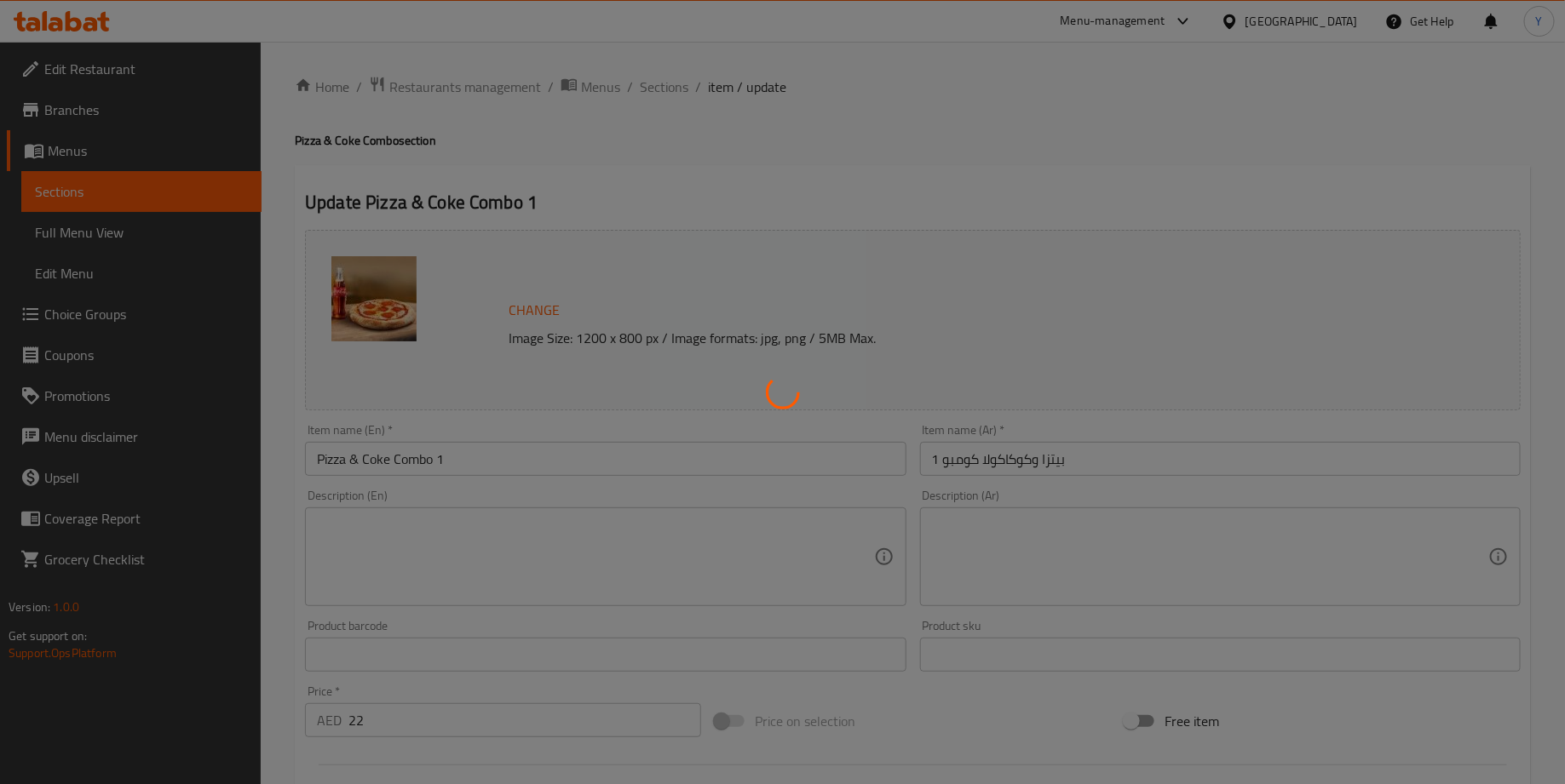
type input "1"
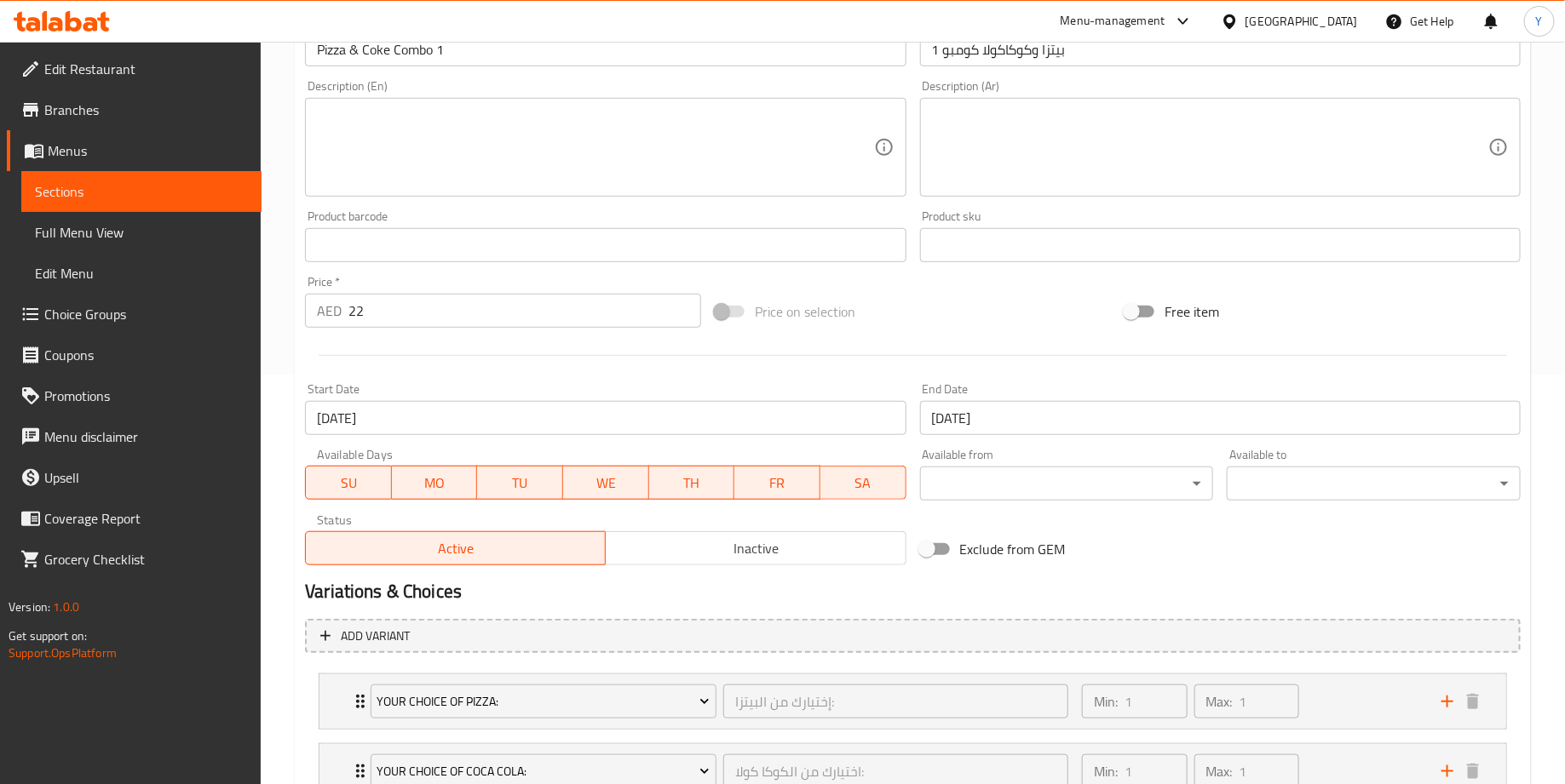
scroll to position [410, 0]
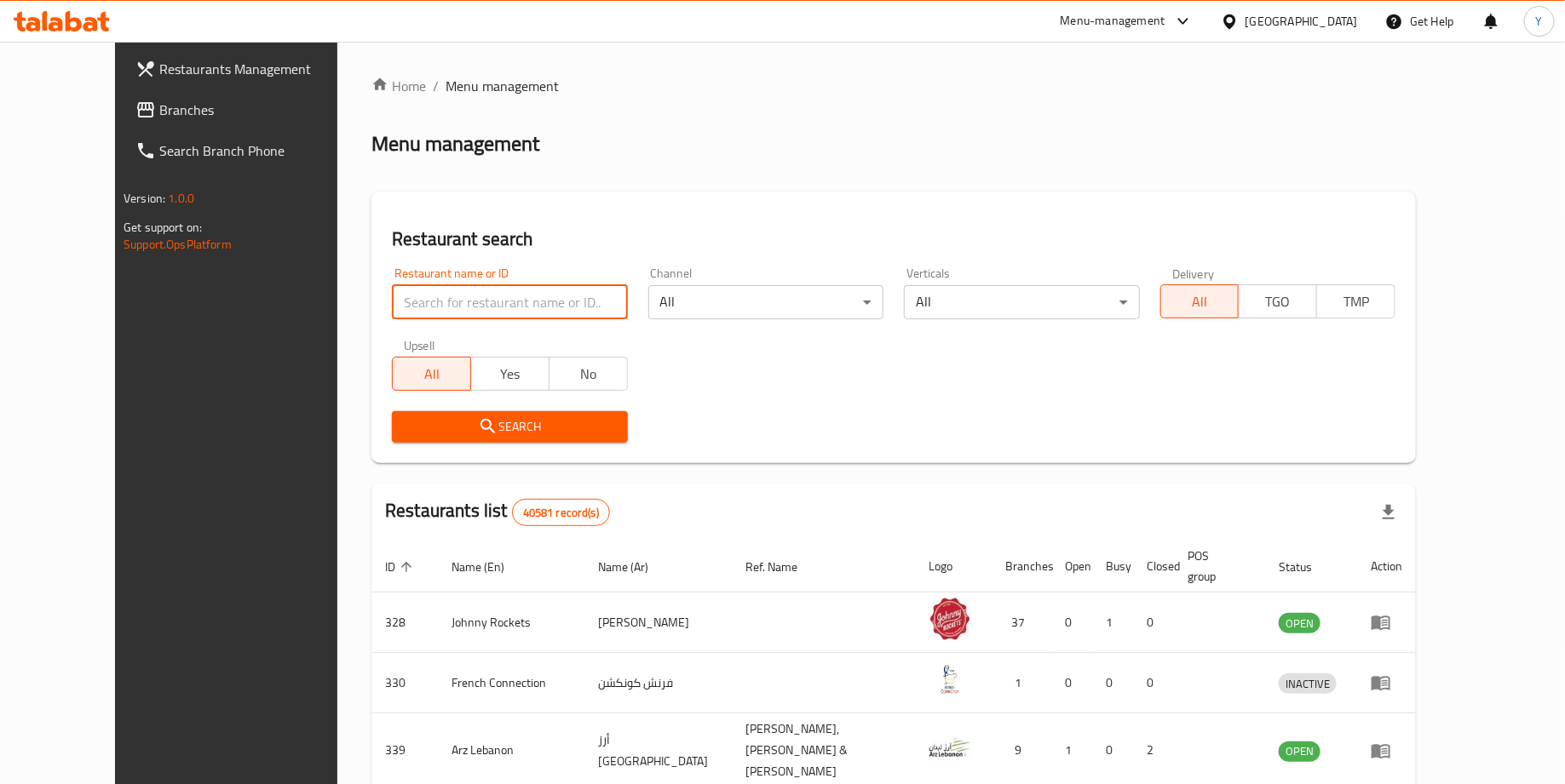
click at [517, 294] on input "search" at bounding box center [509, 302] width 235 height 34
type input "adnoc oasis"
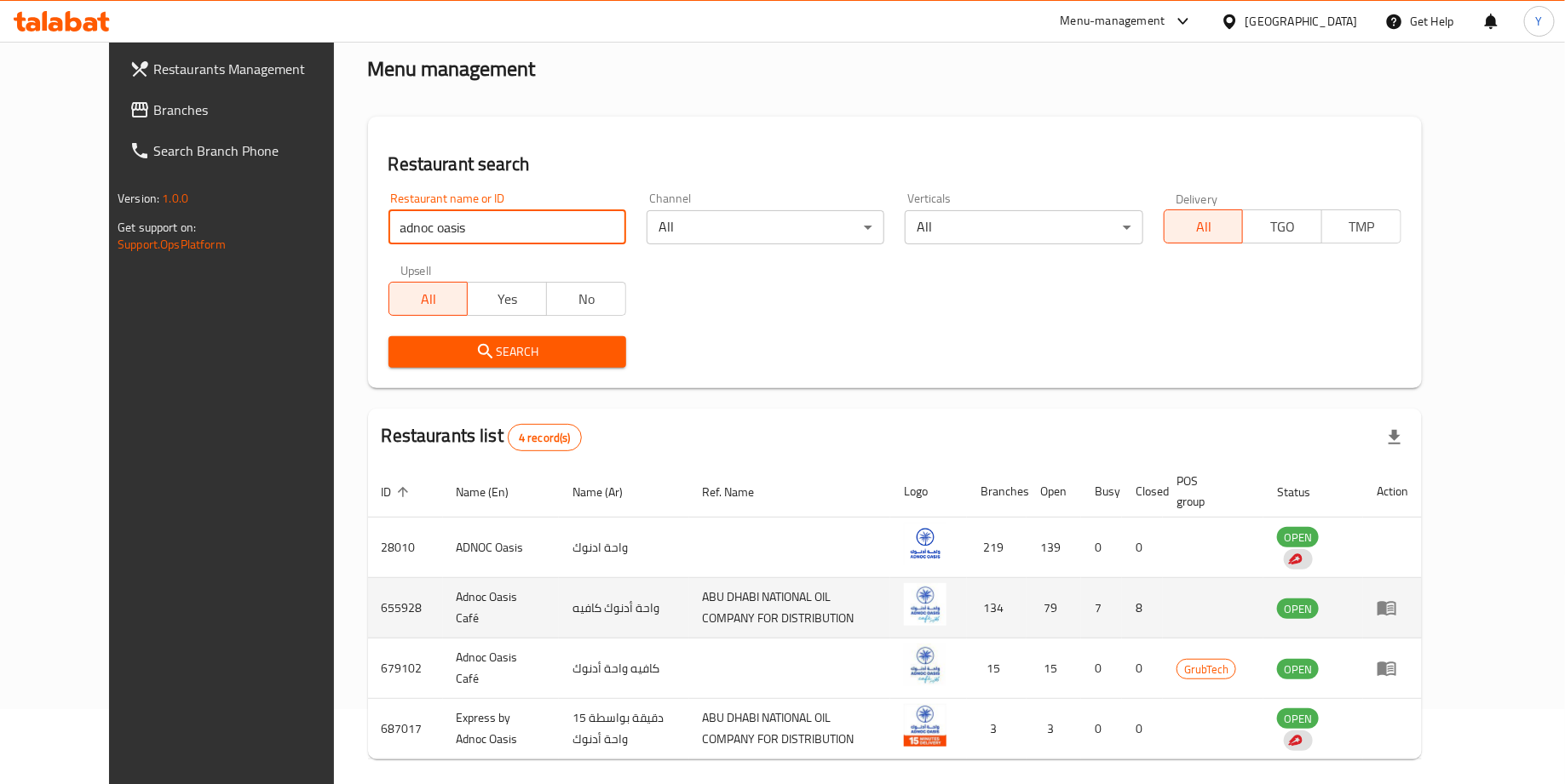
scroll to position [88, 0]
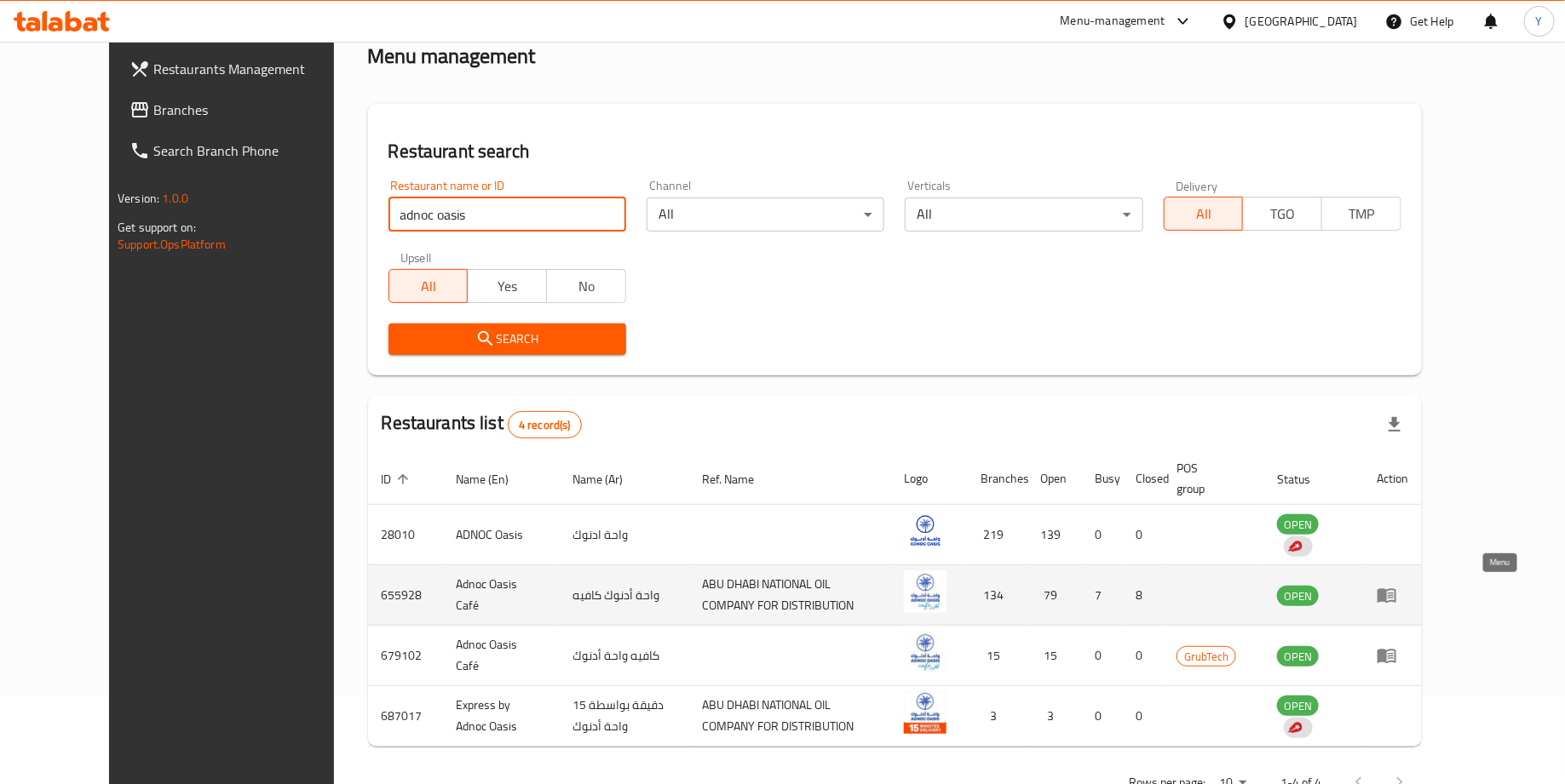
click at [1397, 596] on icon "enhanced table" at bounding box center [1386, 596] width 19 height 14
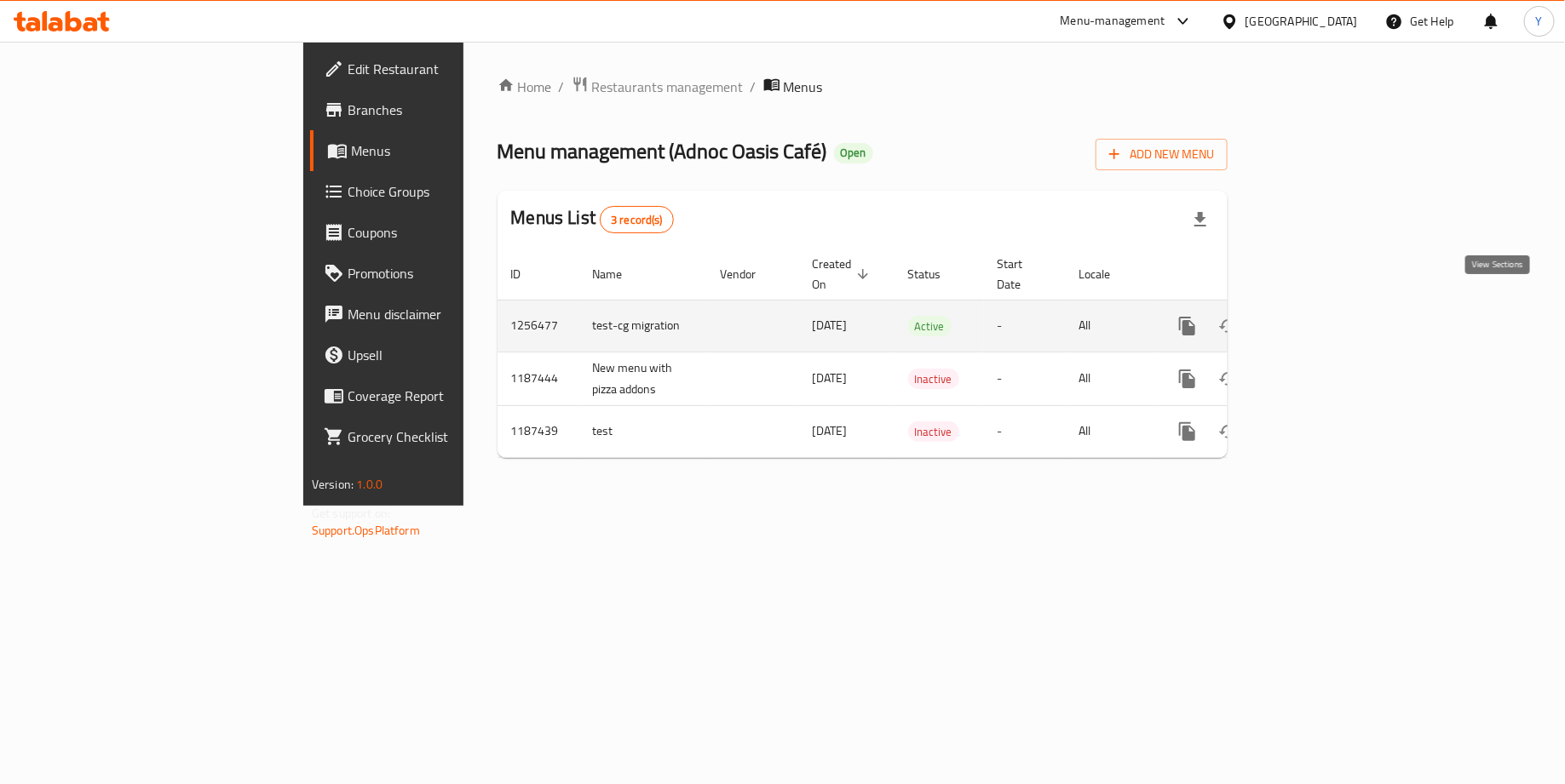
click at [1321, 316] on icon "enhanced table" at bounding box center [1309, 326] width 20 height 20
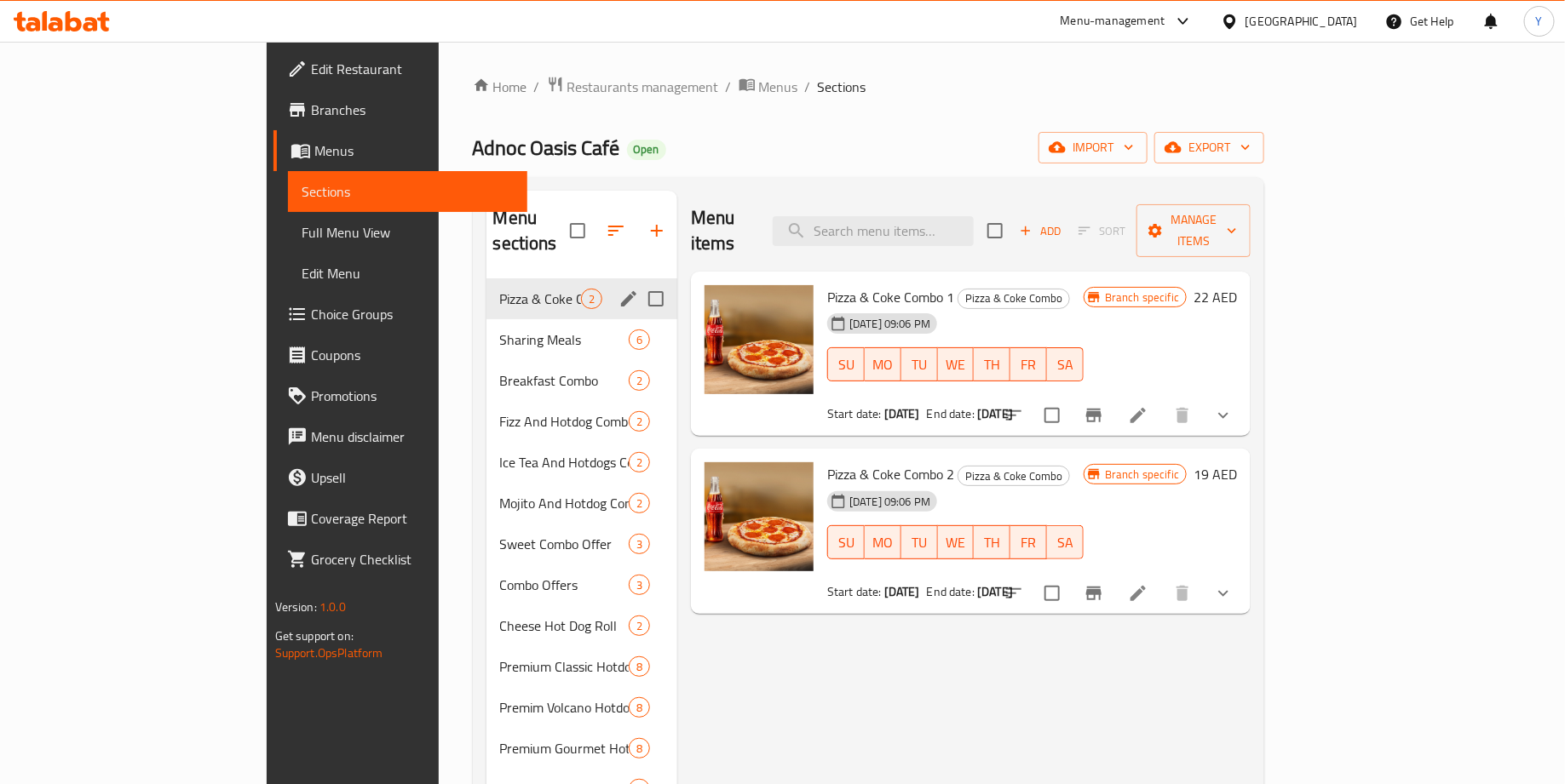
click at [638, 281] on input "Menu sections" at bounding box center [656, 299] width 36 height 36
click at [634, 220] on icon "button" at bounding box center [643, 230] width 20 height 20
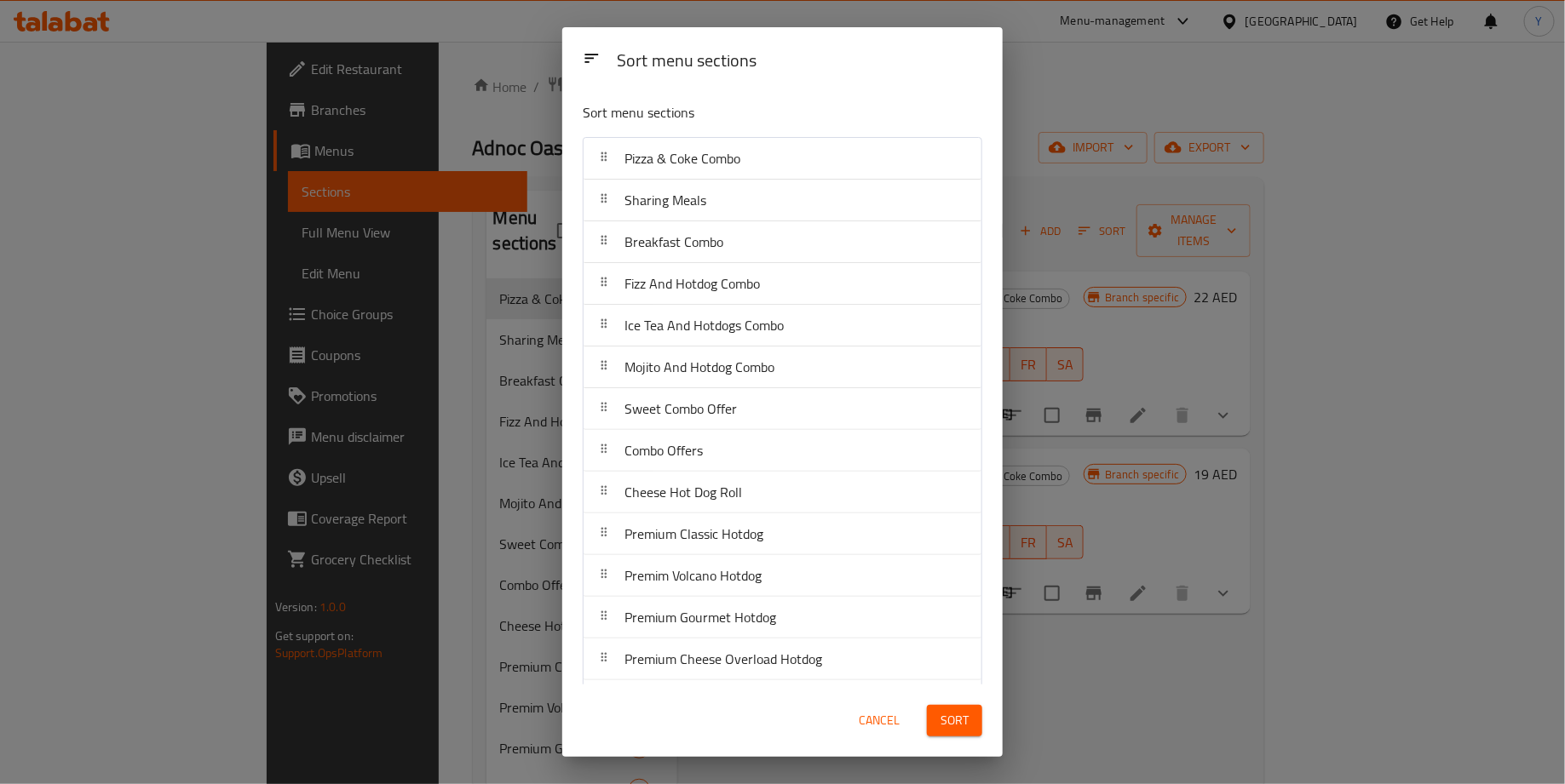
click at [881, 720] on span "Cancel" at bounding box center [879, 721] width 41 height 21
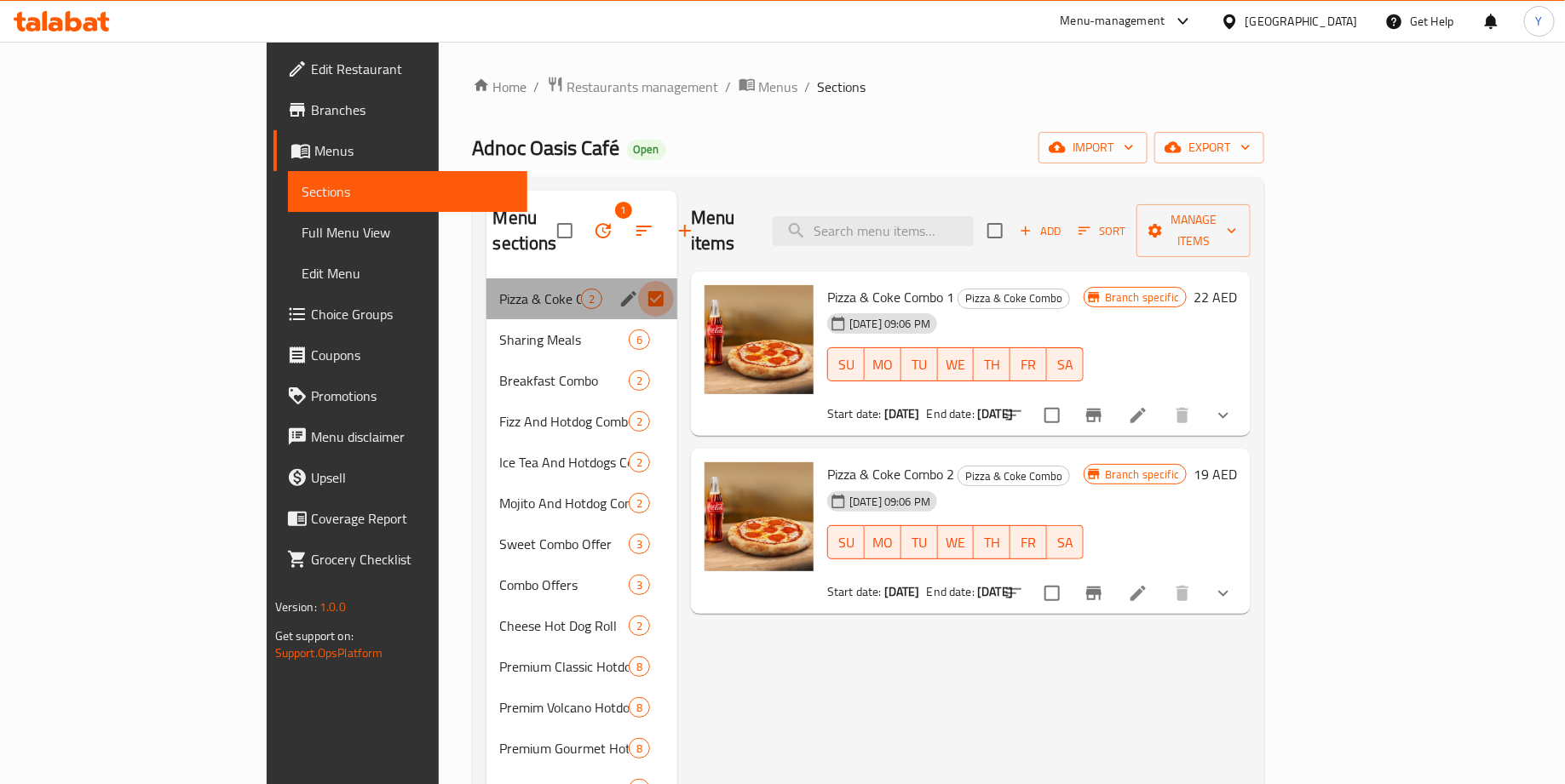
click at [638, 281] on input "Menu sections" at bounding box center [656, 299] width 36 height 36
checkbox input "false"
click at [619, 289] on icon "edit" at bounding box center [628, 299] width 20 height 20
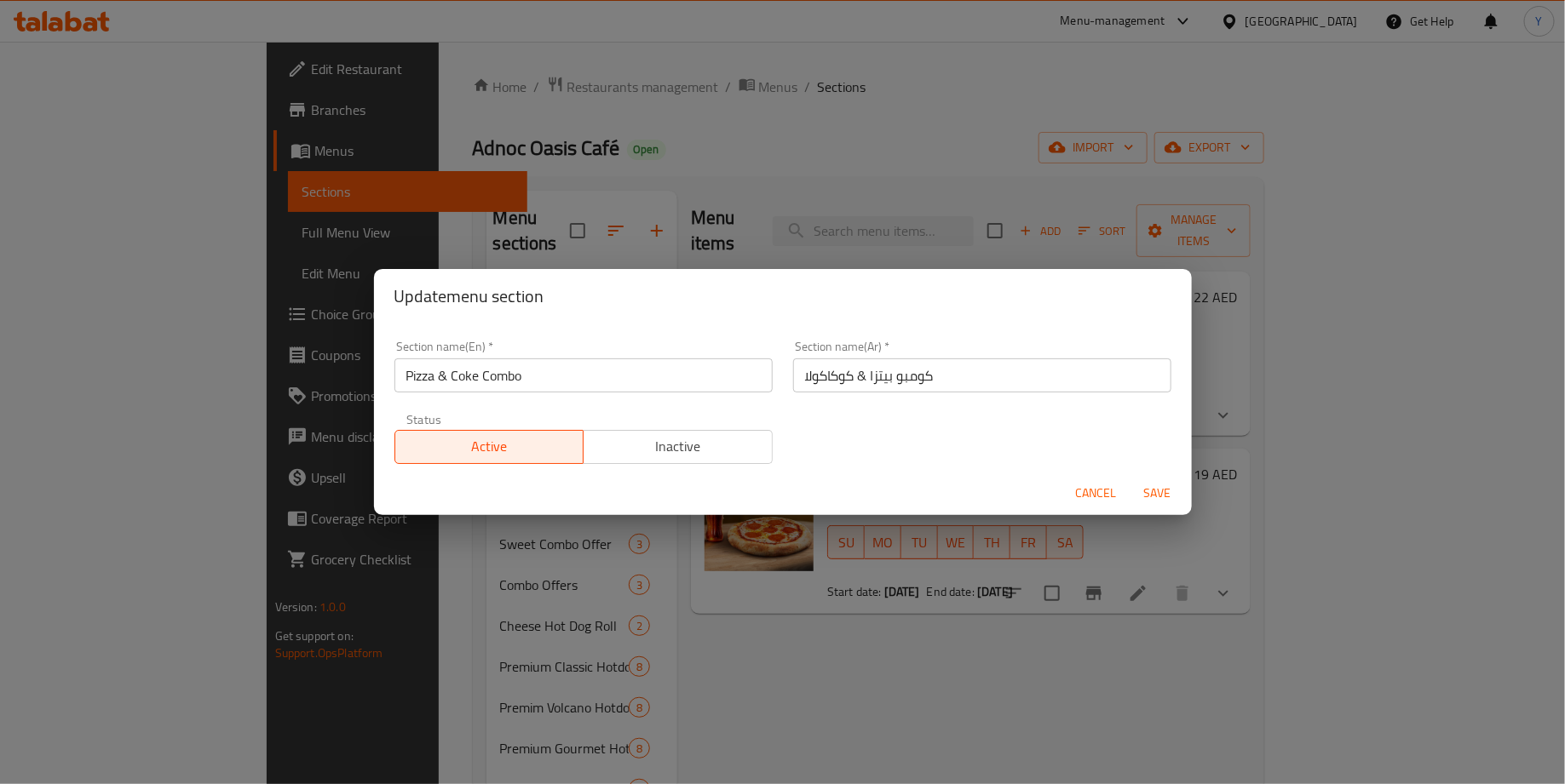
click at [964, 443] on div "Section name(En)   * Pizza & Coke Combo Section name(En) * Section name(Ar)   *…" at bounding box center [782, 402] width 797 height 144
click at [1081, 483] on span "Cancel" at bounding box center [1096, 493] width 41 height 21
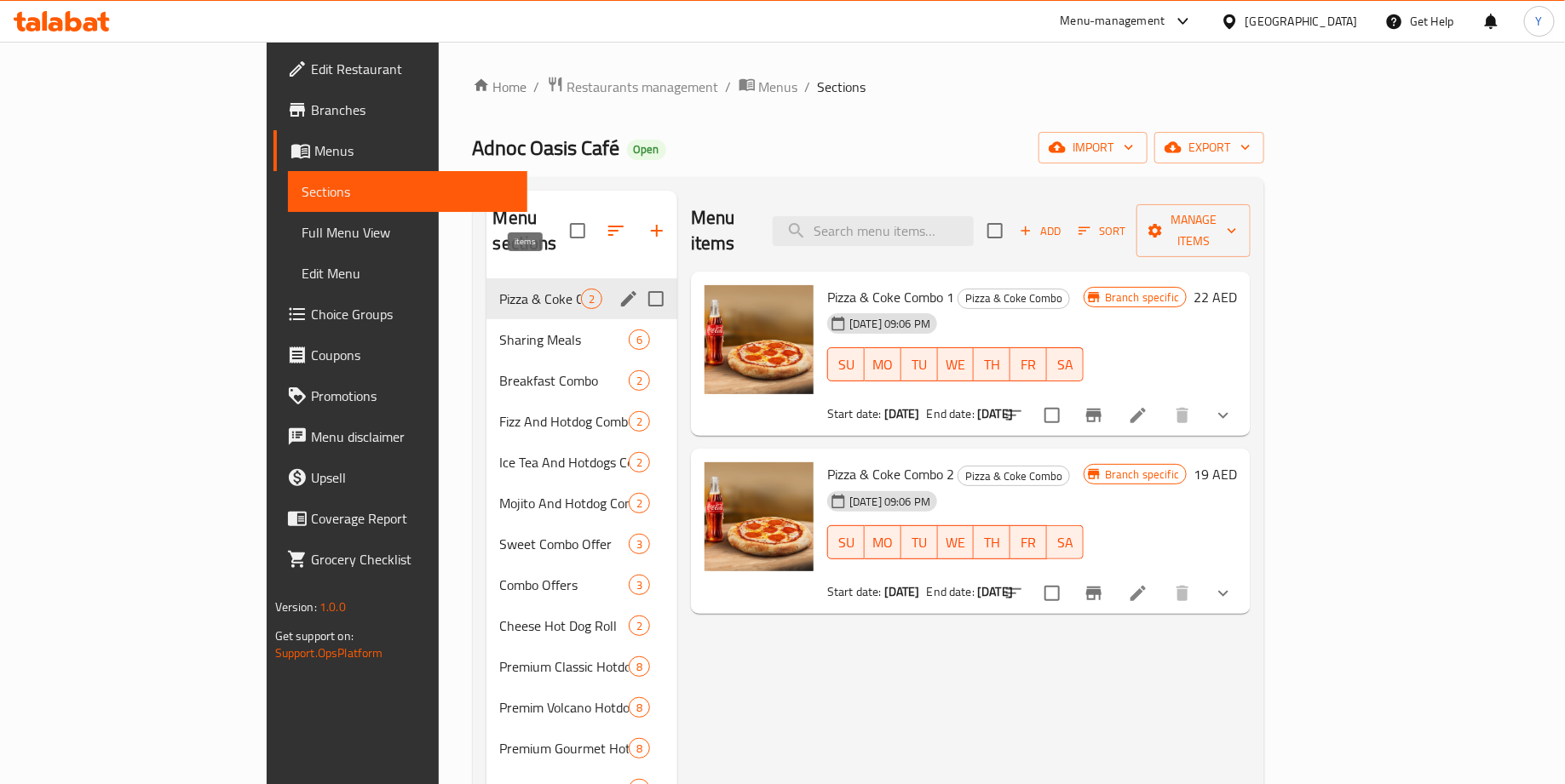
click at [582, 292] on span "2" at bounding box center [591, 300] width 19 height 16
click at [638, 322] on input "Menu sections" at bounding box center [656, 339] width 36 height 36
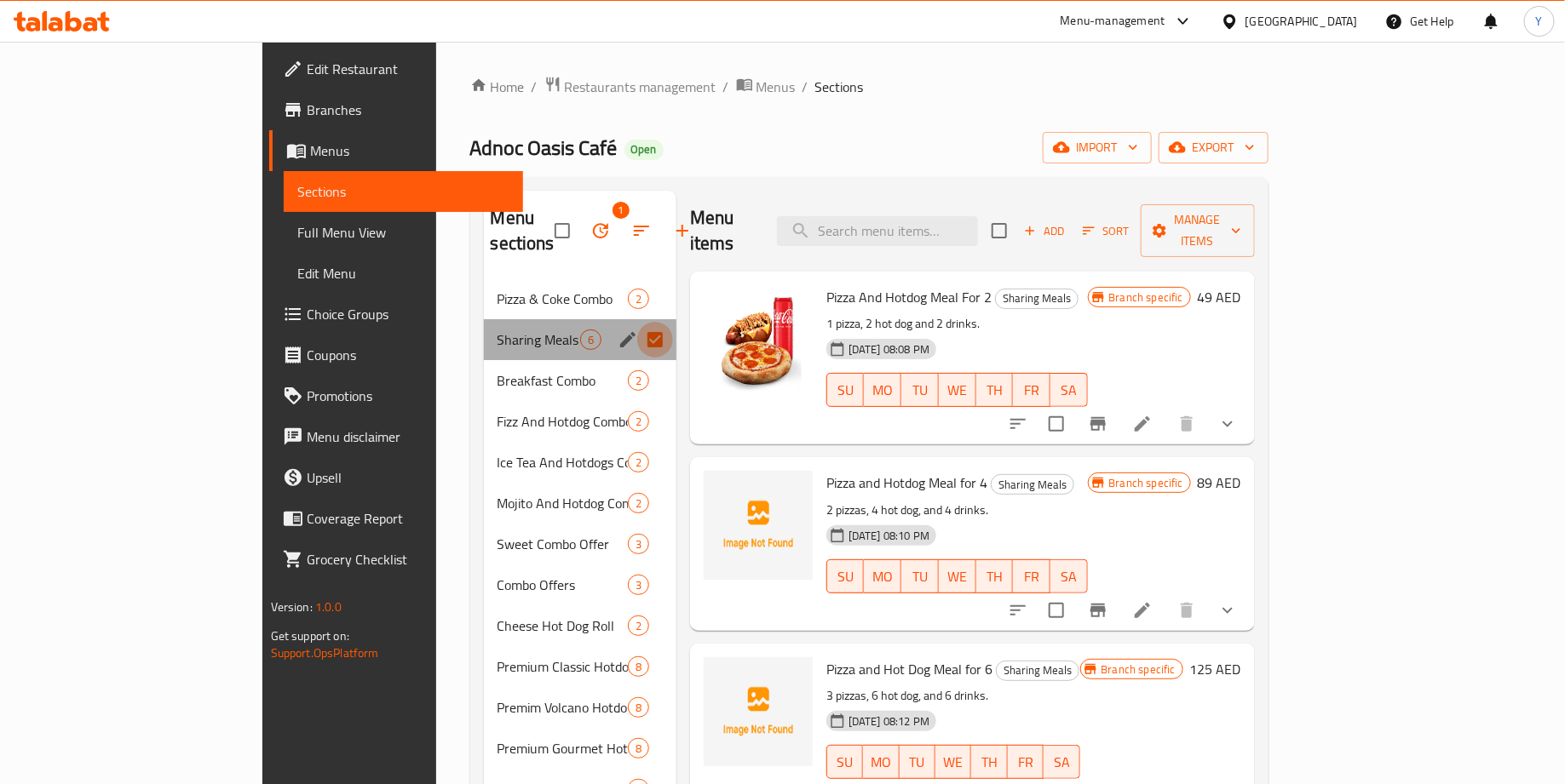
click at [637, 322] on input "Menu sections" at bounding box center [655, 339] width 36 height 36
checkbox input "false"
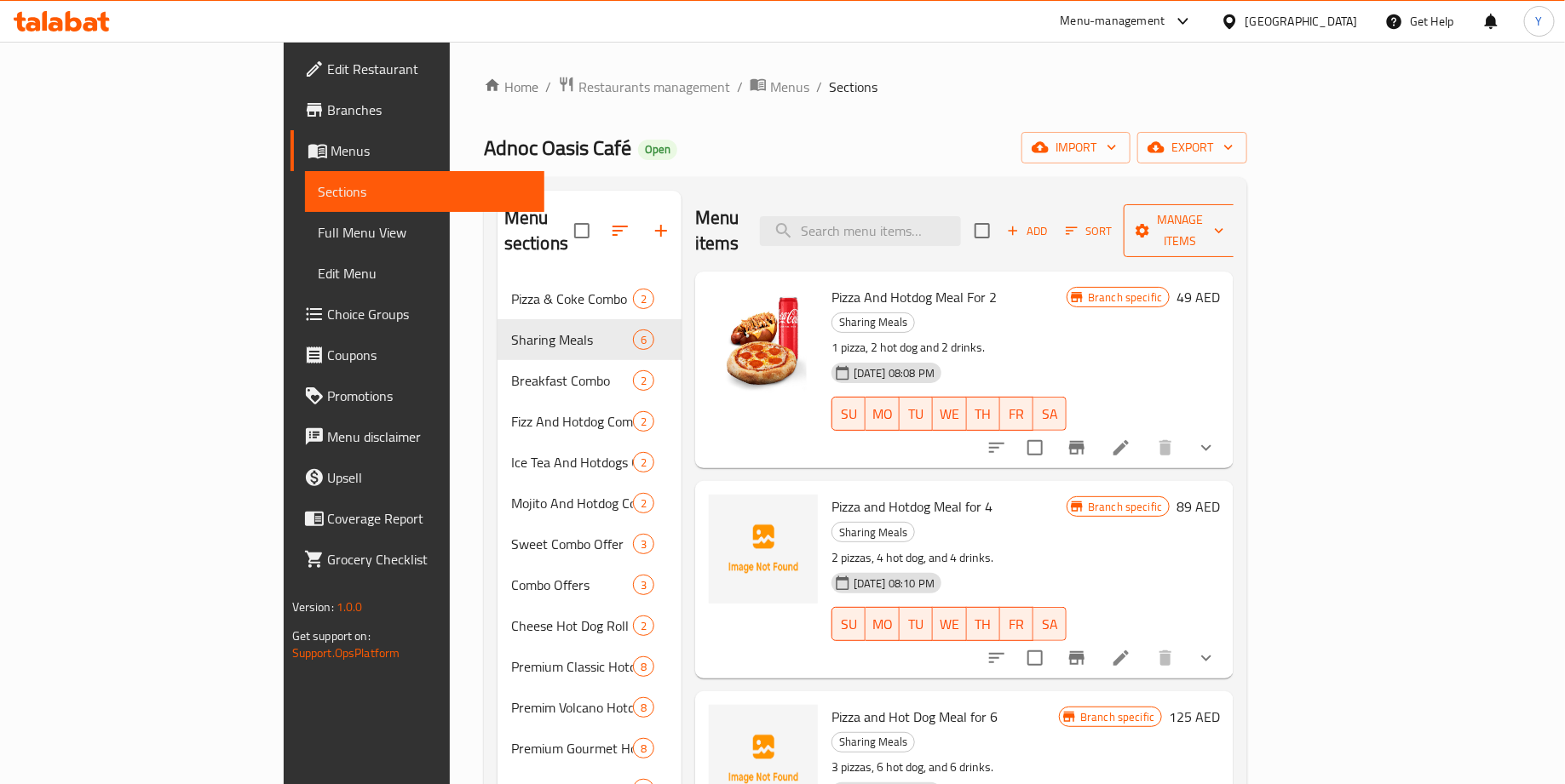
click at [1224, 226] on span "Manage items" at bounding box center [1181, 231] width 87 height 42
click at [1289, 282] on div at bounding box center [782, 392] width 1565 height 784
click at [1217, 438] on icon "show more" at bounding box center [1205, 447] width 20 height 20
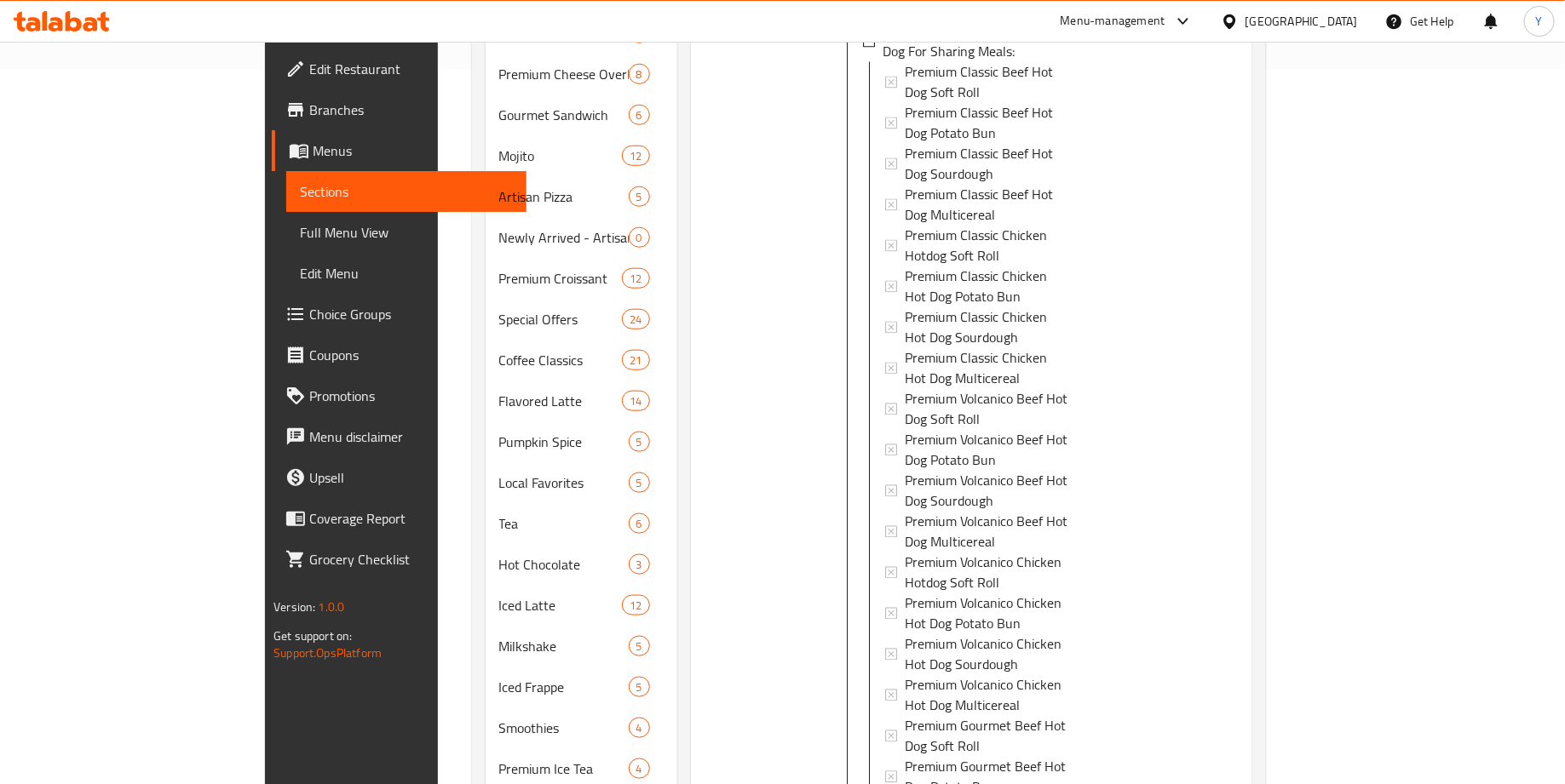
scroll to position [725, 0]
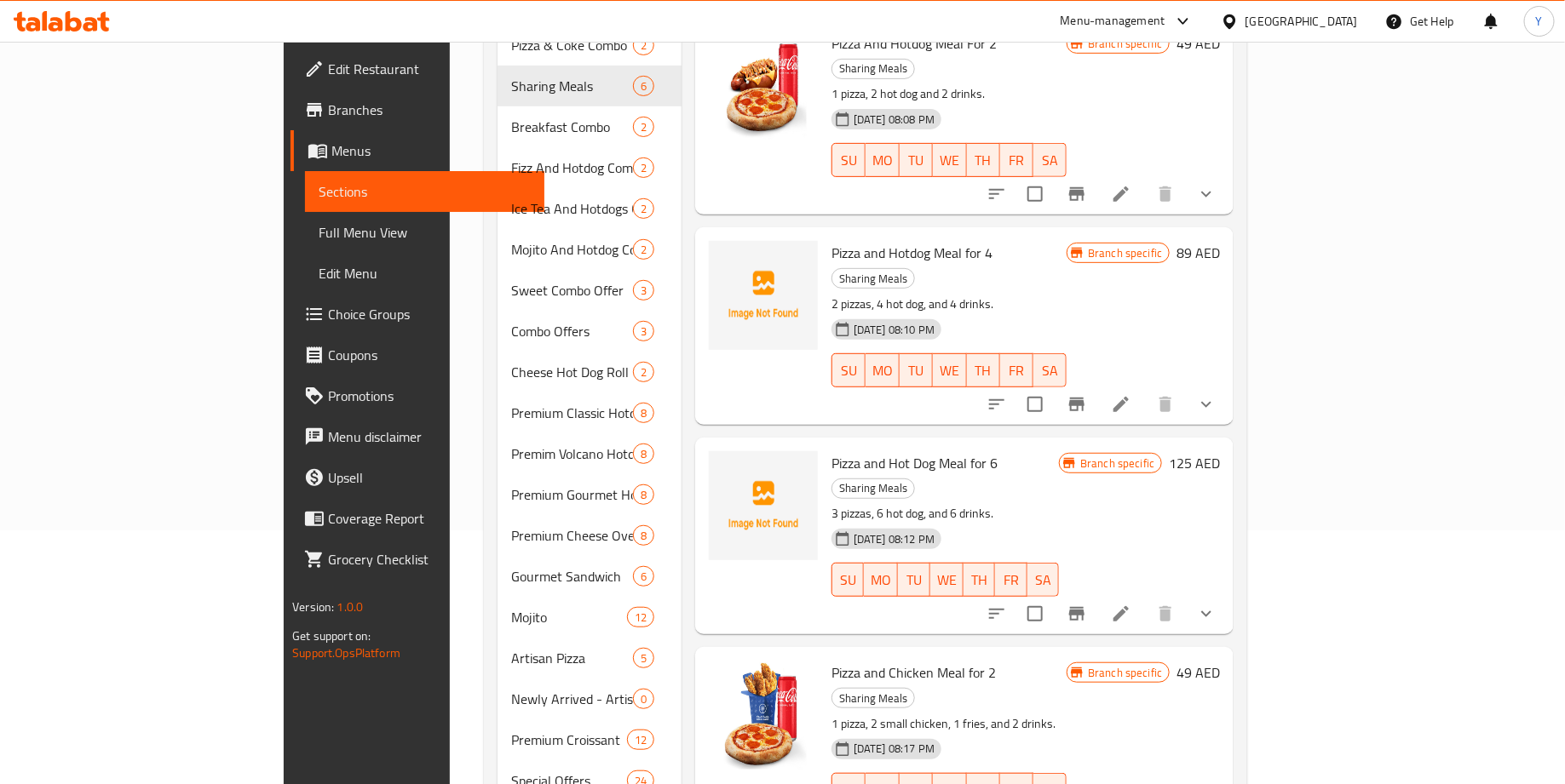
scroll to position [0, 0]
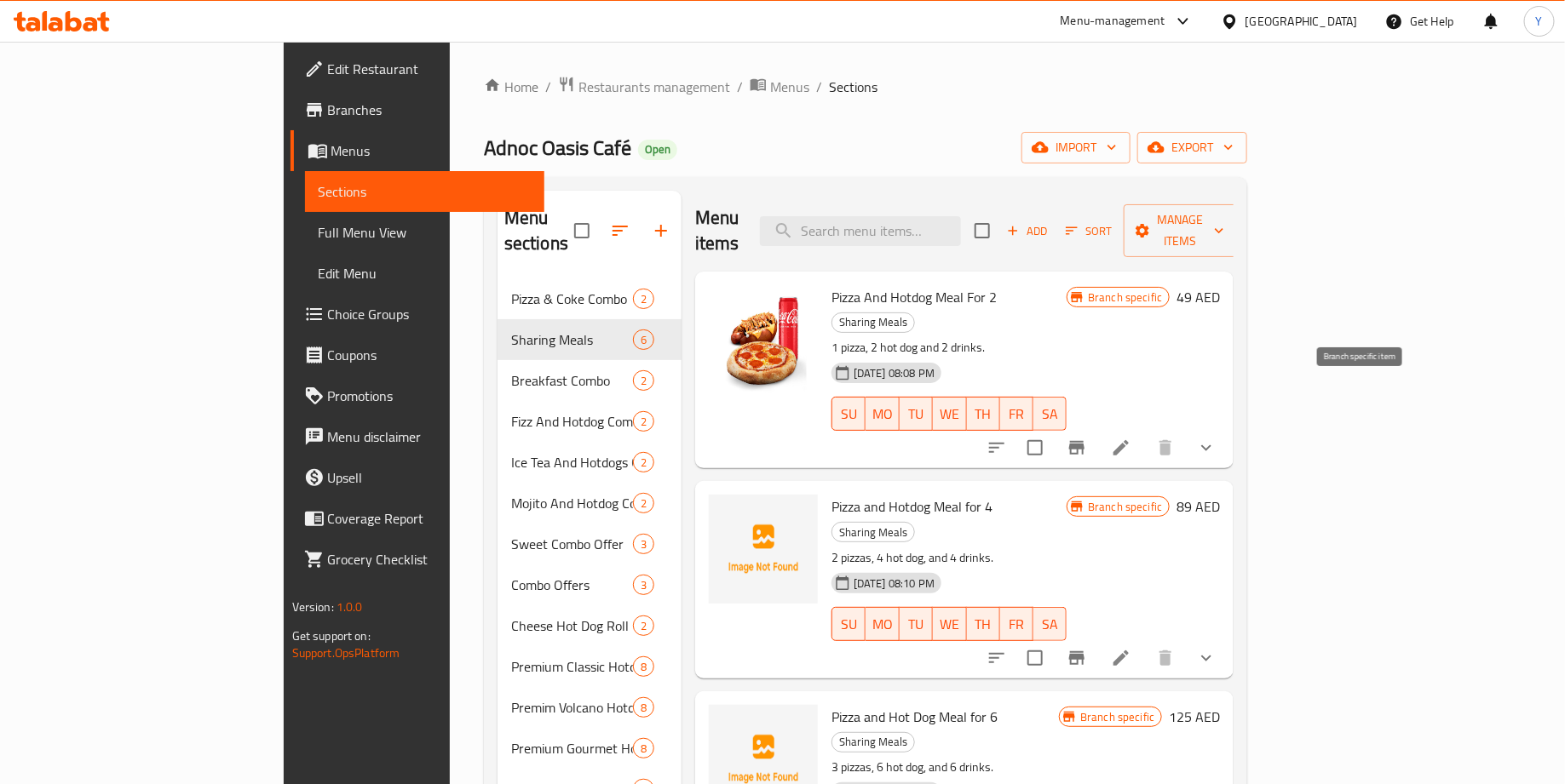
click at [1087, 438] on icon "Branch-specific-item" at bounding box center [1076, 447] width 20 height 20
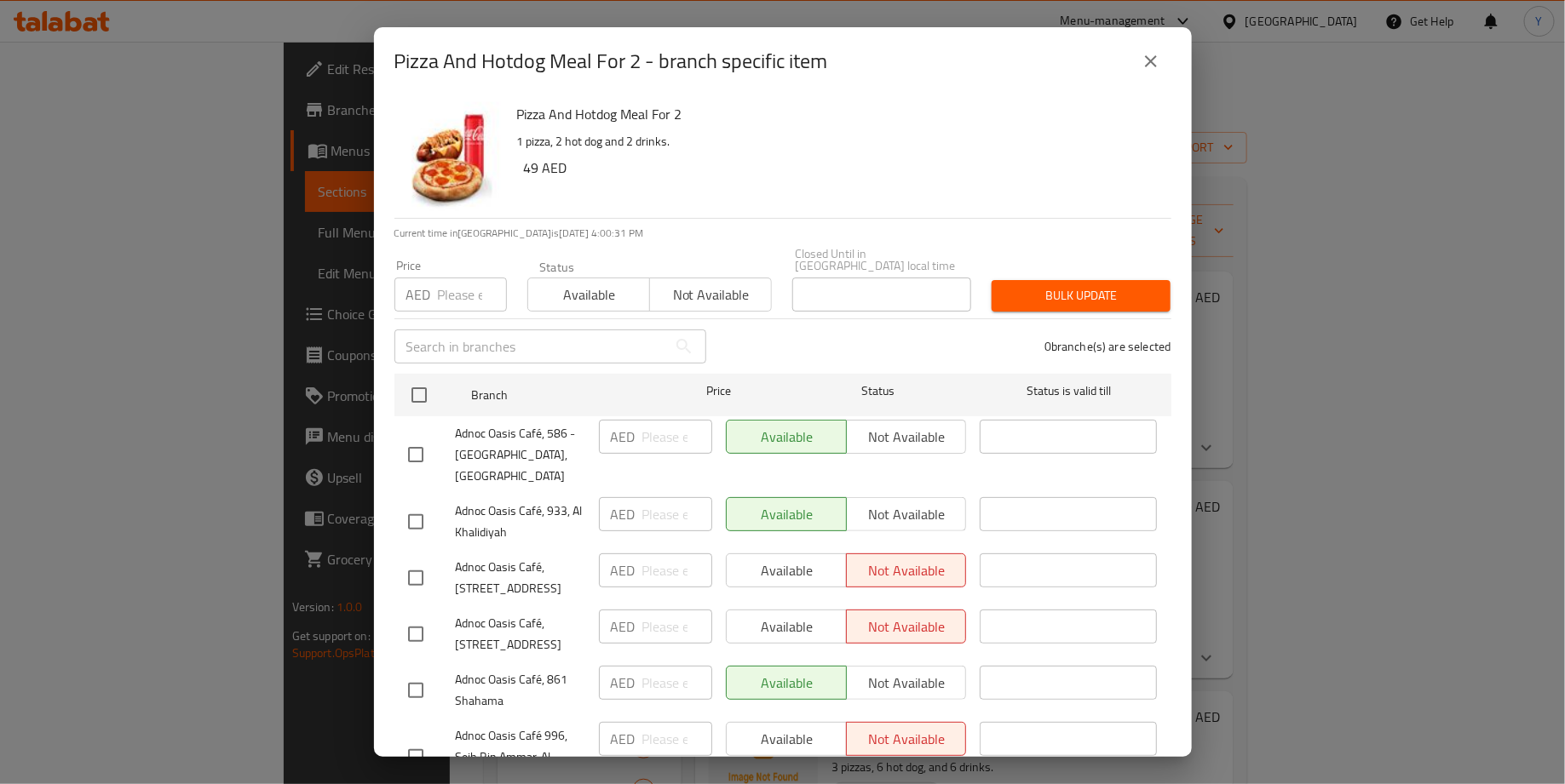
click at [1151, 54] on icon "close" at bounding box center [1151, 61] width 20 height 20
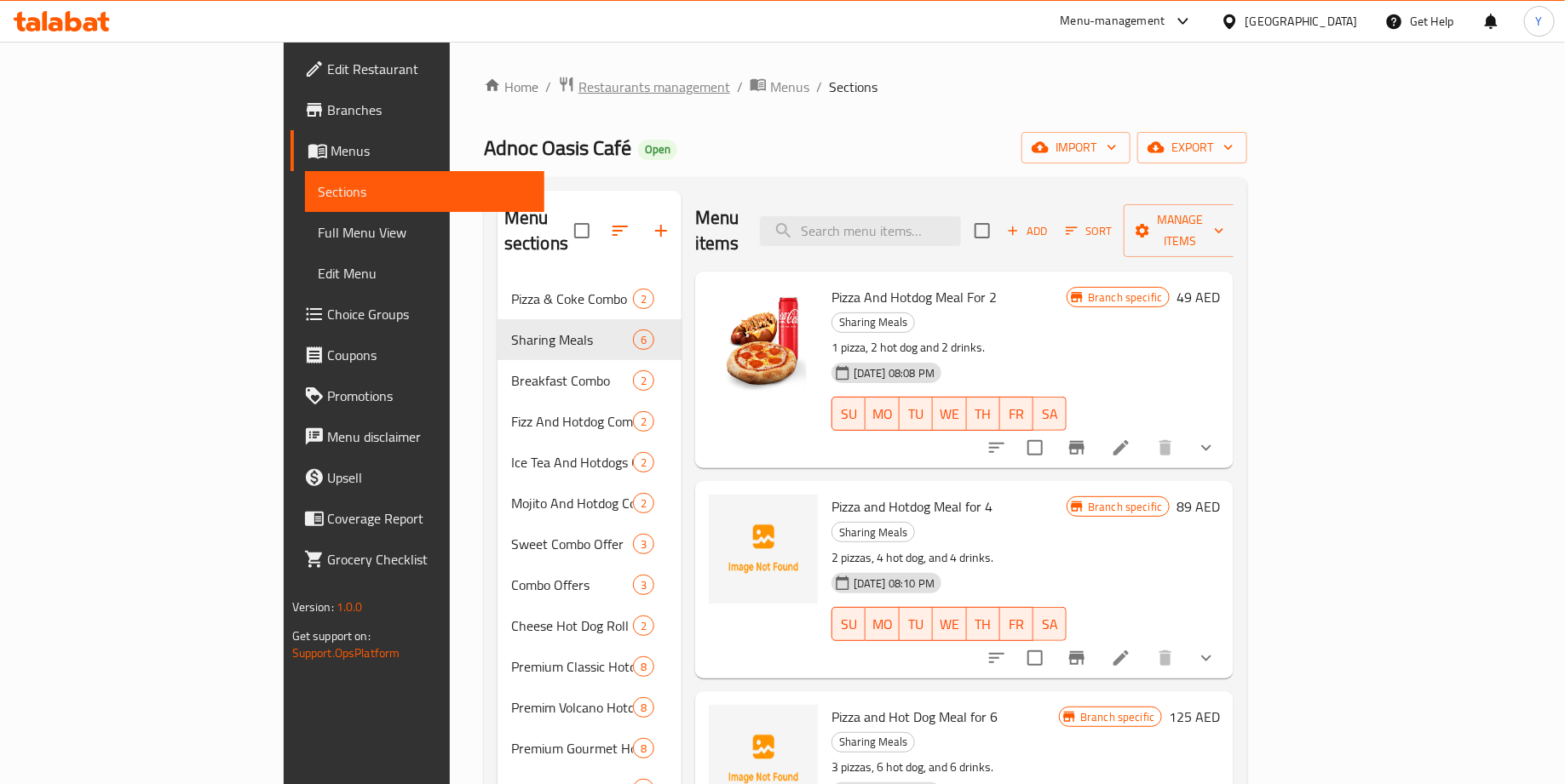
click at [578, 90] on span "Restaurants management" at bounding box center [654, 86] width 152 height 20
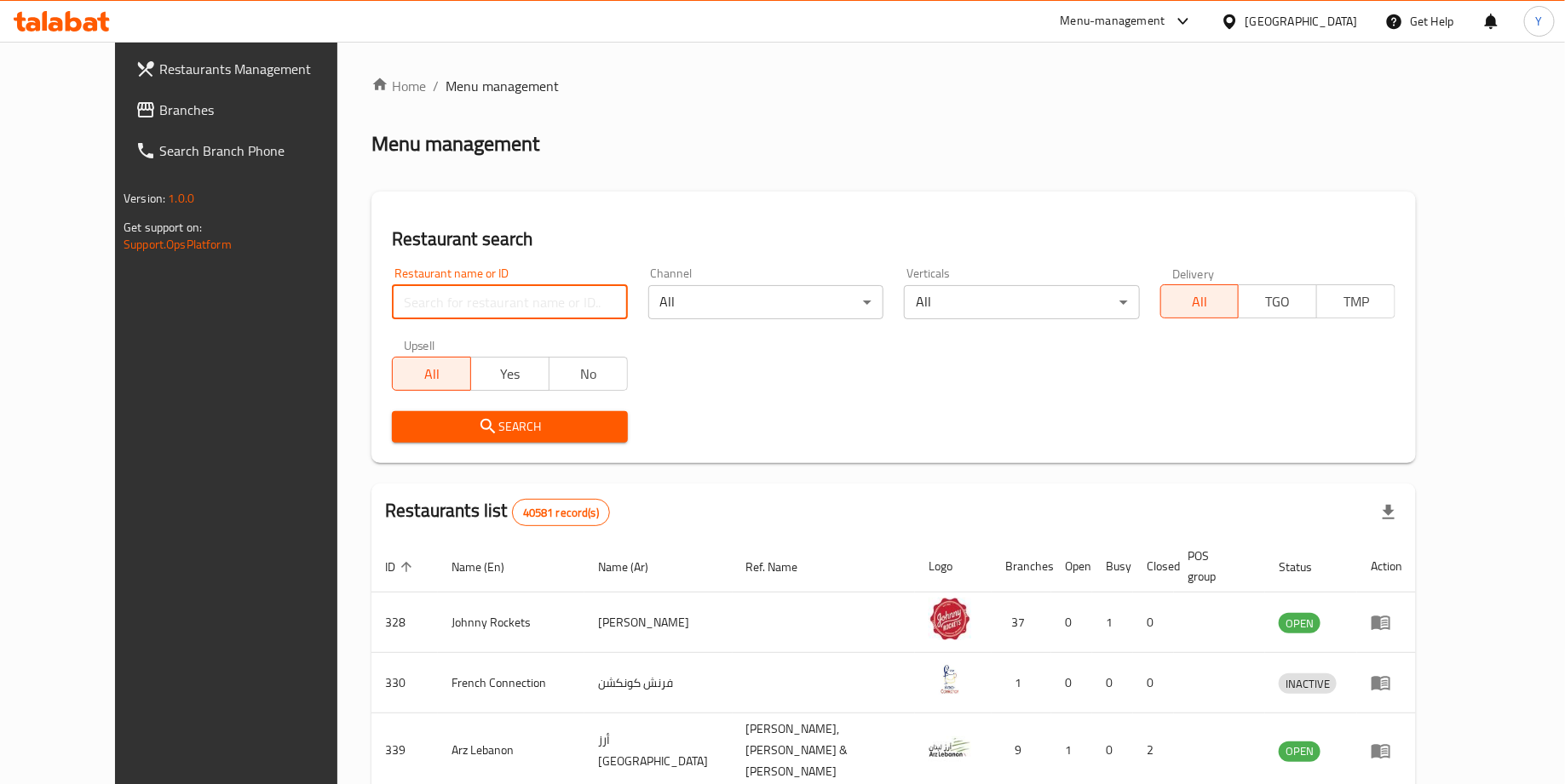
click at [443, 300] on input "search" at bounding box center [509, 302] width 235 height 34
type input "Yamal Al Sham"
click button "Search" at bounding box center [509, 427] width 235 height 32
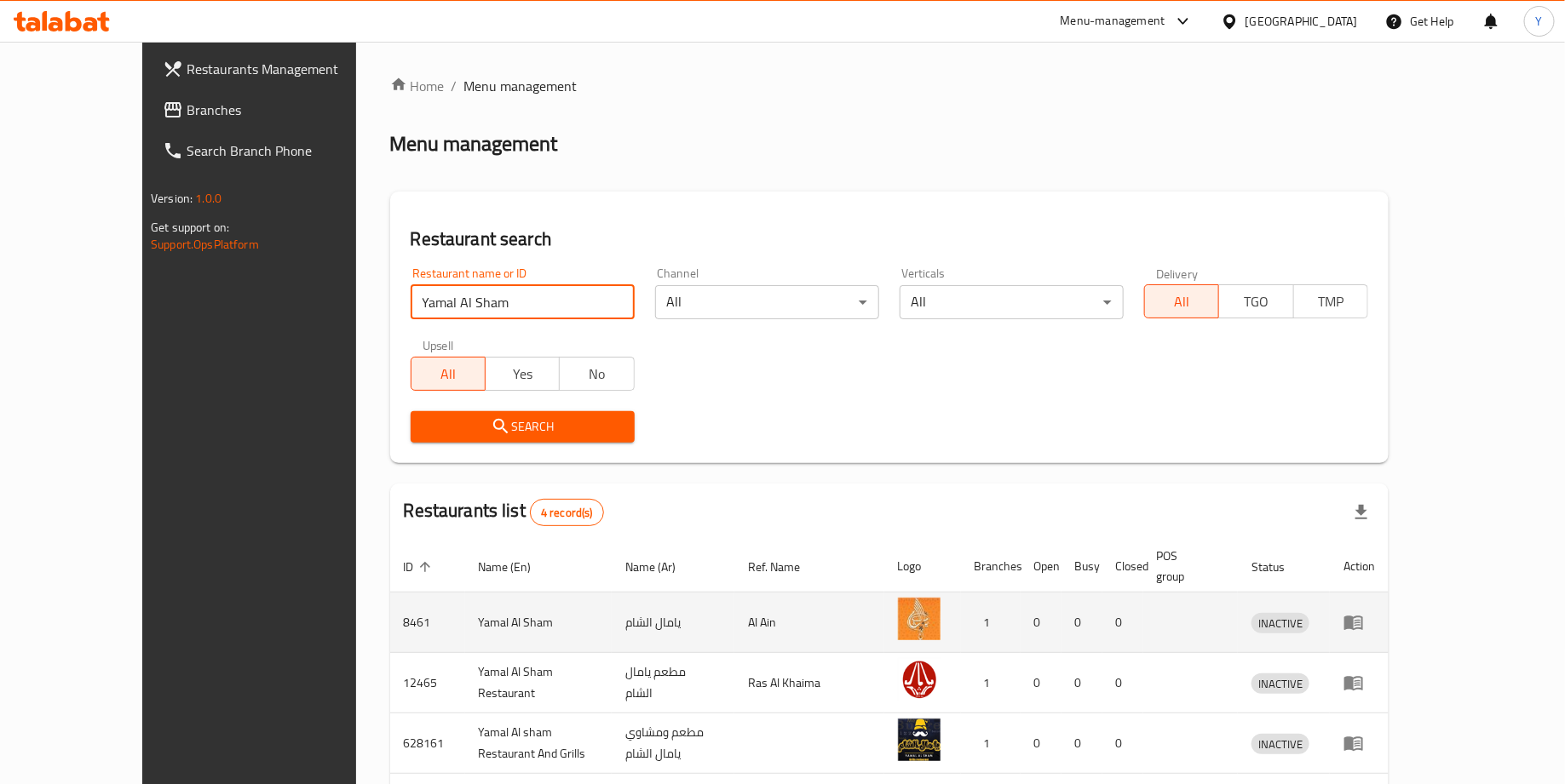
scroll to position [119, 0]
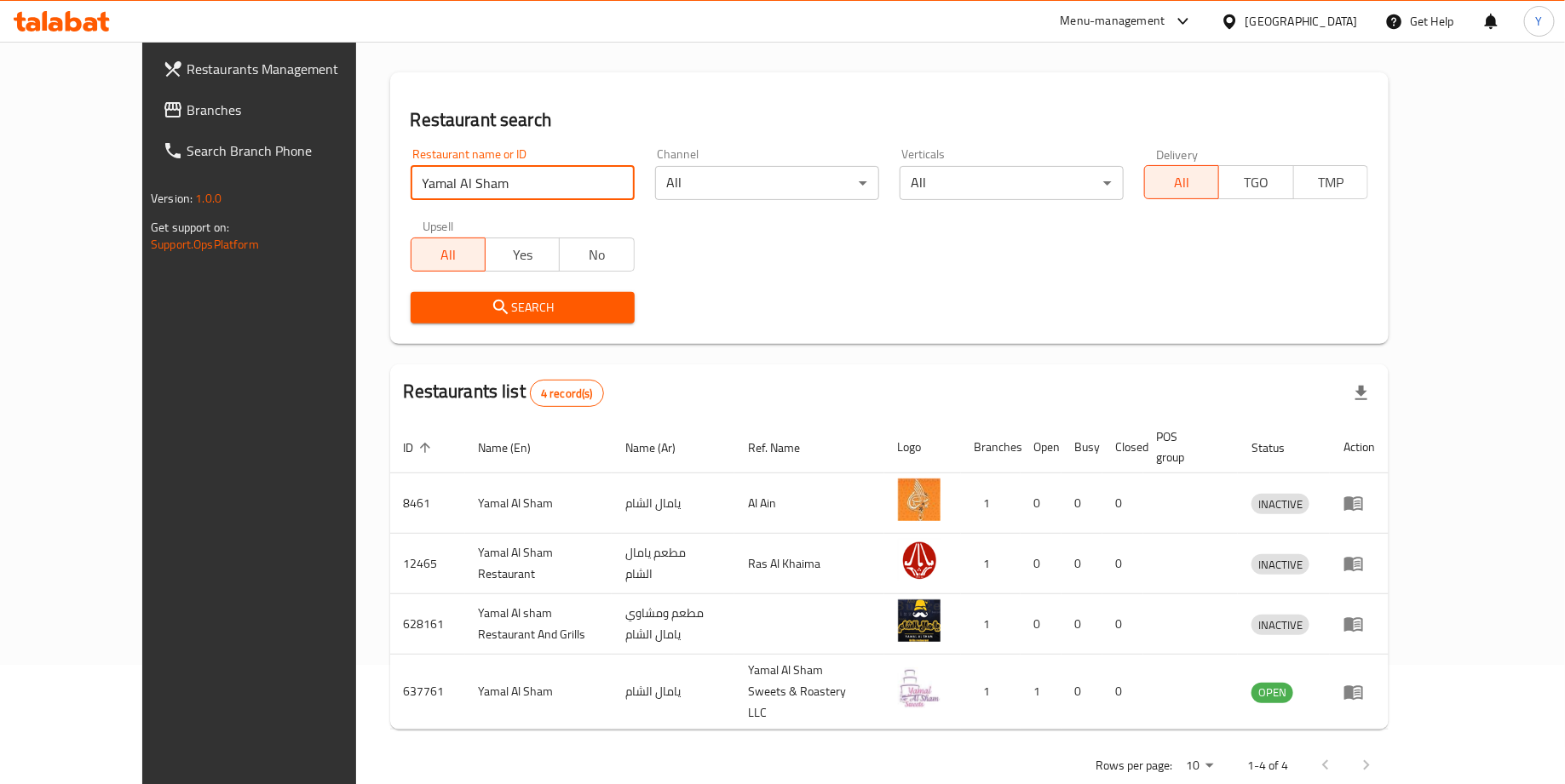
click at [187, 61] on span "Restaurants Management" at bounding box center [288, 69] width 204 height 20
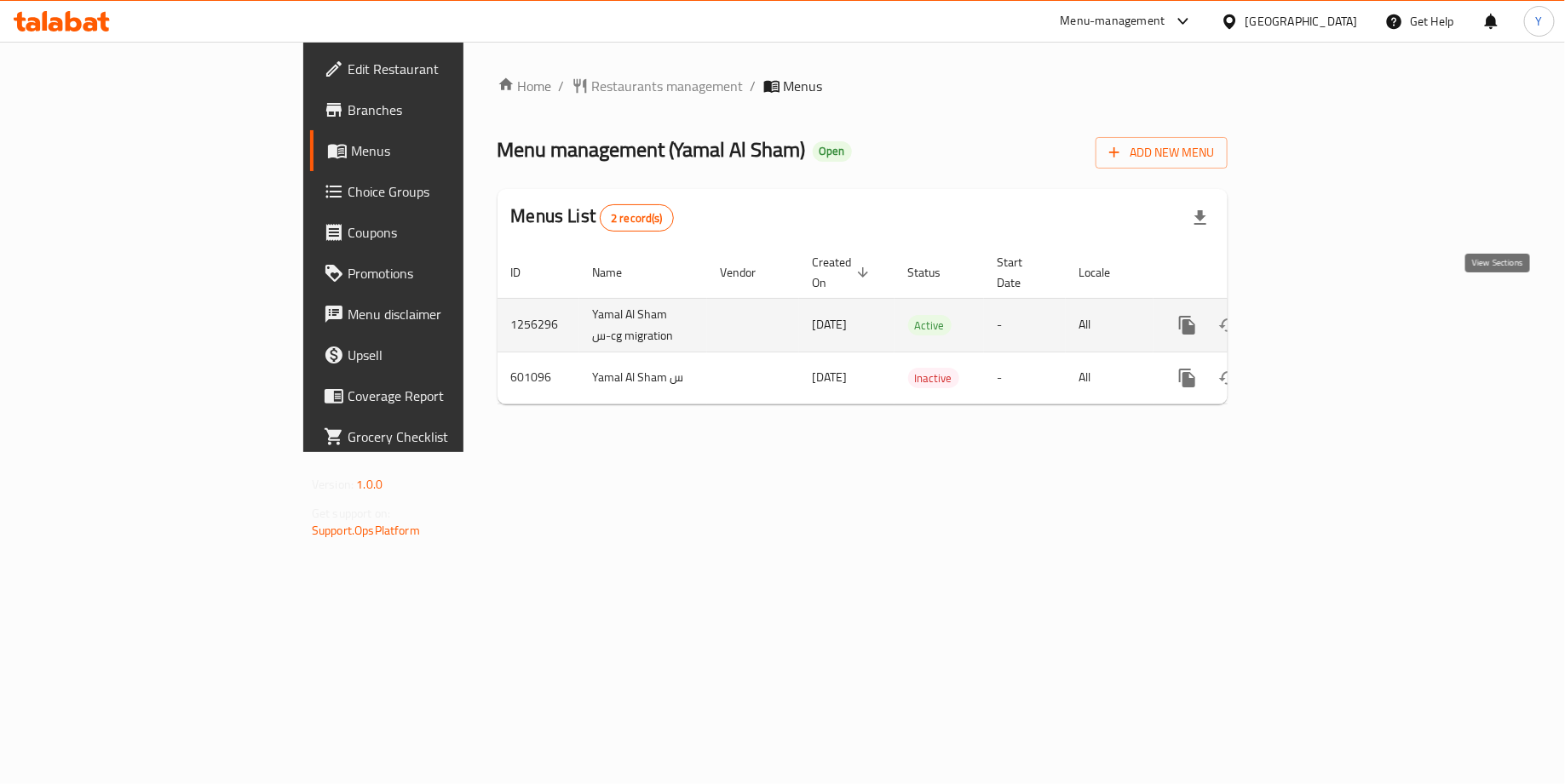
click at [1321, 315] on icon "enhanced table" at bounding box center [1309, 325] width 20 height 20
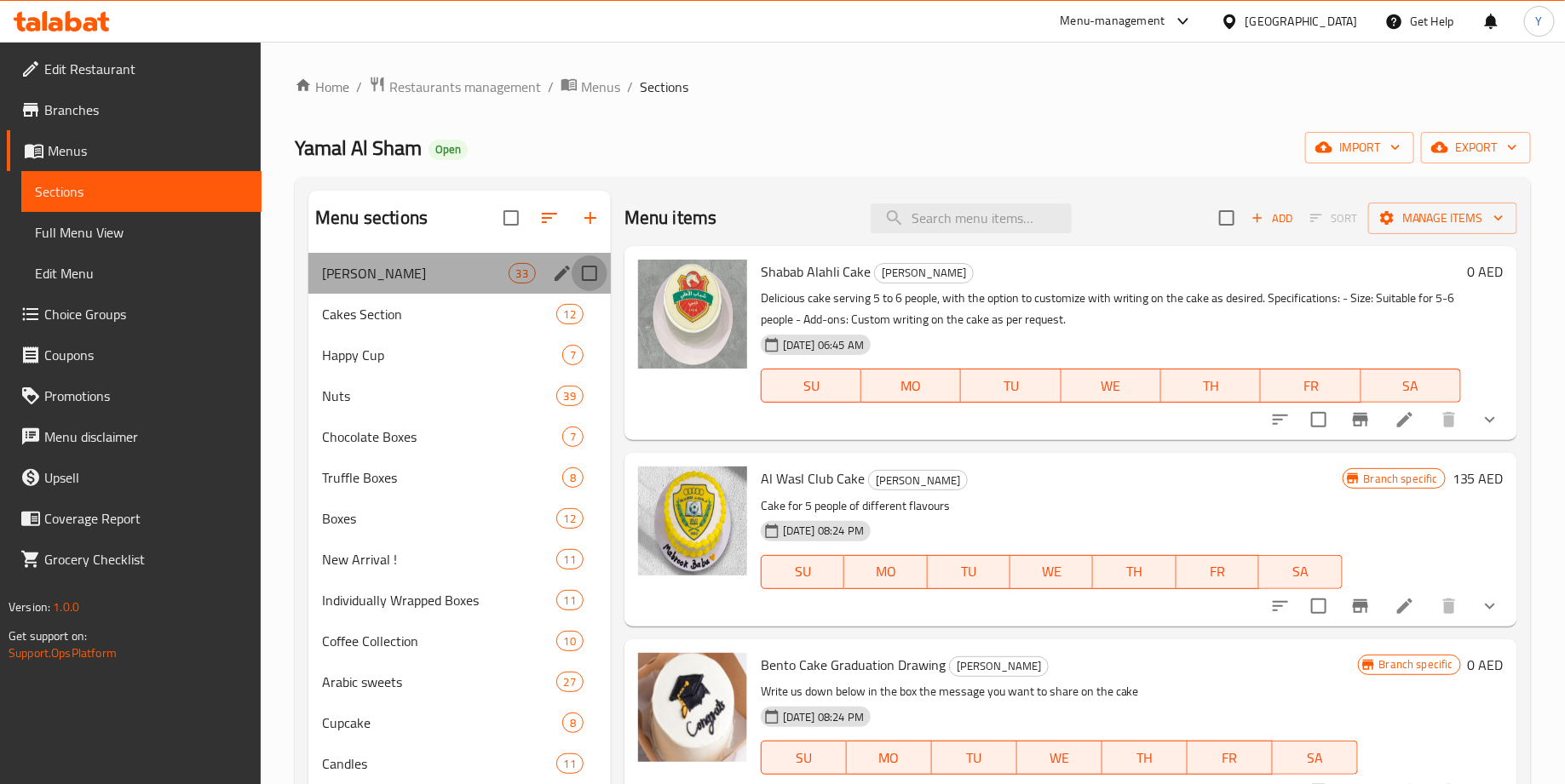
click at [596, 272] on input "Menu sections" at bounding box center [590, 273] width 36 height 36
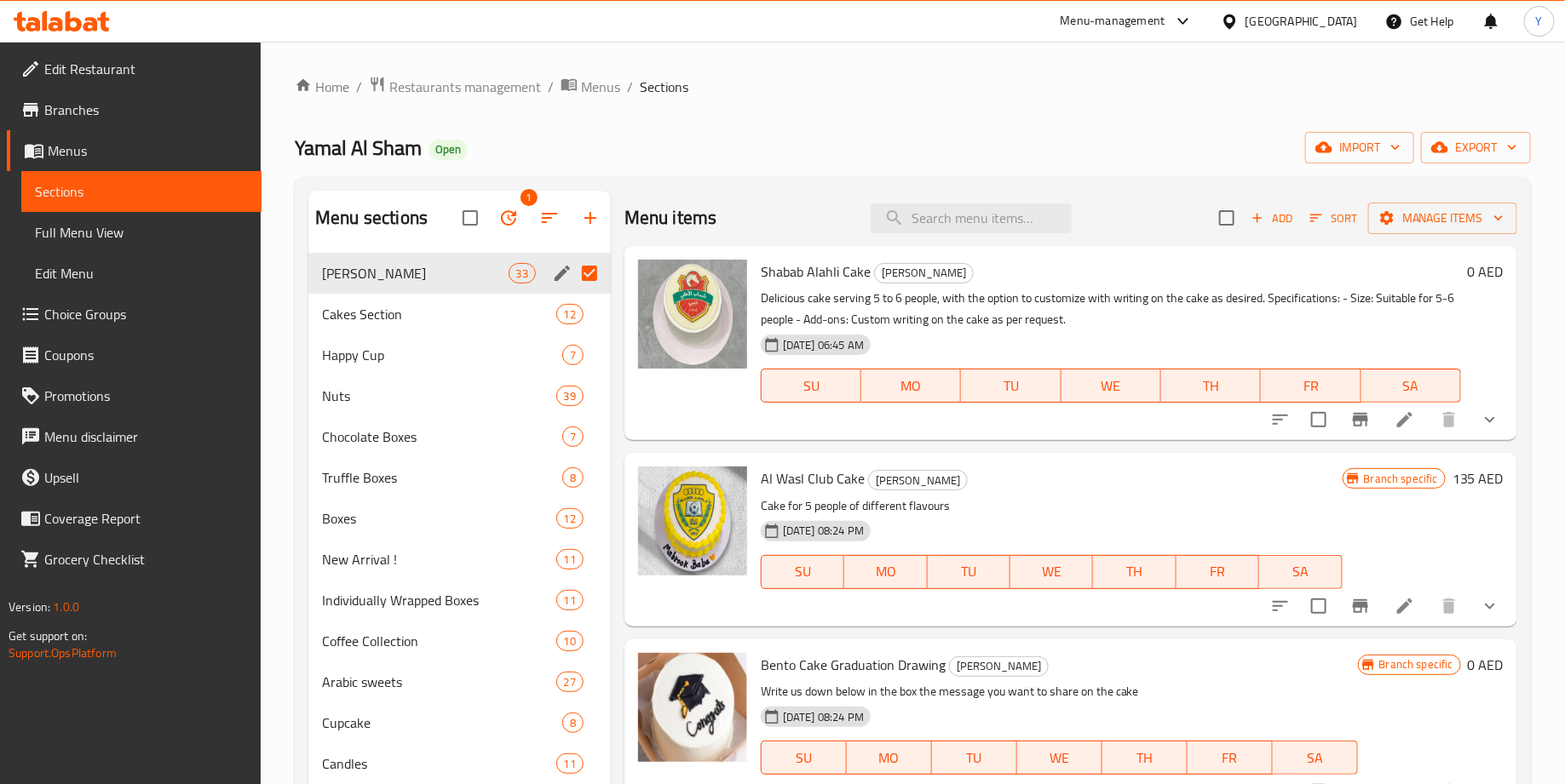
click at [596, 272] on input "Menu sections" at bounding box center [590, 273] width 36 height 36
checkbox input "false"
click at [1488, 415] on icon "show more" at bounding box center [1489, 419] width 20 height 20
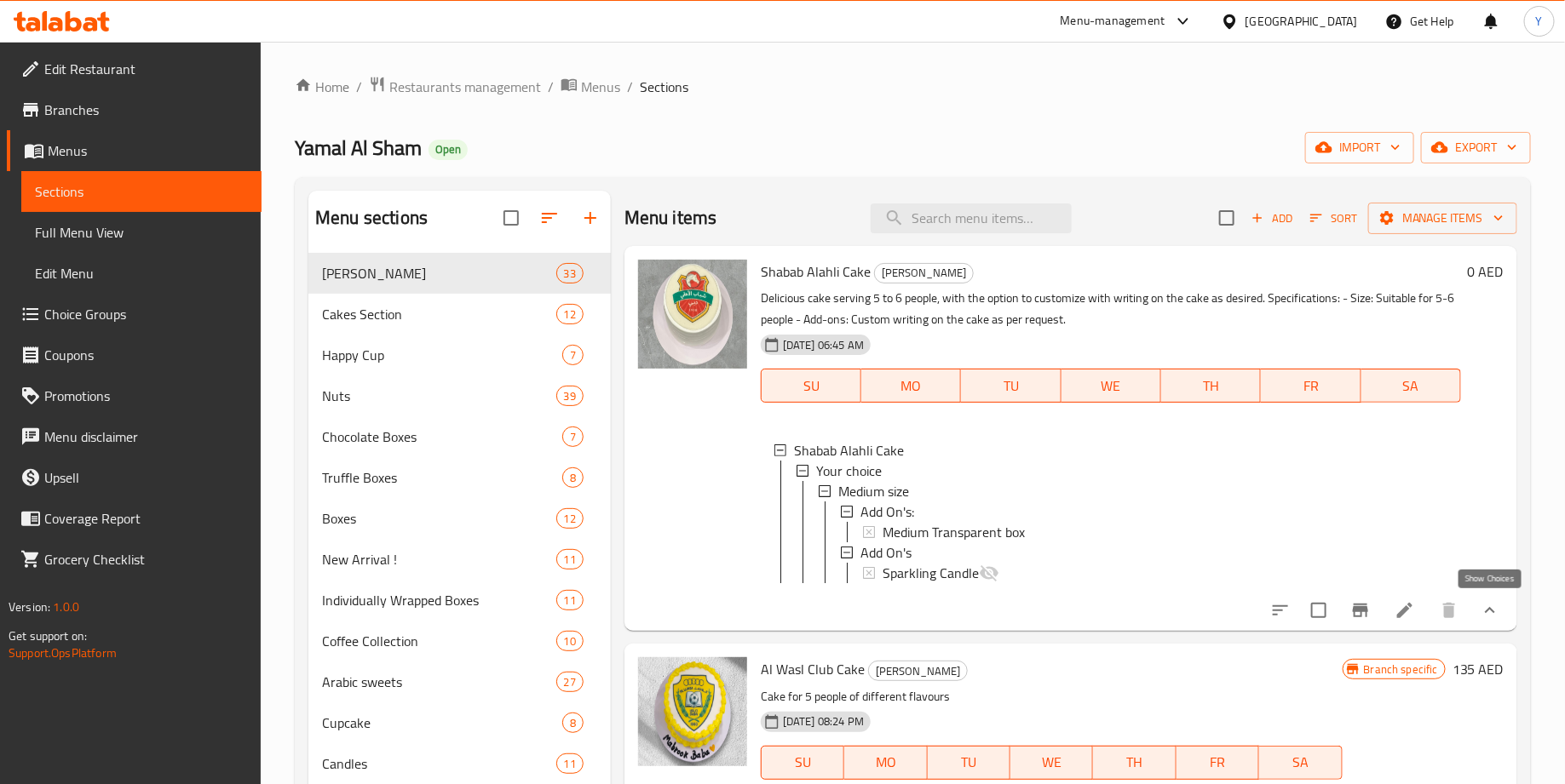
click at [1496, 609] on icon "show more" at bounding box center [1489, 610] width 20 height 20
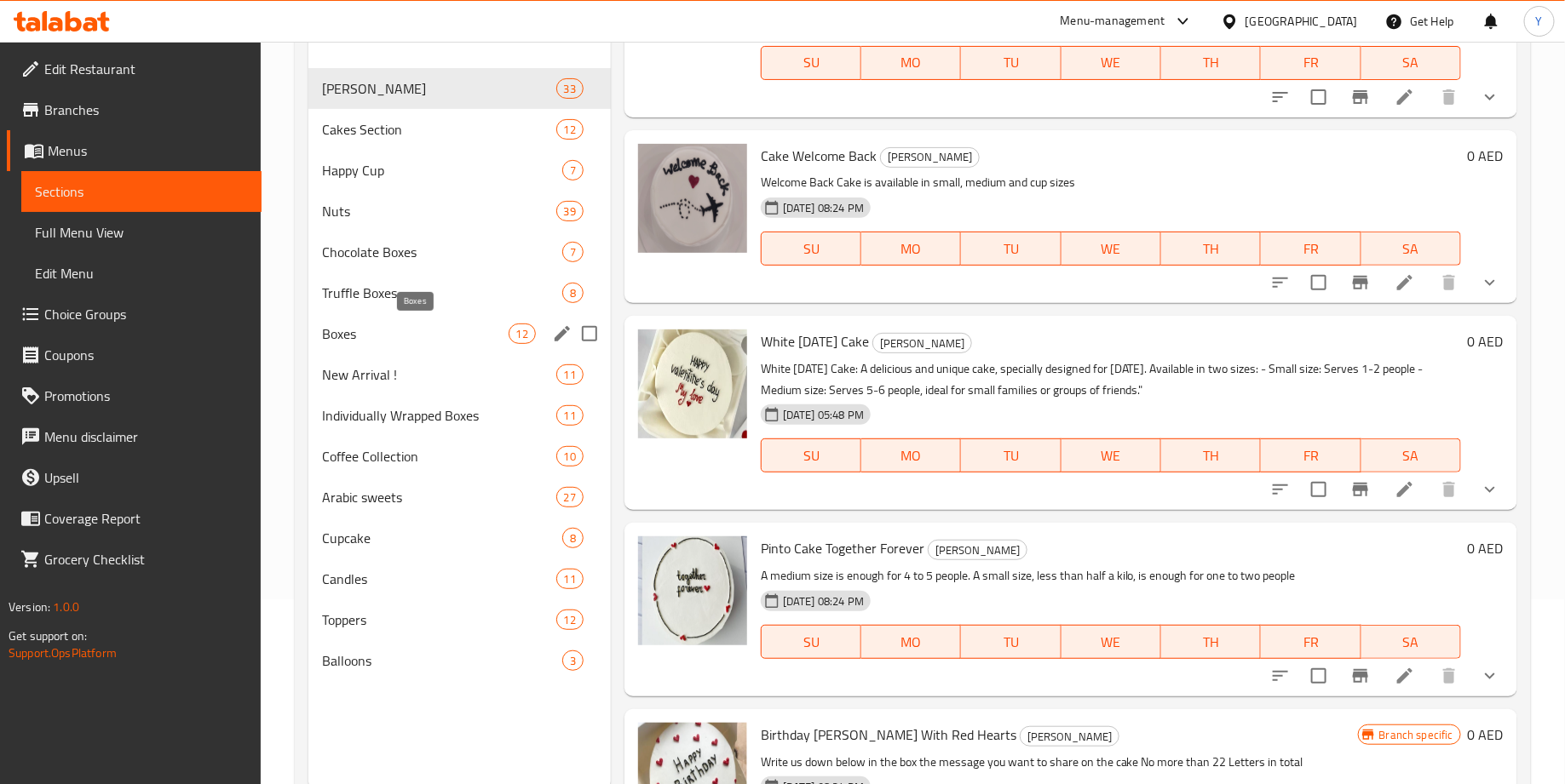
scroll to position [184, 0]
click at [543, 337] on div "Boxes 12" at bounding box center [459, 335] width 302 height 41
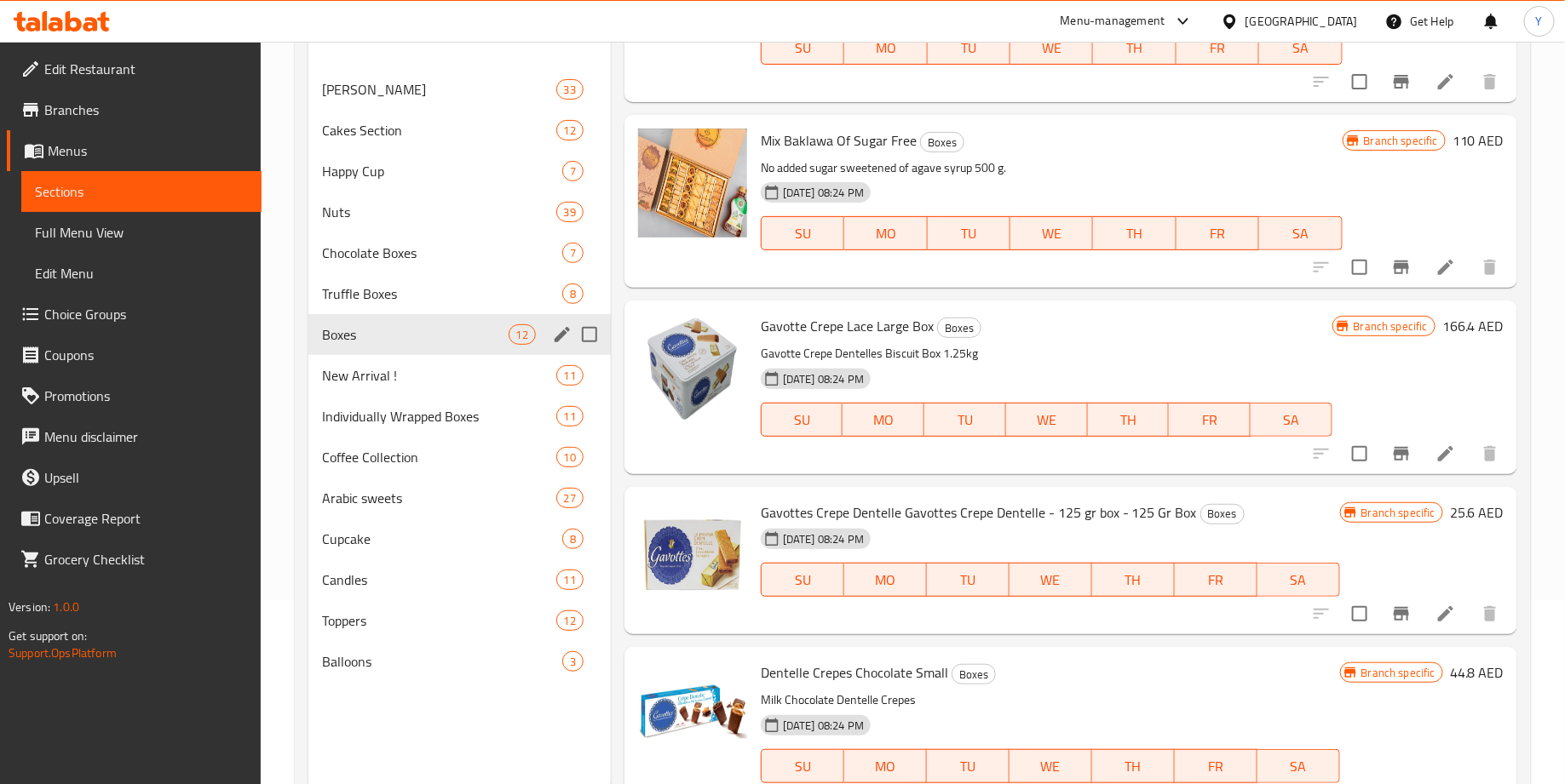
click at [585, 337] on input "Menu sections" at bounding box center [590, 335] width 36 height 36
checkbox input "false"
